Goal: Task Accomplishment & Management: Use online tool/utility

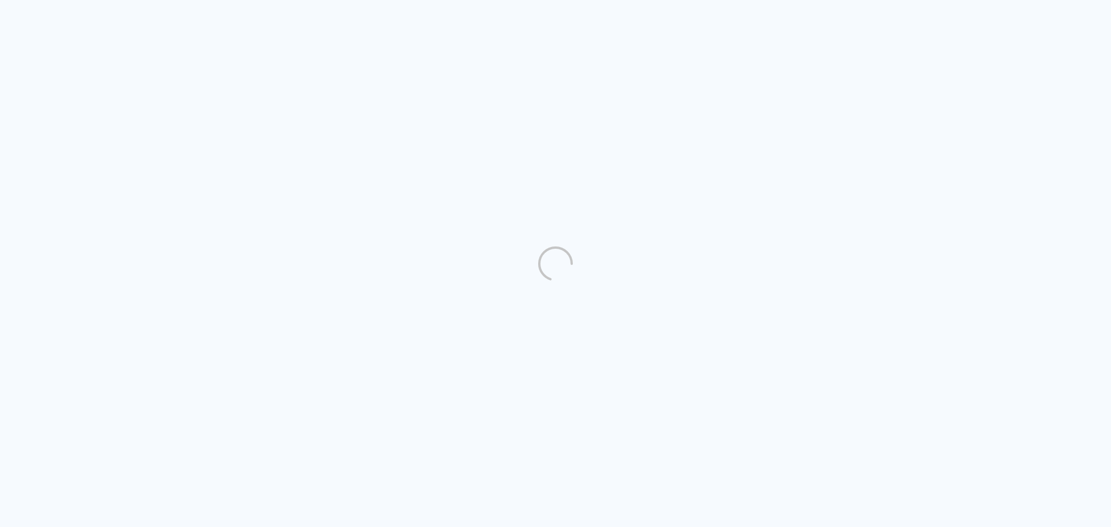
click at [446, 262] on quentale-directory at bounding box center [555, 263] width 1111 height 527
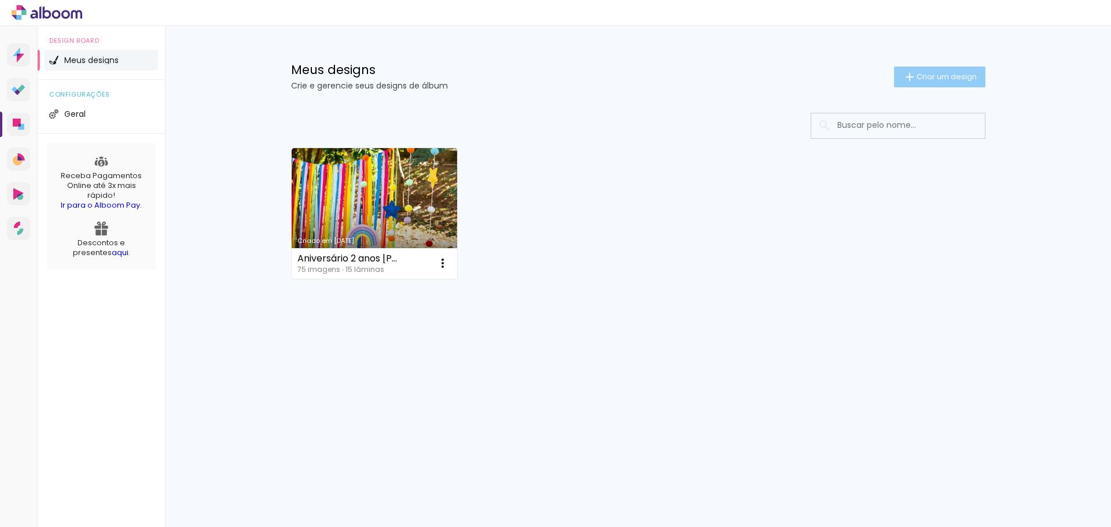
click at [941, 78] on span "Criar um design" at bounding box center [946, 77] width 60 height 8
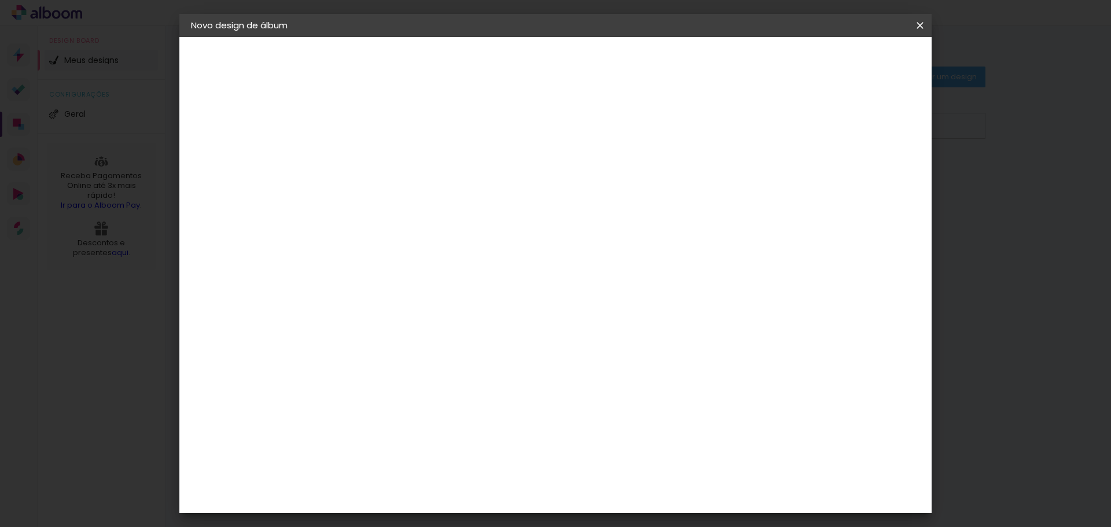
click at [380, 162] on input at bounding box center [380, 155] width 0 height 18
type input "Aniversário Violeta 3 anos"
type paper-input "Aniversário Violeta 3 anos"
click at [0, 0] on slot "Avançar" at bounding box center [0, 0] width 0 height 0
click at [445, 216] on input at bounding box center [398, 220] width 94 height 14
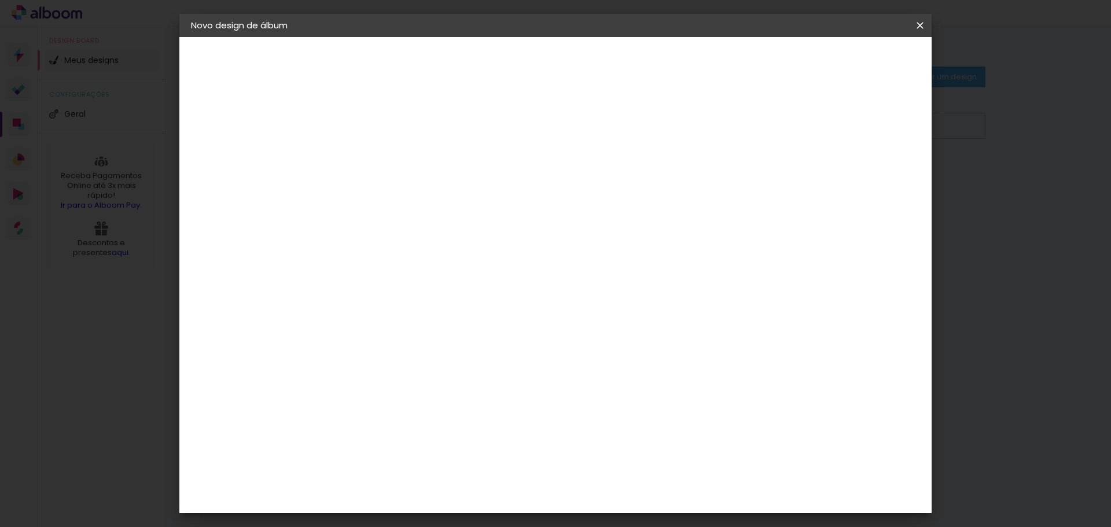
click at [445, 224] on input at bounding box center [398, 220] width 94 height 14
click at [468, 192] on div at bounding box center [409, 192] width 117 height 1
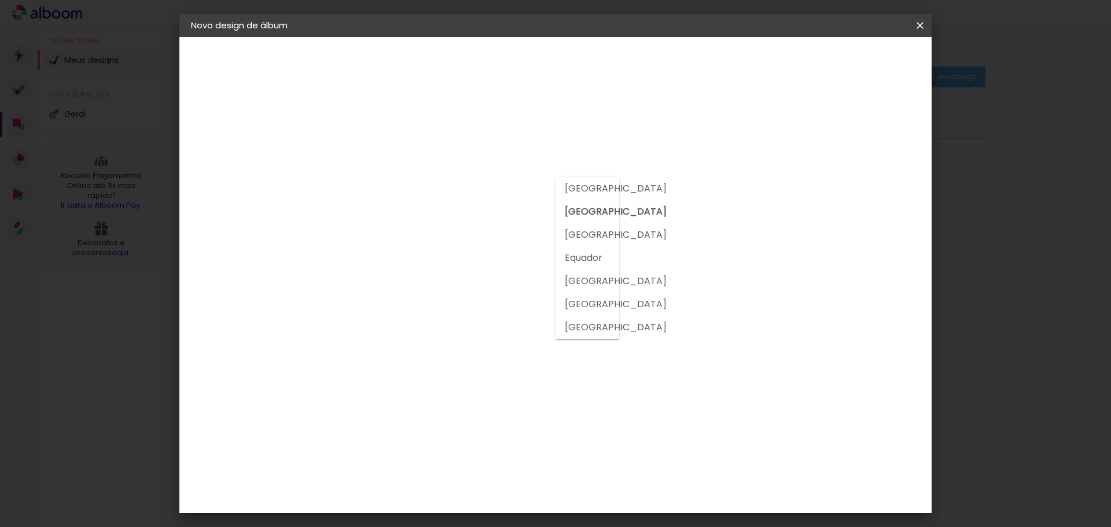
drag, startPoint x: 800, startPoint y: 492, endPoint x: 651, endPoint y: 377, distance: 187.7
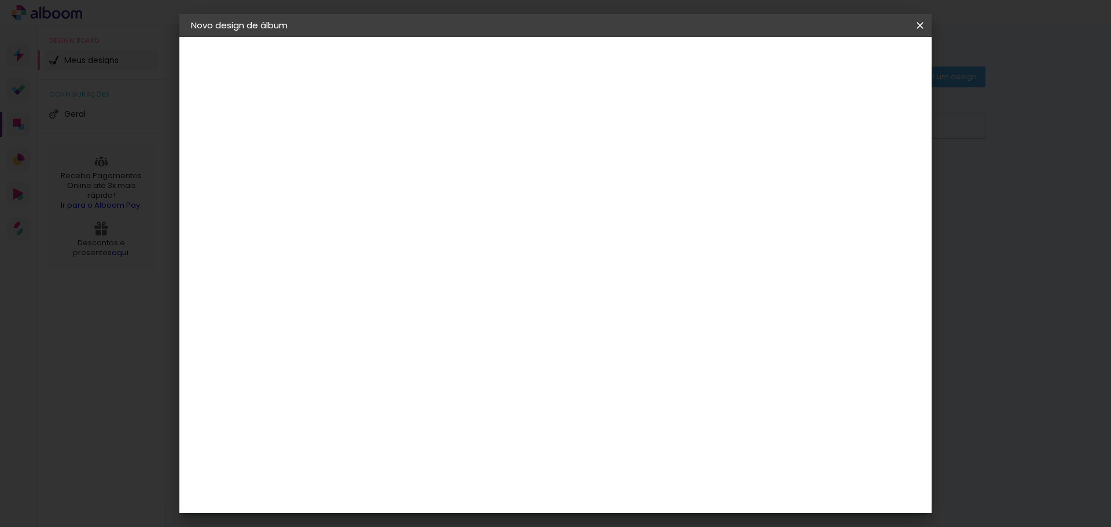
scroll to position [231, 0]
click at [397, 341] on div "Belo Álbum" at bounding box center [388, 345] width 30 height 19
click at [0, 0] on slot "Avançar" at bounding box center [0, 0] width 0 height 0
click at [425, 193] on input "text" at bounding box center [402, 202] width 45 height 18
click at [0, 0] on slot "Clássica" at bounding box center [0, 0] width 0 height 0
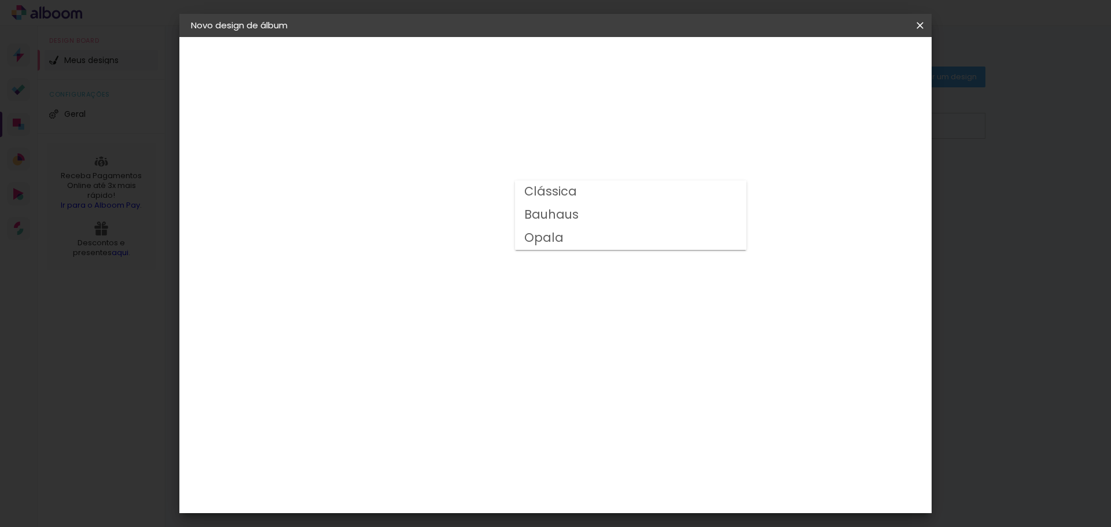
type input "Clássica"
click at [458, 233] on span "20 × 25" at bounding box center [431, 235] width 54 height 24
click at [0, 0] on slot "Avançar" at bounding box center [0, 0] width 0 height 0
click at [859, 67] on paper-button "Iniciar design" at bounding box center [821, 61] width 76 height 20
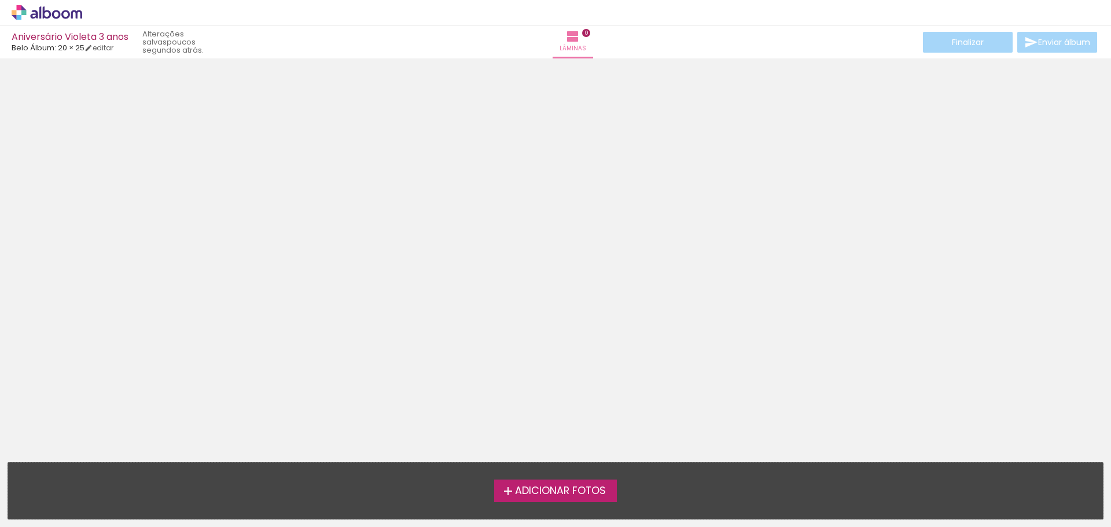
click at [561, 504] on div "Adicionar Fotos Solte suas fotos aqui..." at bounding box center [555, 491] width 1094 height 56
click at [566, 495] on span "Adicionar Fotos" at bounding box center [560, 491] width 91 height 10
click at [0, 0] on input "file" at bounding box center [0, 0] width 0 height 0
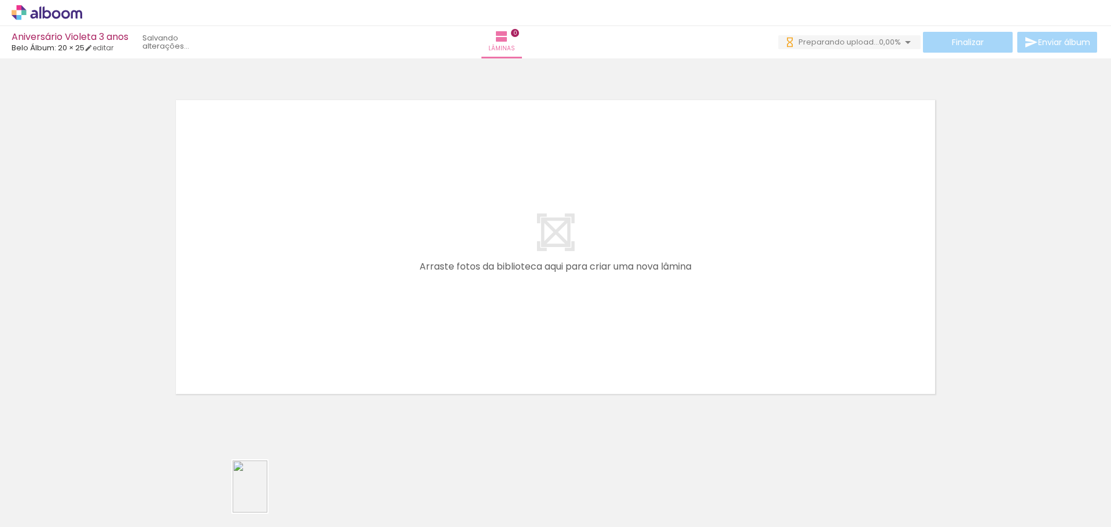
drag, startPoint x: 252, startPoint y: 497, endPoint x: 267, endPoint y: 493, distance: 15.7
click at [264, 493] on div at bounding box center [245, 487] width 38 height 57
drag, startPoint x: 468, startPoint y: 500, endPoint x: 470, endPoint y: 509, distance: 8.8
click at [470, 507] on div at bounding box center [460, 488] width 57 height 38
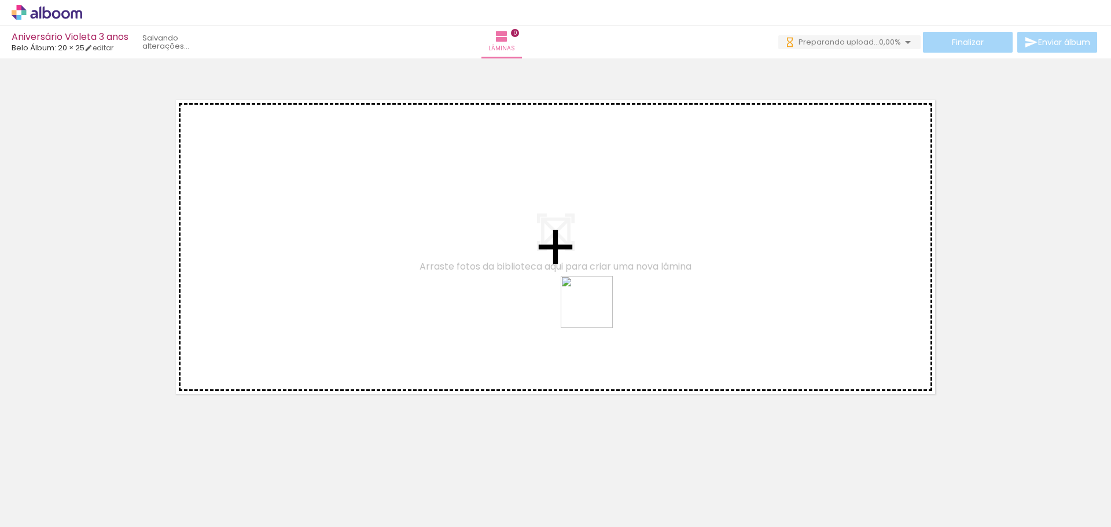
drag, startPoint x: 599, startPoint y: 489, endPoint x: 592, endPoint y: 291, distance: 198.5
click at [594, 285] on quentale-workspace at bounding box center [555, 263] width 1111 height 527
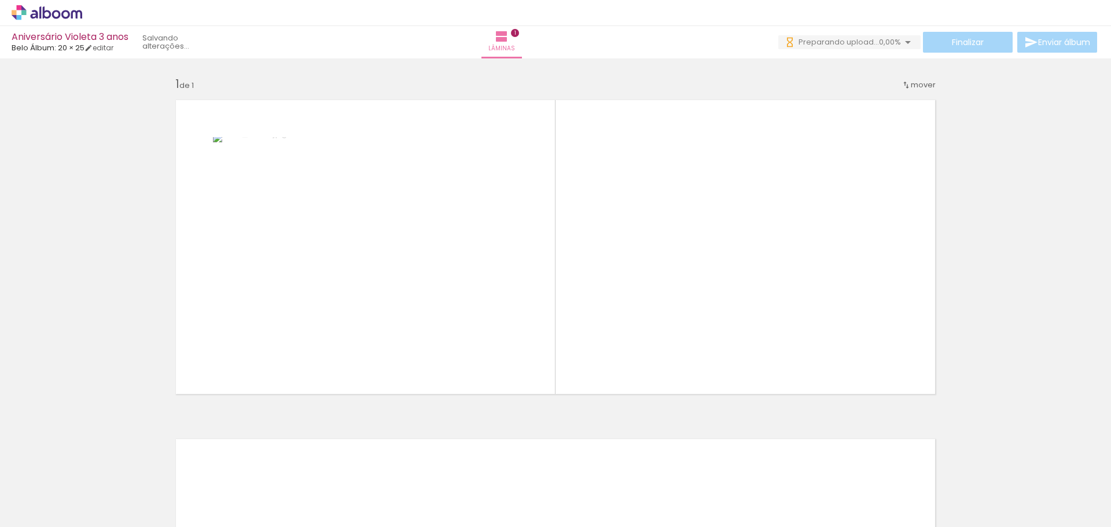
scroll to position [0, 2940]
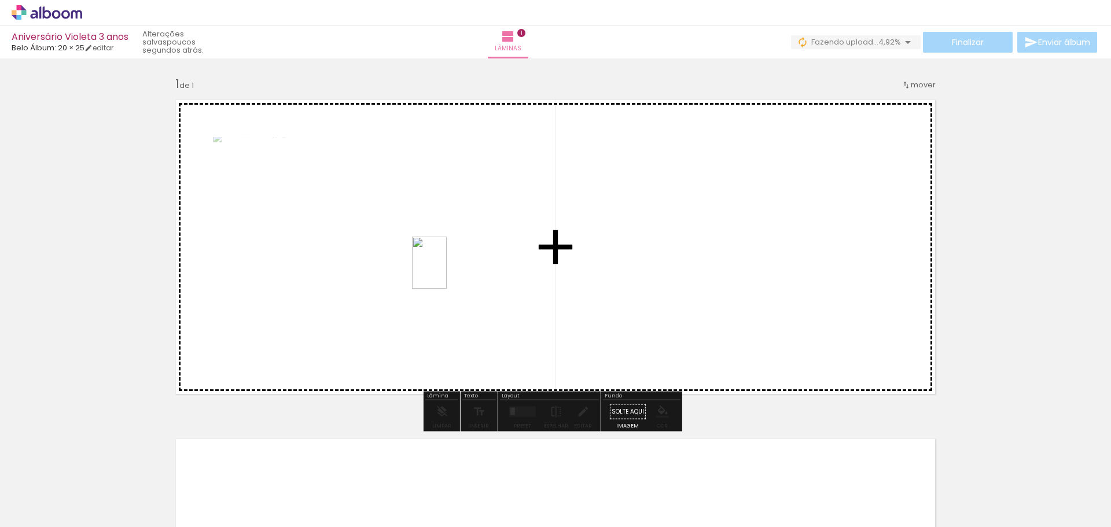
drag, startPoint x: 432, startPoint y: 501, endPoint x: 446, endPoint y: 269, distance: 232.4
click at [446, 269] on quentale-workspace at bounding box center [555, 263] width 1111 height 527
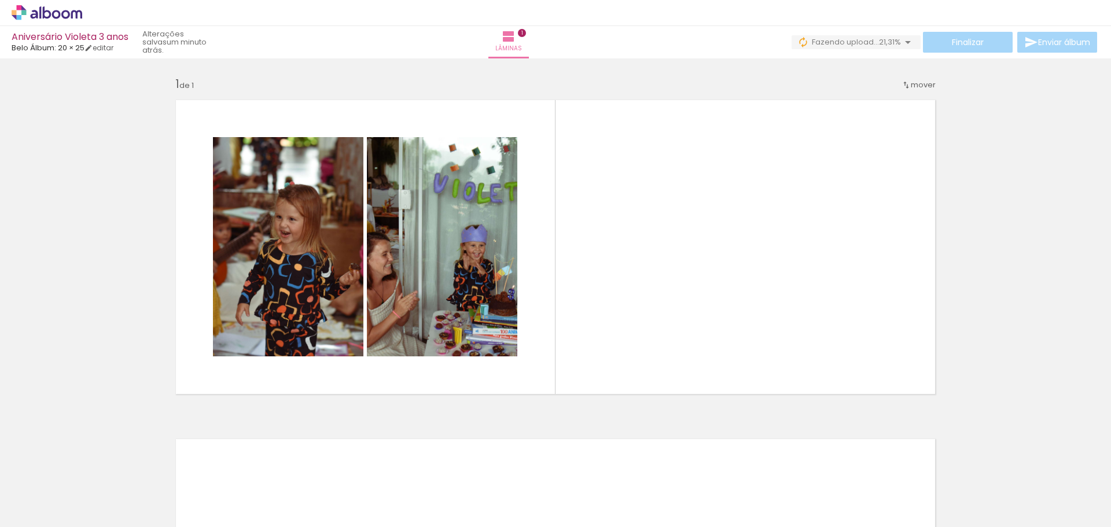
scroll to position [0, 0]
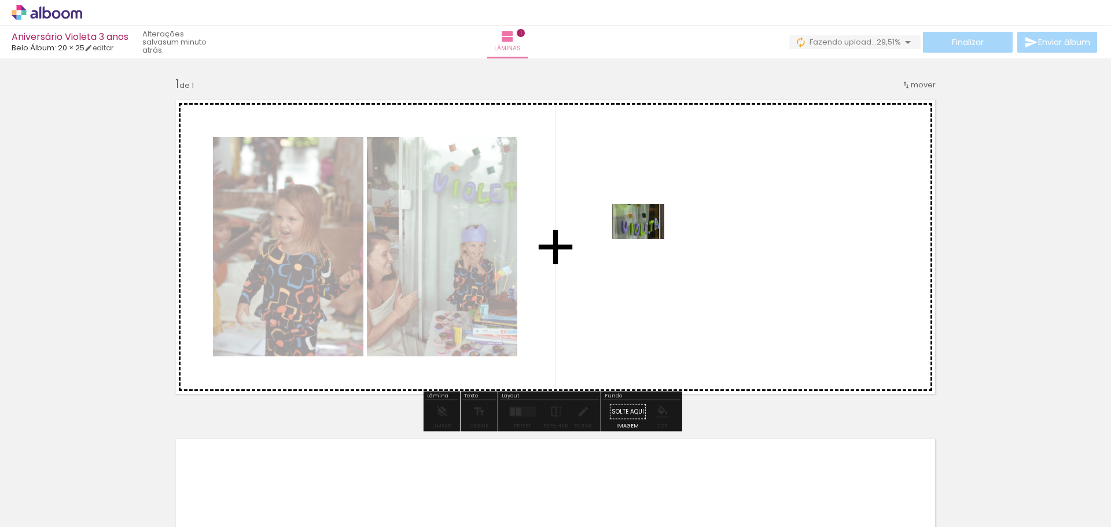
drag, startPoint x: 128, startPoint y: 488, endPoint x: 647, endPoint y: 239, distance: 575.4
click at [647, 239] on quentale-workspace at bounding box center [555, 263] width 1111 height 527
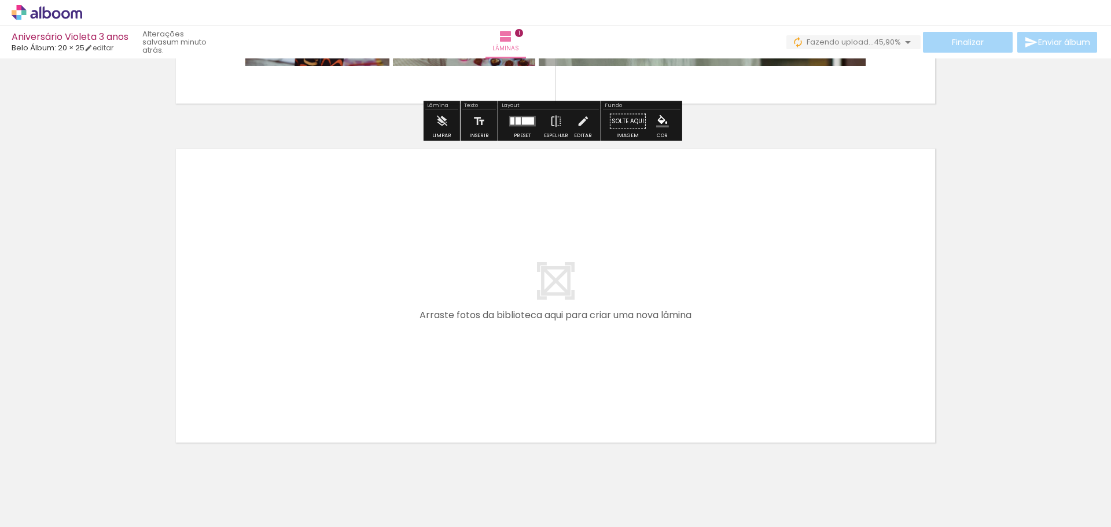
scroll to position [327, 0]
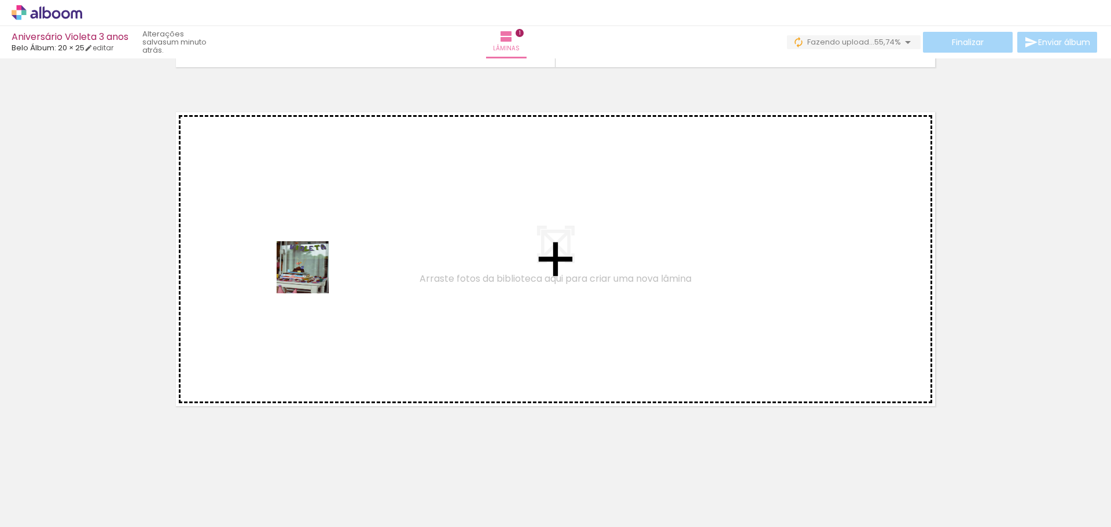
drag, startPoint x: 319, startPoint y: 504, endPoint x: 308, endPoint y: 253, distance: 251.3
click at [308, 253] on quentale-workspace at bounding box center [555, 263] width 1111 height 527
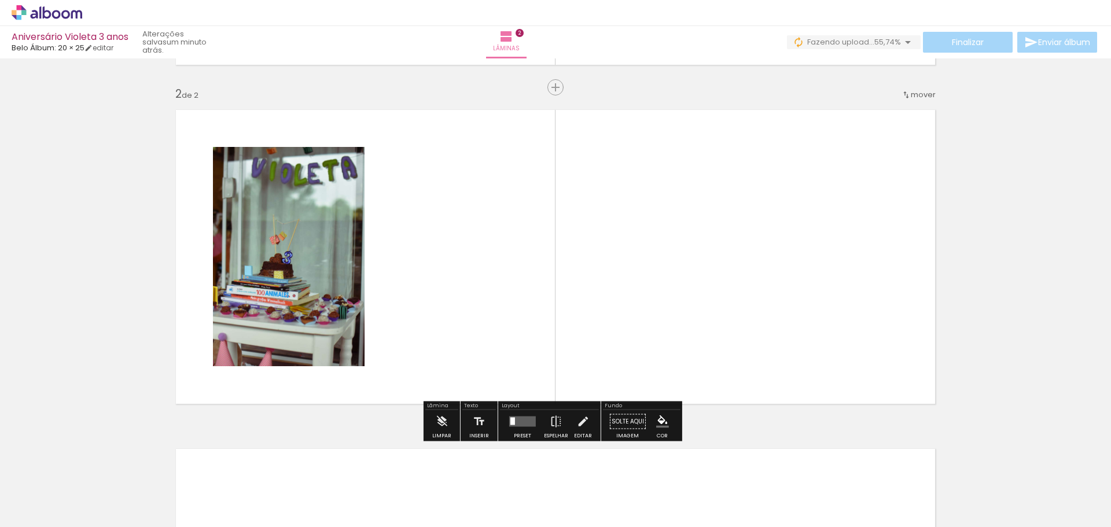
scroll to position [330, 0]
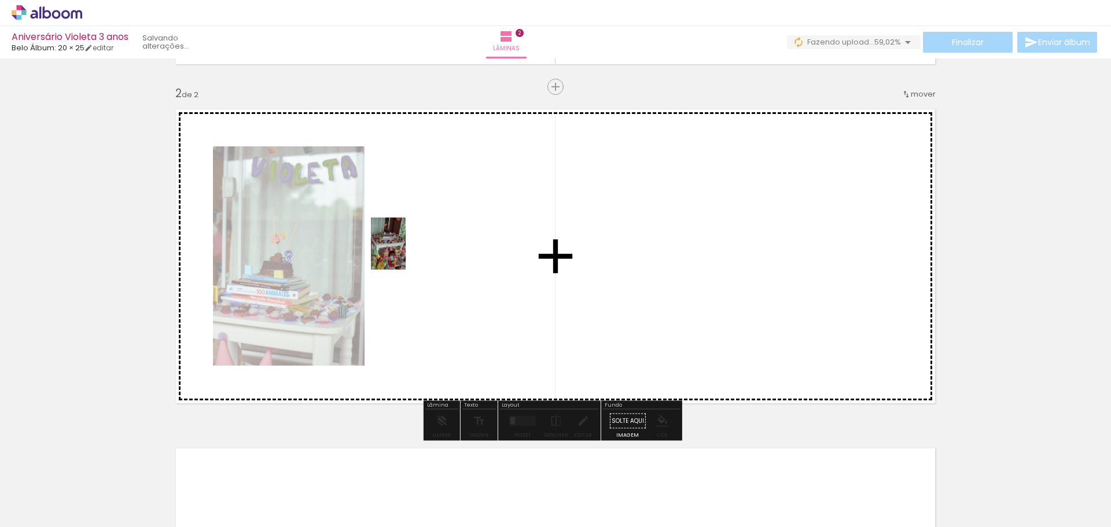
drag, startPoint x: 389, startPoint y: 497, endPoint x: 408, endPoint y: 250, distance: 247.7
click at [408, 250] on quentale-workspace at bounding box center [555, 263] width 1111 height 527
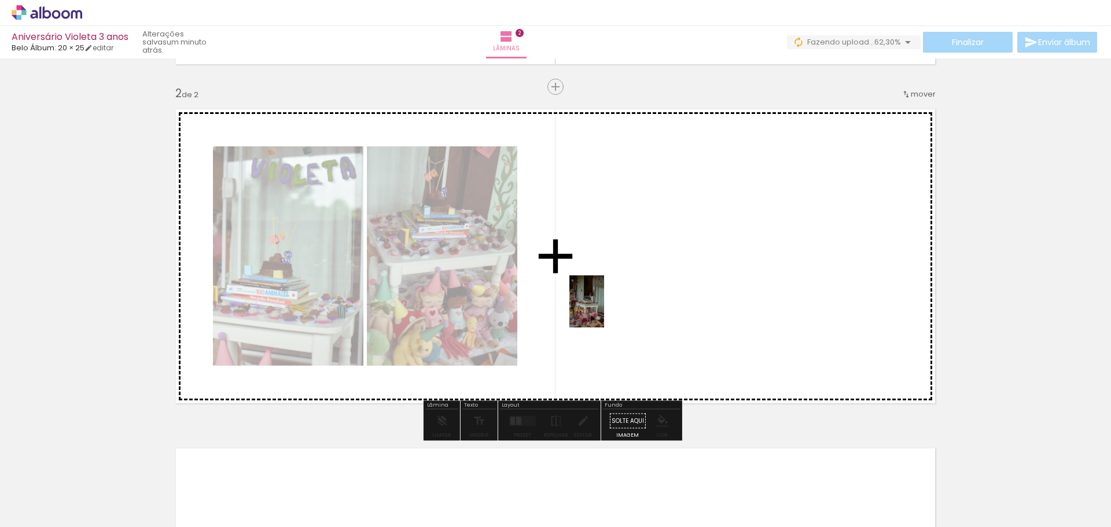
drag, startPoint x: 445, startPoint y: 506, endPoint x: 623, endPoint y: 281, distance: 286.7
click at [628, 264] on quentale-workspace at bounding box center [555, 263] width 1111 height 527
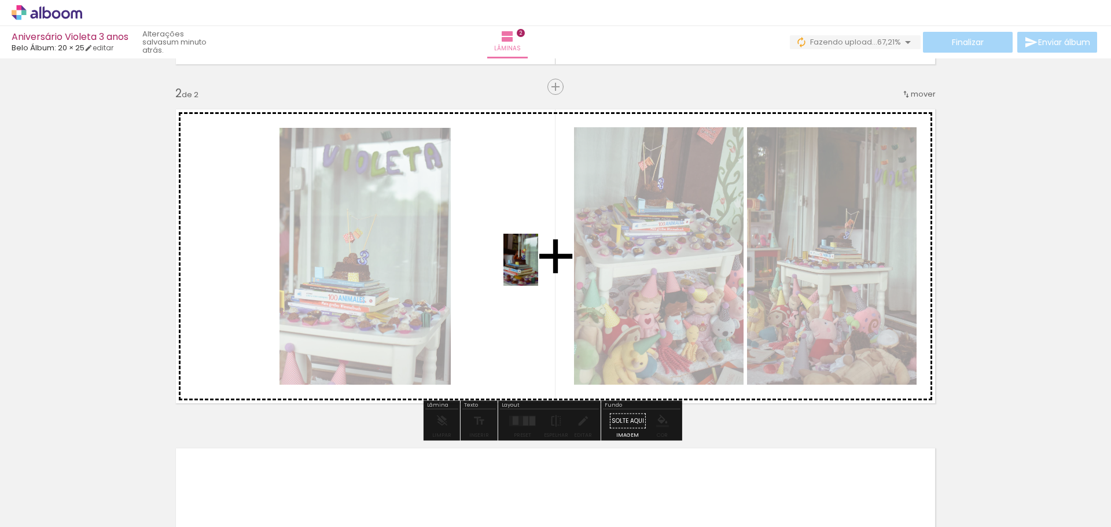
drag, startPoint x: 538, startPoint y: 390, endPoint x: 537, endPoint y: 268, distance: 122.1
click at [537, 268] on quentale-workspace at bounding box center [555, 263] width 1111 height 527
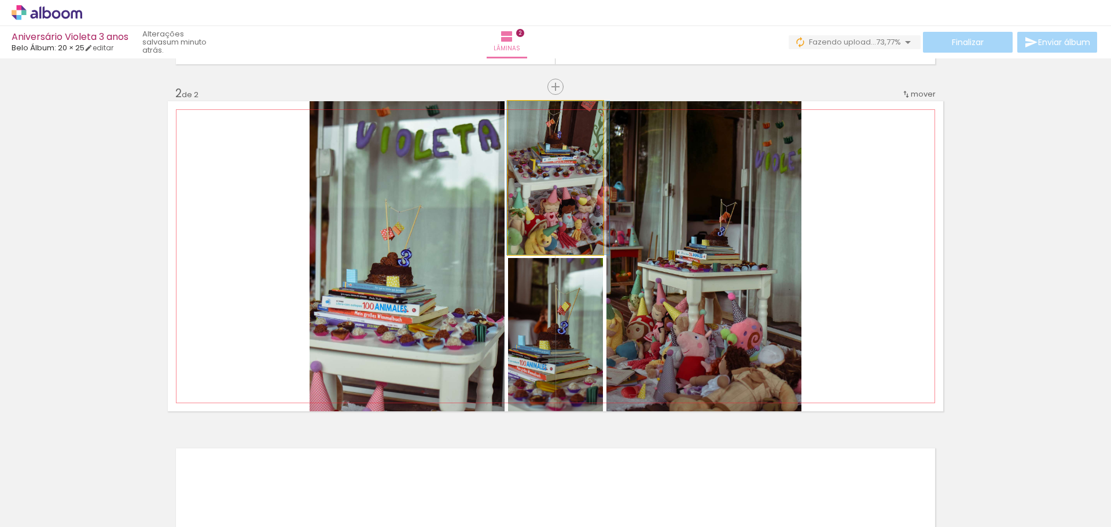
drag, startPoint x: 551, startPoint y: 171, endPoint x: 554, endPoint y: 185, distance: 14.2
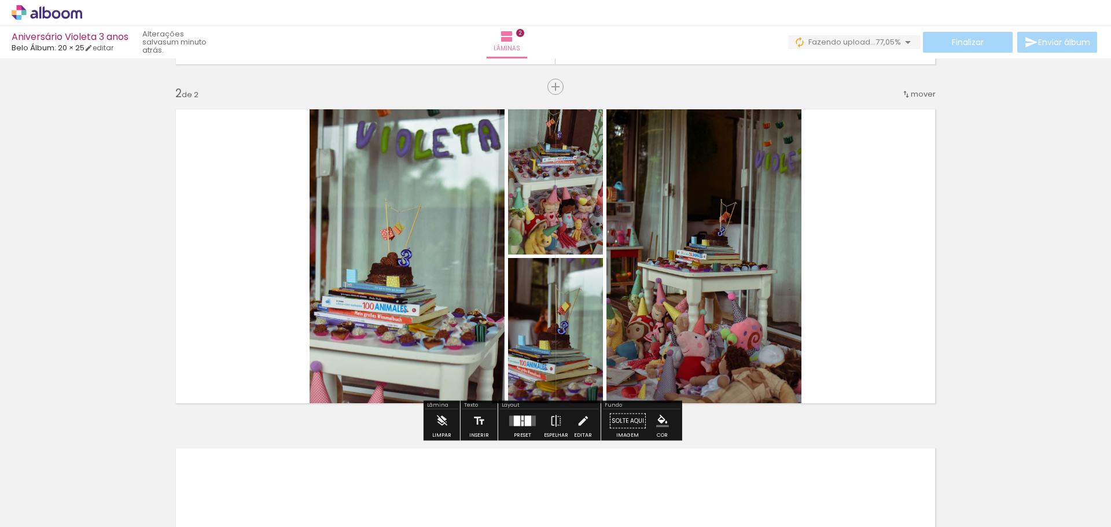
click at [558, 178] on quentale-photo at bounding box center [555, 177] width 95 height 153
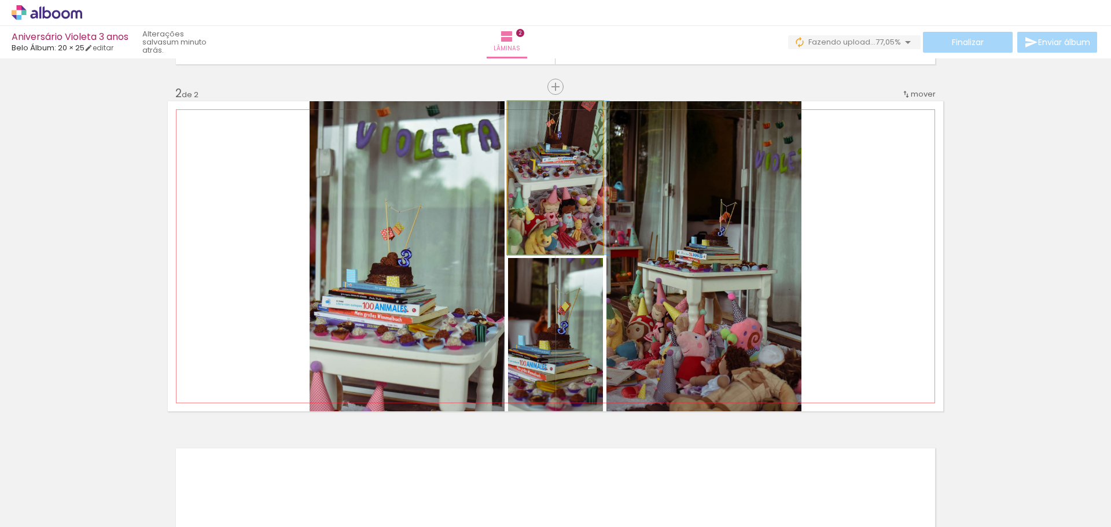
click at [558, 178] on quentale-photo at bounding box center [555, 177] width 95 height 153
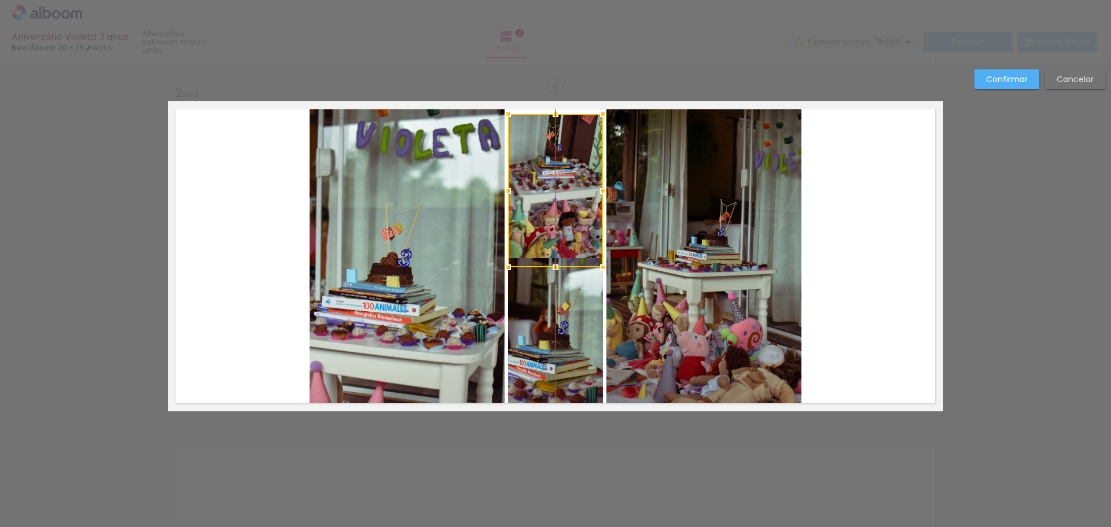
drag, startPoint x: 558, startPoint y: 178, endPoint x: 558, endPoint y: 190, distance: 12.7
click at [558, 190] on div at bounding box center [555, 190] width 95 height 153
click at [555, 176] on div at bounding box center [555, 190] width 95 height 153
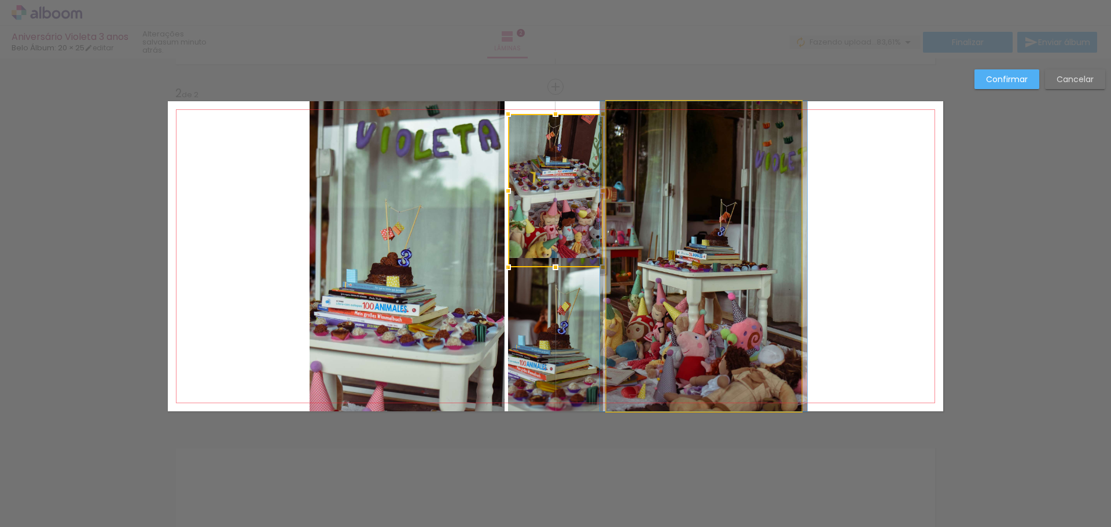
click at [702, 167] on quentale-photo at bounding box center [703, 256] width 195 height 310
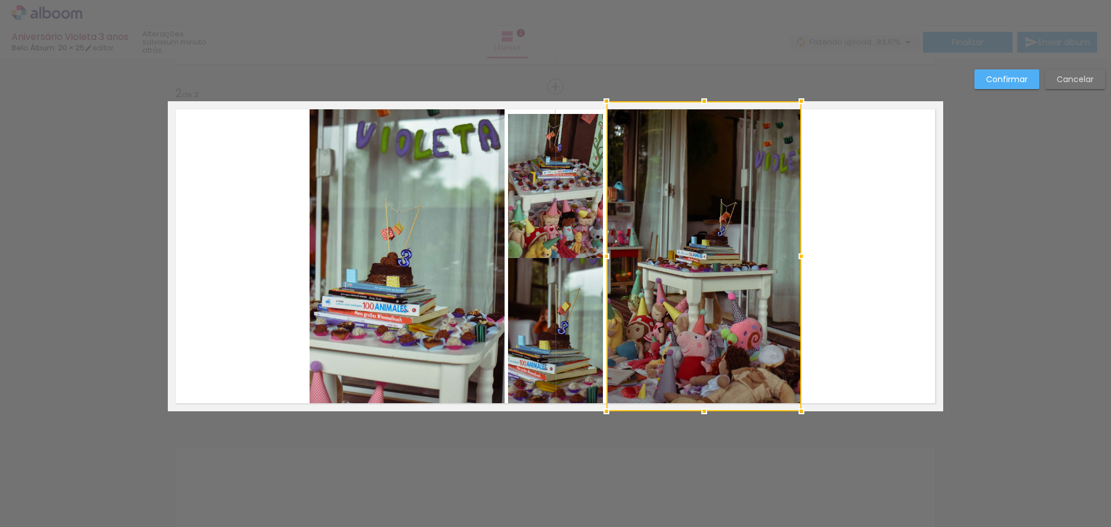
click at [668, 72] on div "Confirmar Cancelar" at bounding box center [555, 251] width 1111 height 1045
click at [942, 154] on div "Confirmar Cancelar" at bounding box center [555, 251] width 1111 height 1045
click at [923, 191] on quentale-layouter at bounding box center [555, 256] width 775 height 310
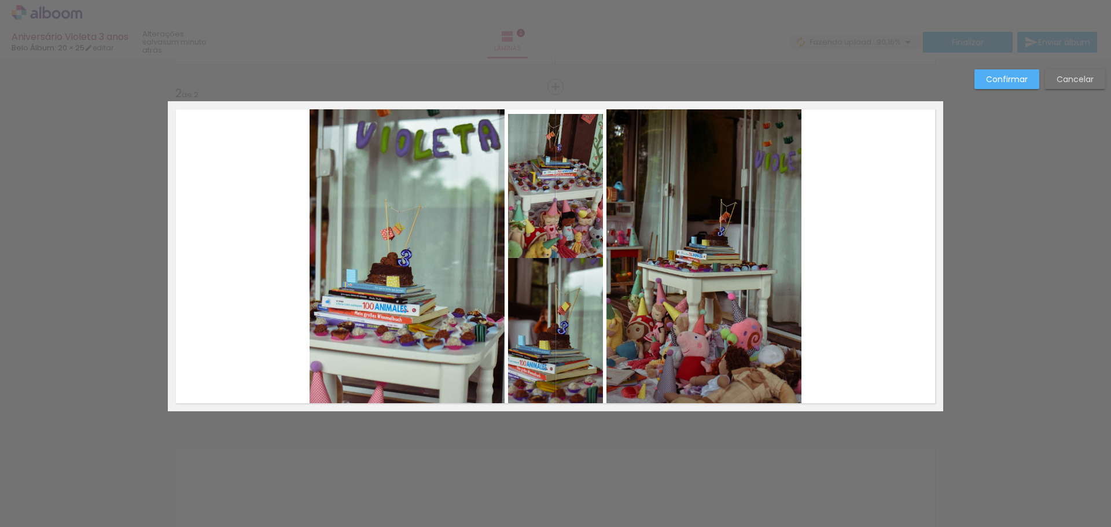
click at [849, 134] on quentale-layouter at bounding box center [555, 256] width 775 height 310
click at [1030, 215] on div "Confirmar Cancelar" at bounding box center [555, 251] width 1111 height 1045
drag, startPoint x: 1067, startPoint y: 69, endPoint x: 1068, endPoint y: 76, distance: 7.0
click at [1068, 68] on div "Confirmar Cancelar" at bounding box center [555, 251] width 1111 height 1045
click at [0, 0] on slot "Cancelar" at bounding box center [0, 0] width 0 height 0
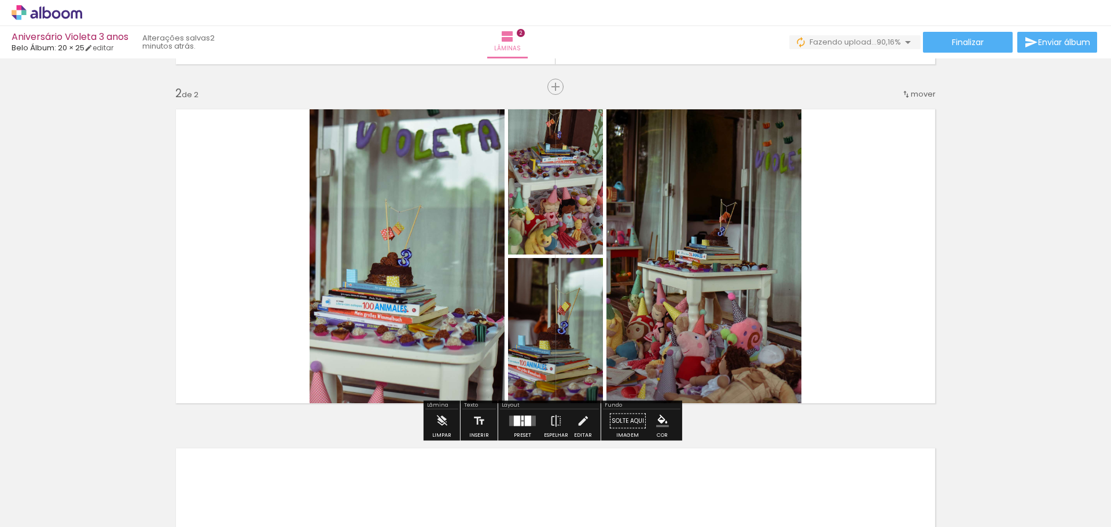
click at [563, 227] on quentale-photo at bounding box center [555, 177] width 95 height 153
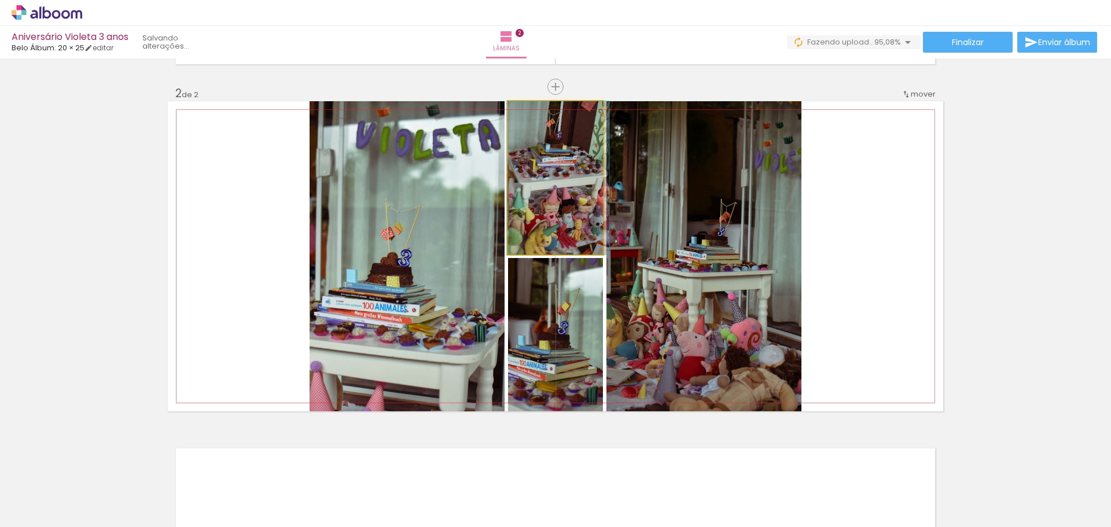
click at [566, 172] on quentale-photo at bounding box center [555, 177] width 95 height 153
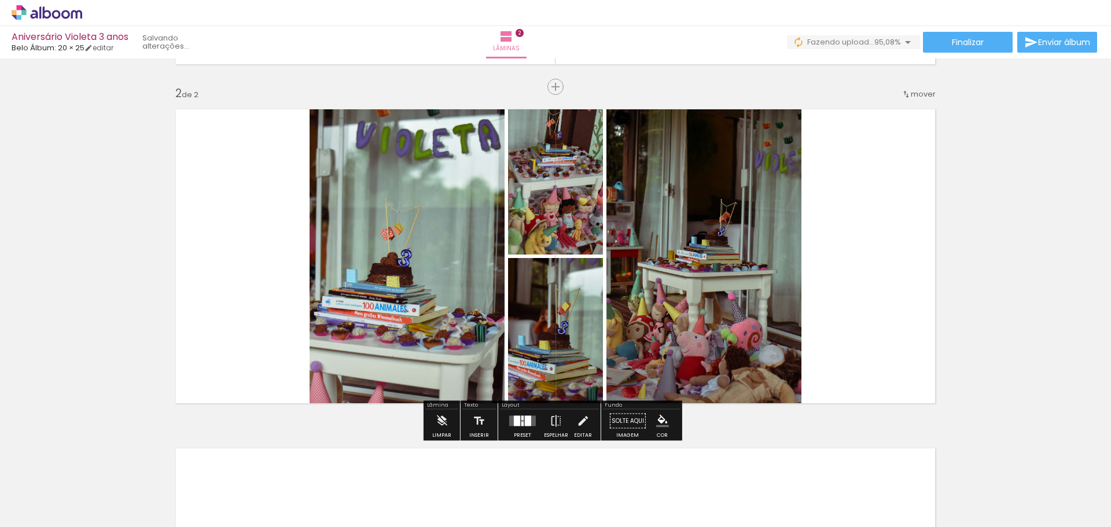
click at [561, 176] on quentale-photo at bounding box center [555, 177] width 95 height 153
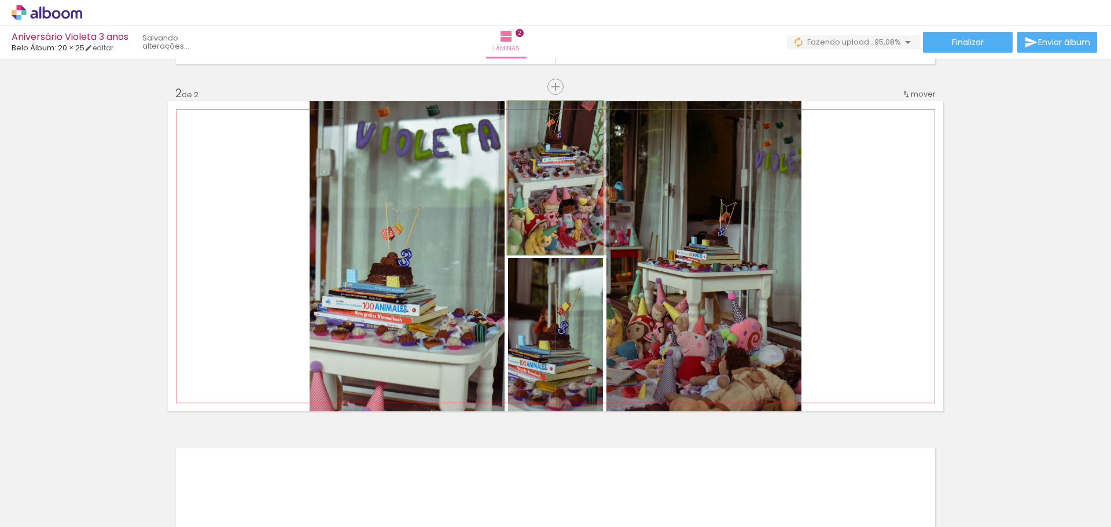
click at [561, 176] on quentale-photo at bounding box center [555, 177] width 95 height 153
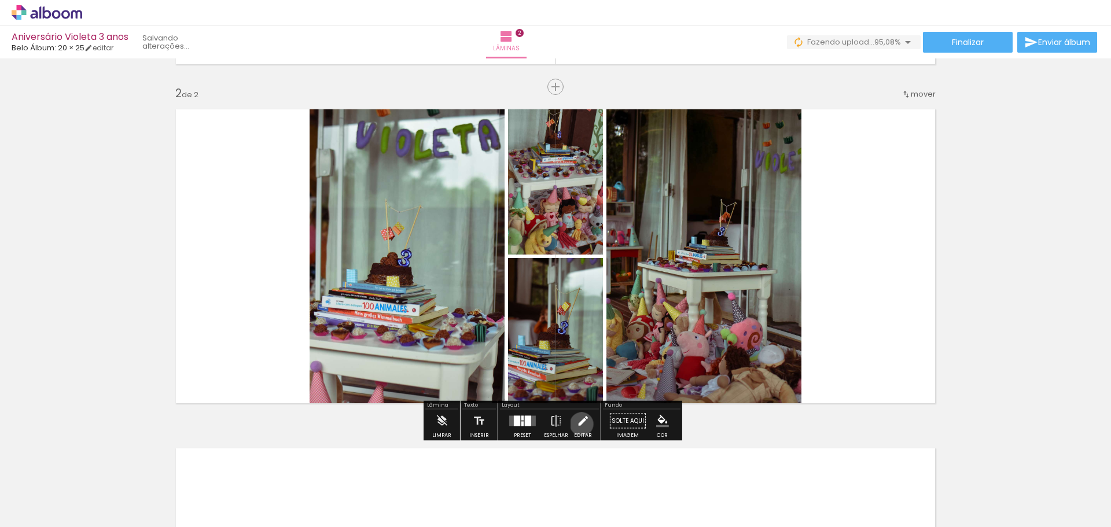
click at [577, 425] on iron-icon at bounding box center [582, 421] width 13 height 23
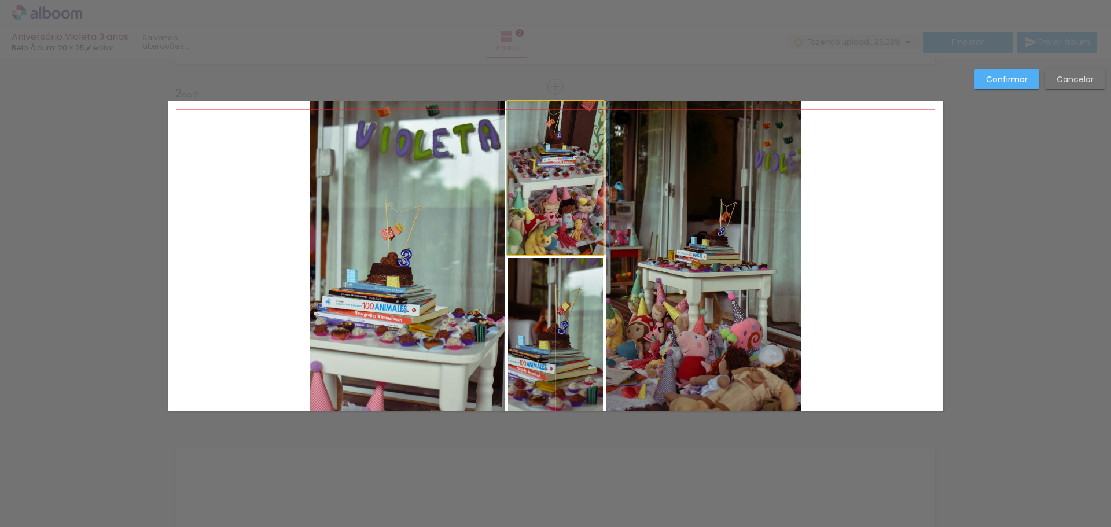
click at [572, 184] on quentale-photo at bounding box center [555, 177] width 95 height 153
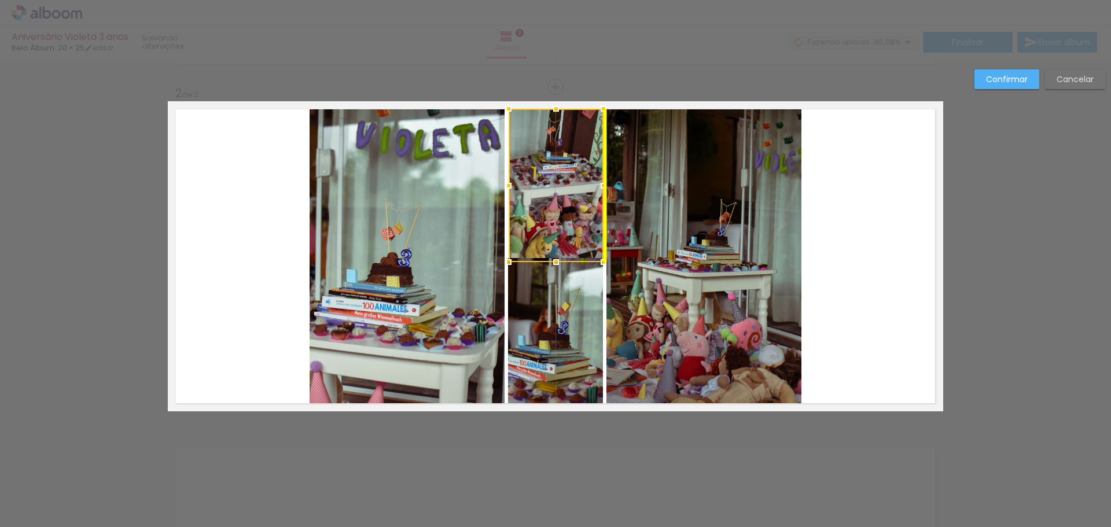
drag, startPoint x: 574, startPoint y: 175, endPoint x: 576, endPoint y: 183, distance: 8.8
click at [576, 183] on div at bounding box center [555, 185] width 95 height 153
click at [997, 219] on div "Confirmar Cancelar" at bounding box center [555, 251] width 1111 height 1045
click at [0, 0] on slot "Confirmar" at bounding box center [0, 0] width 0 height 0
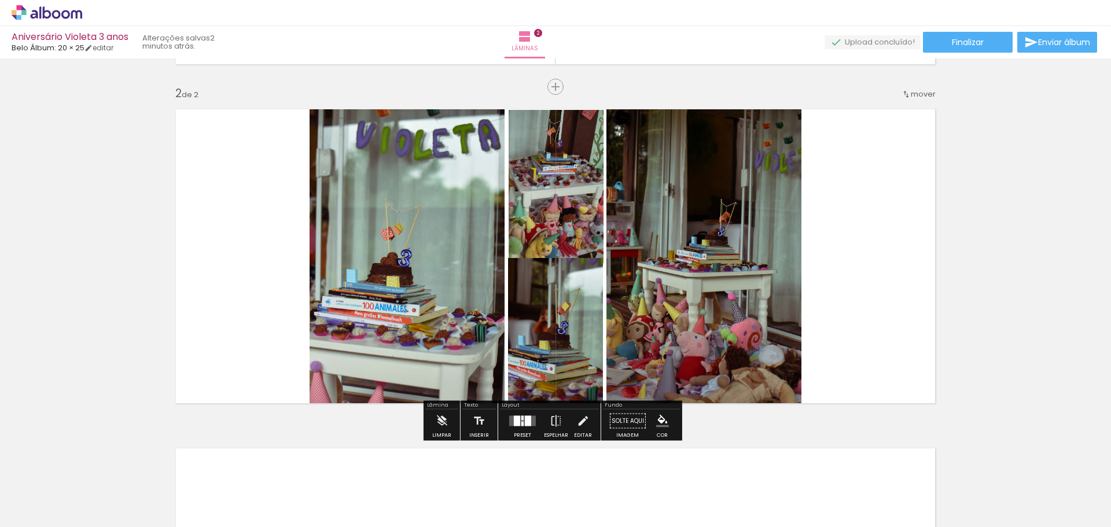
click at [942, 181] on div "Inserir lâmina 1 de 2 Inserir lâmina 2 de 2" at bounding box center [555, 242] width 1111 height 1018
click at [1026, 307] on div "Inserir lâmina 1 de 2 Inserir lâmina 2 de 2" at bounding box center [555, 242] width 1111 height 1018
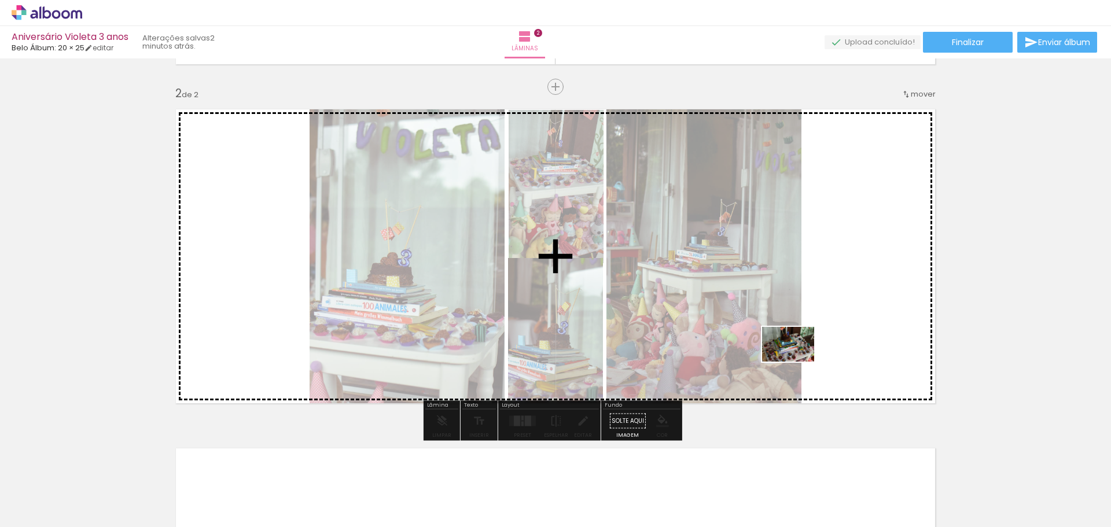
drag, startPoint x: 708, startPoint y: 500, endPoint x: 799, endPoint y: 358, distance: 168.6
click at [799, 358] on quentale-workspace at bounding box center [555, 263] width 1111 height 527
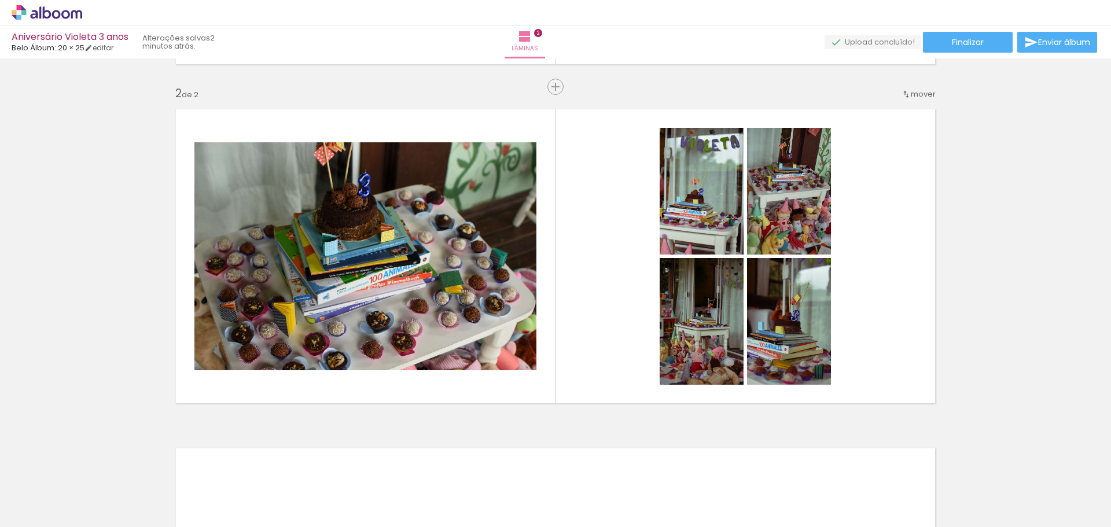
scroll to position [0, 349]
drag, startPoint x: 705, startPoint y: 348, endPoint x: 662, endPoint y: 290, distance: 71.5
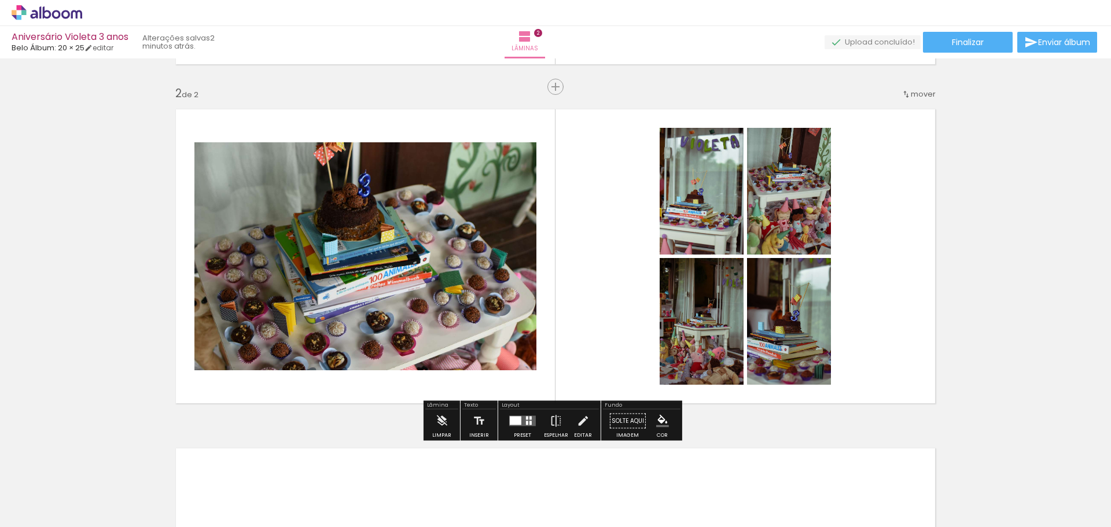
click at [681, 315] on quentale-photo at bounding box center [701, 321] width 84 height 127
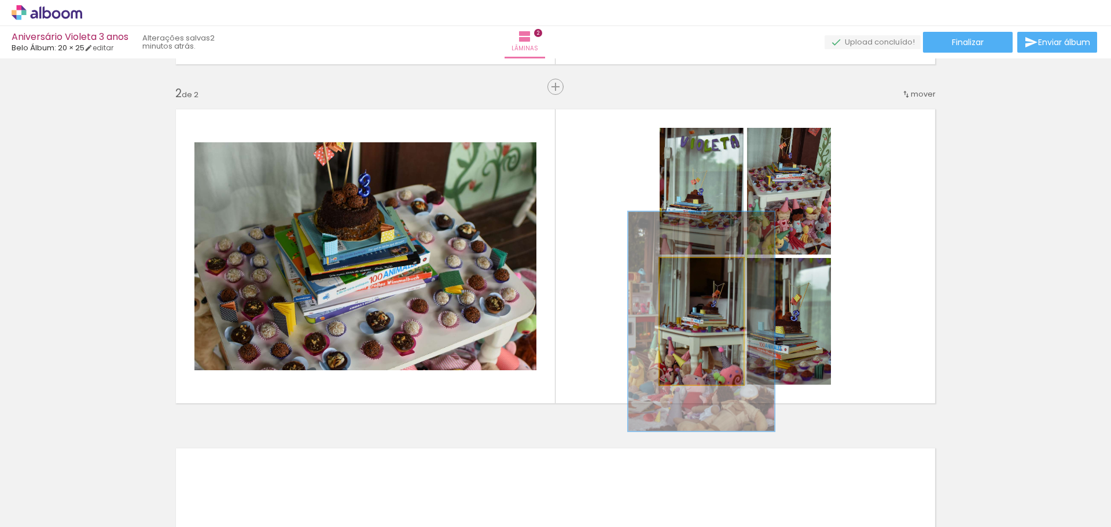
drag, startPoint x: 684, startPoint y: 272, endPoint x: 722, endPoint y: 271, distance: 37.6
type paper-slider "198"
click at [720, 271] on div at bounding box center [714, 270] width 10 height 10
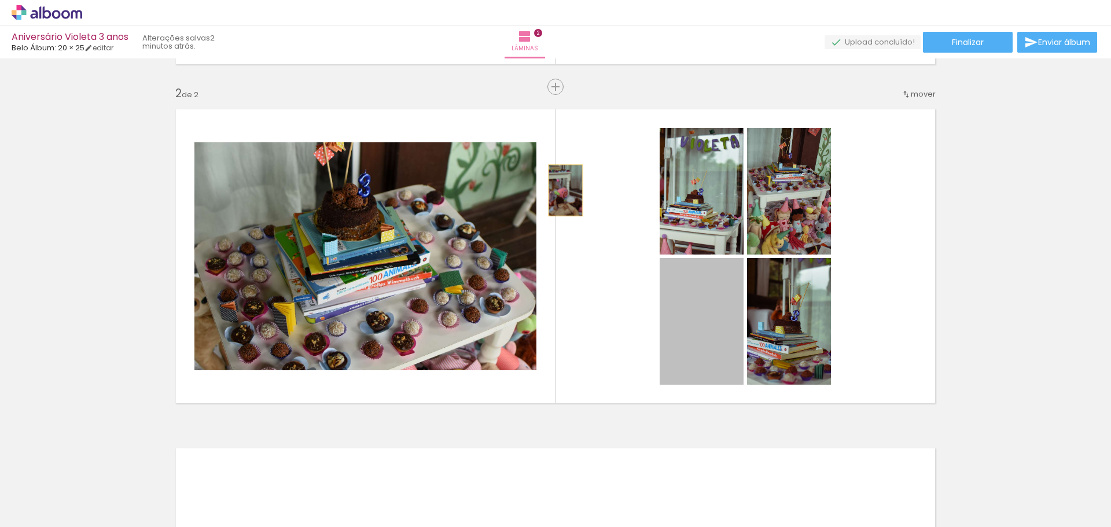
drag, startPoint x: 709, startPoint y: 333, endPoint x: 551, endPoint y: 204, distance: 204.4
click at [551, 204] on quentale-layouter at bounding box center [555, 256] width 775 height 310
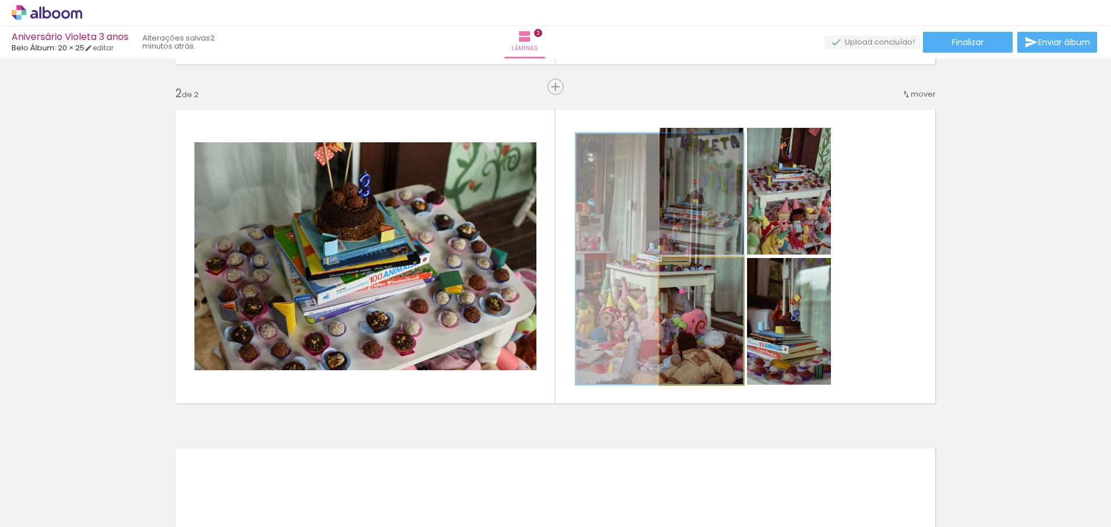
drag, startPoint x: 696, startPoint y: 329, endPoint x: 689, endPoint y: 277, distance: 52.5
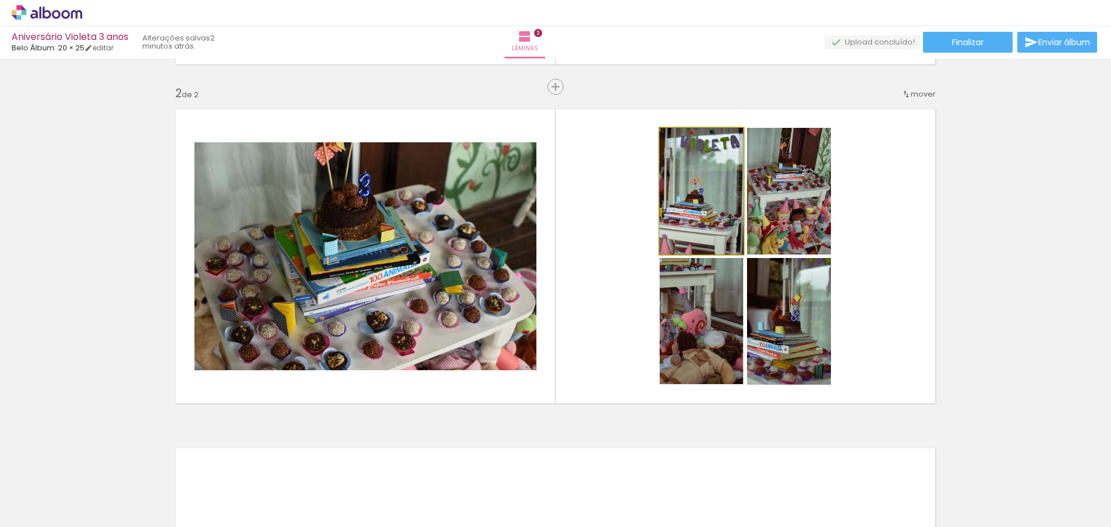
click at [709, 182] on quentale-photo at bounding box center [701, 191] width 84 height 127
drag, startPoint x: 709, startPoint y: 182, endPoint x: 702, endPoint y: 224, distance: 42.2
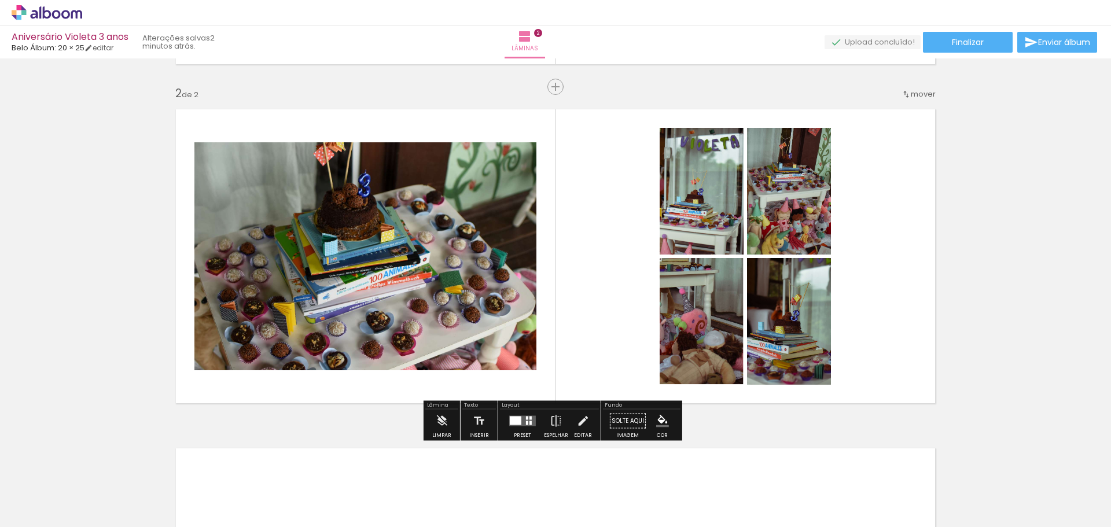
drag, startPoint x: 699, startPoint y: 217, endPoint x: 683, endPoint y: 202, distance: 21.7
click at [683, 202] on quentale-photo at bounding box center [701, 191] width 84 height 127
click at [688, 201] on quentale-photo at bounding box center [701, 191] width 84 height 127
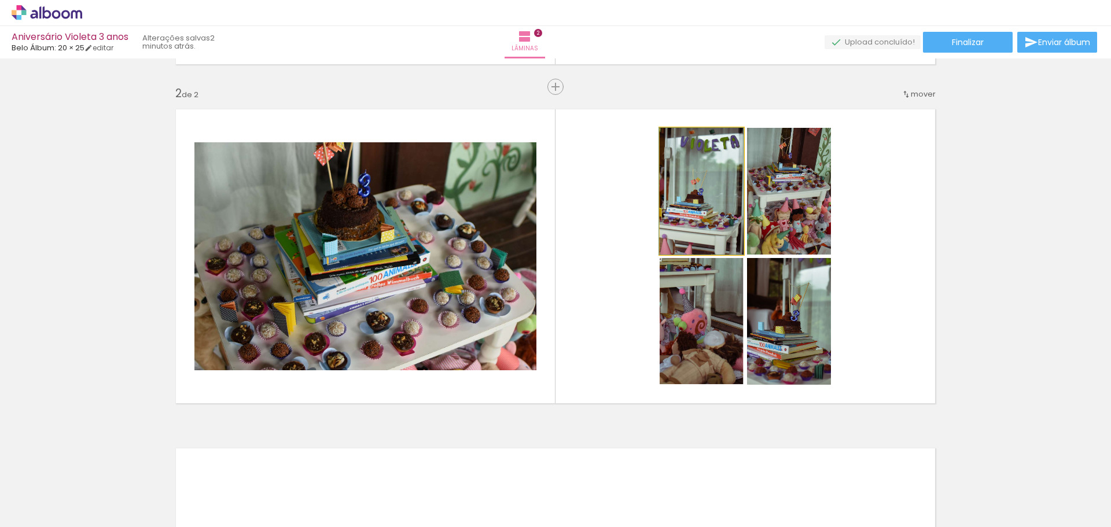
click at [688, 201] on quentale-photo at bounding box center [701, 191] width 84 height 127
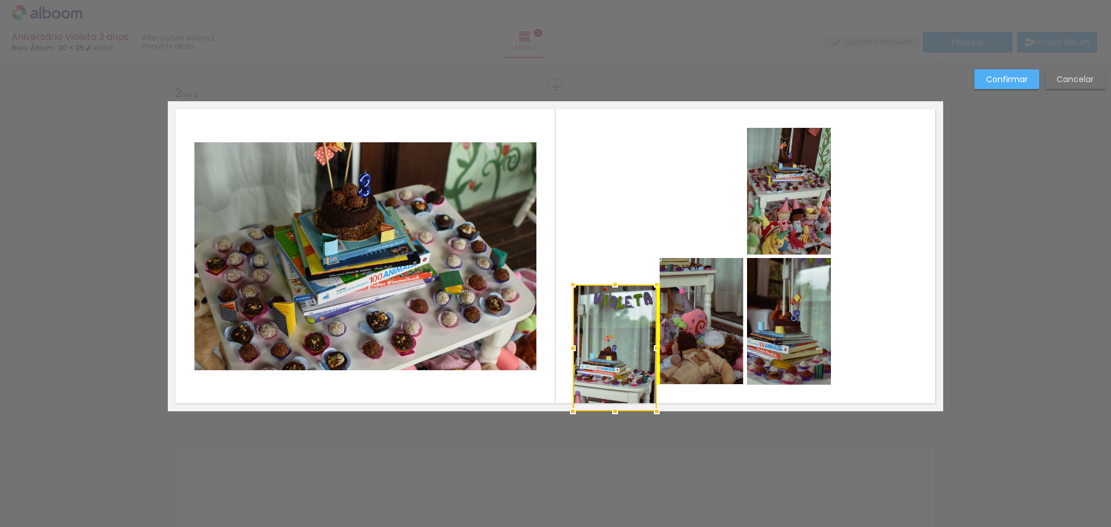
drag, startPoint x: 680, startPoint y: 247, endPoint x: 596, endPoint y: 537, distance: 302.4
click at [596, 526] on html "link( href="../../bower_components/polymer/polymer.html" rel="import" ) picture…" at bounding box center [555, 263] width 1111 height 527
click at [0, 0] on slot "Cancelar" at bounding box center [0, 0] width 0 height 0
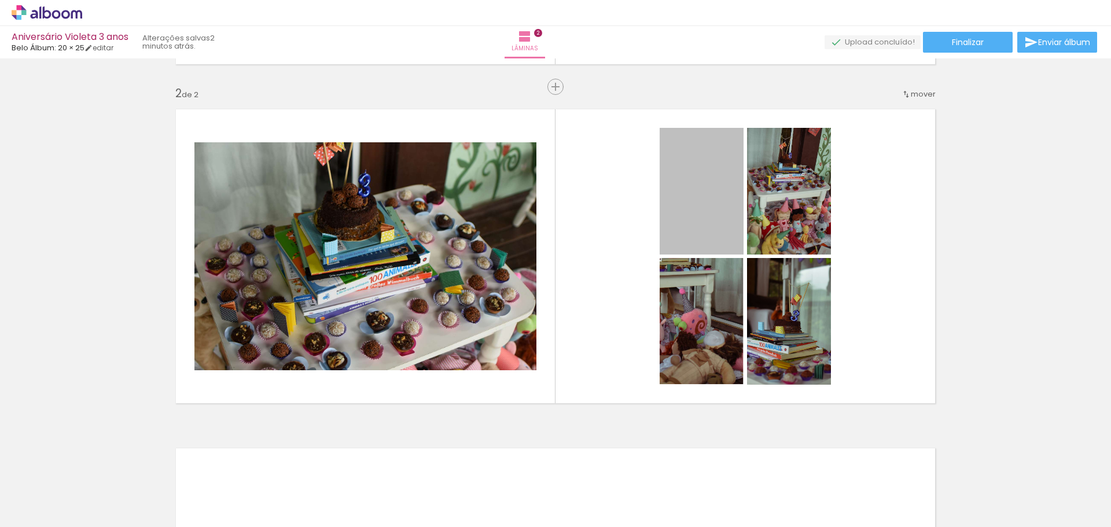
drag, startPoint x: 682, startPoint y: 212, endPoint x: 657, endPoint y: 554, distance: 343.4
click at [657, 526] on html "link( href="../../bower_components/polymer/polymer.html" rel="import" ) picture…" at bounding box center [555, 263] width 1111 height 527
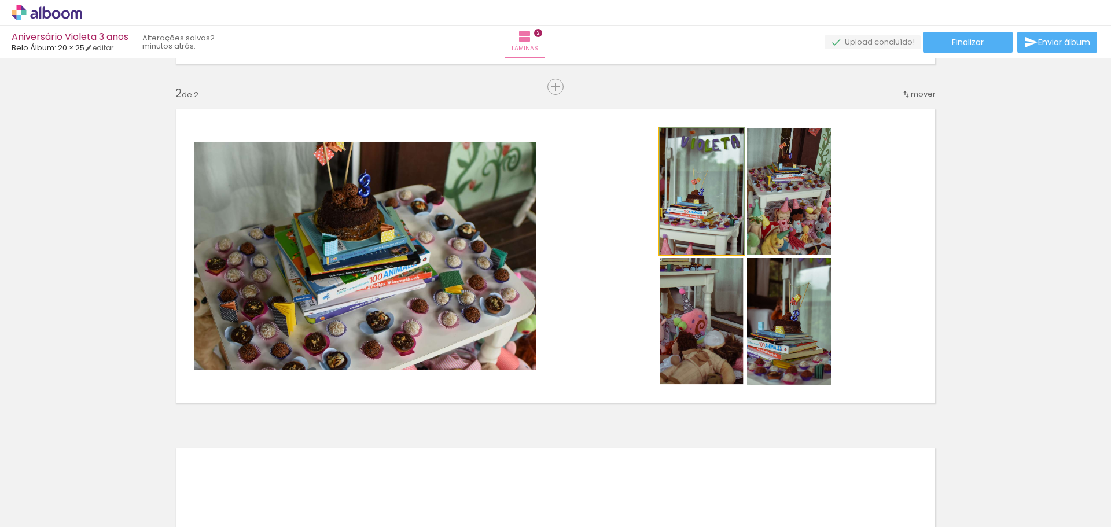
click at [718, 208] on quentale-photo at bounding box center [701, 191] width 84 height 127
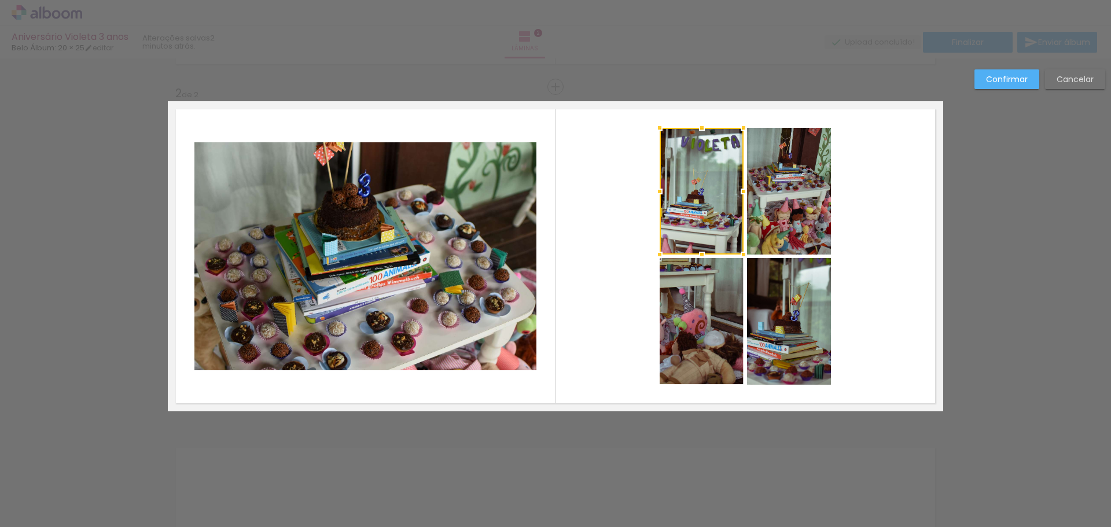
click at [1013, 244] on div "Confirmar Cancelar" at bounding box center [555, 251] width 1111 height 1045
click at [1018, 202] on div "Confirmar Cancelar" at bounding box center [555, 251] width 1111 height 1045
click at [1018, 200] on div "Confirmar Cancelar" at bounding box center [555, 251] width 1111 height 1045
click at [0, 0] on slot "Cancelar" at bounding box center [0, 0] width 0 height 0
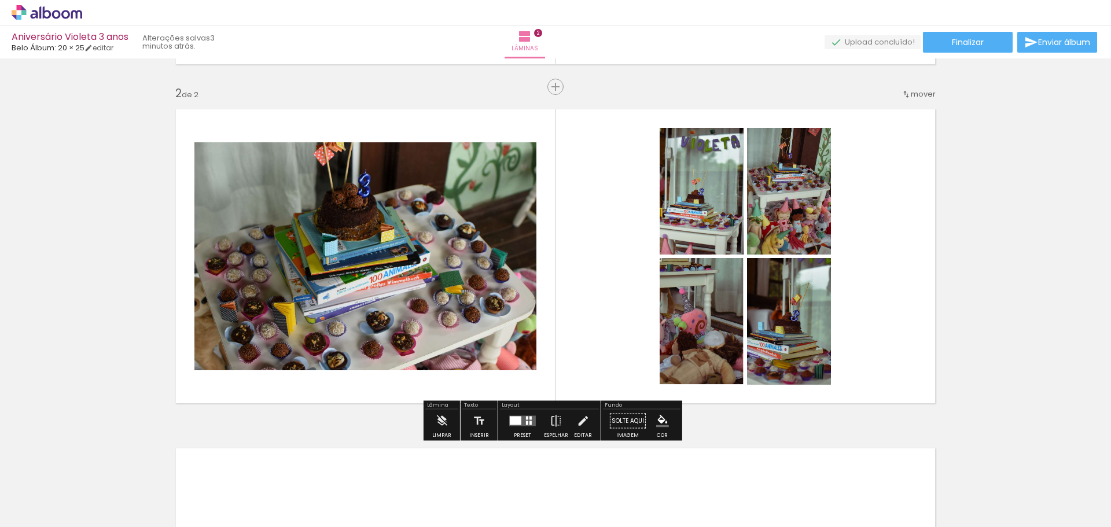
click at [699, 217] on quentale-photo at bounding box center [701, 191] width 84 height 127
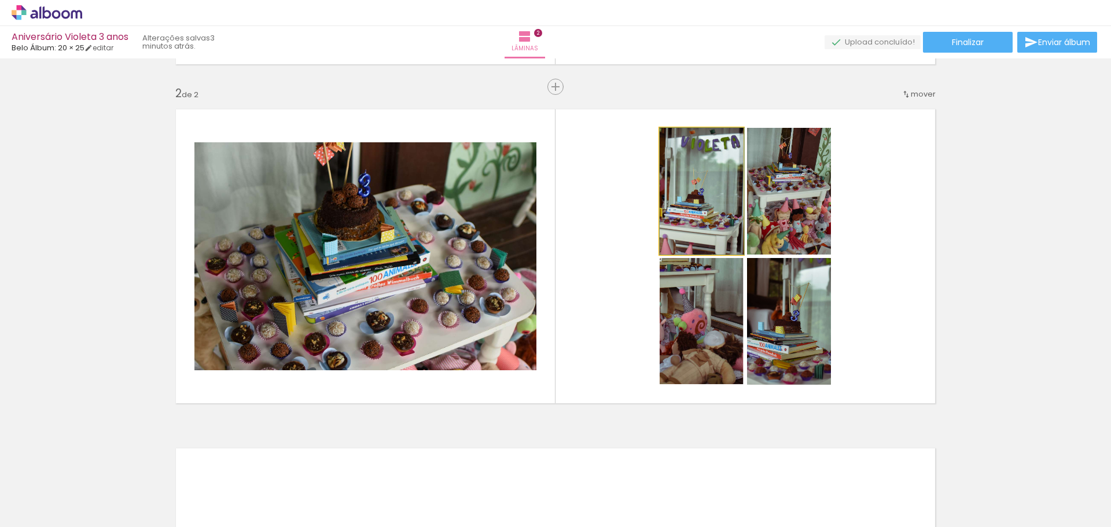
click at [701, 205] on quentale-photo at bounding box center [701, 191] width 84 height 127
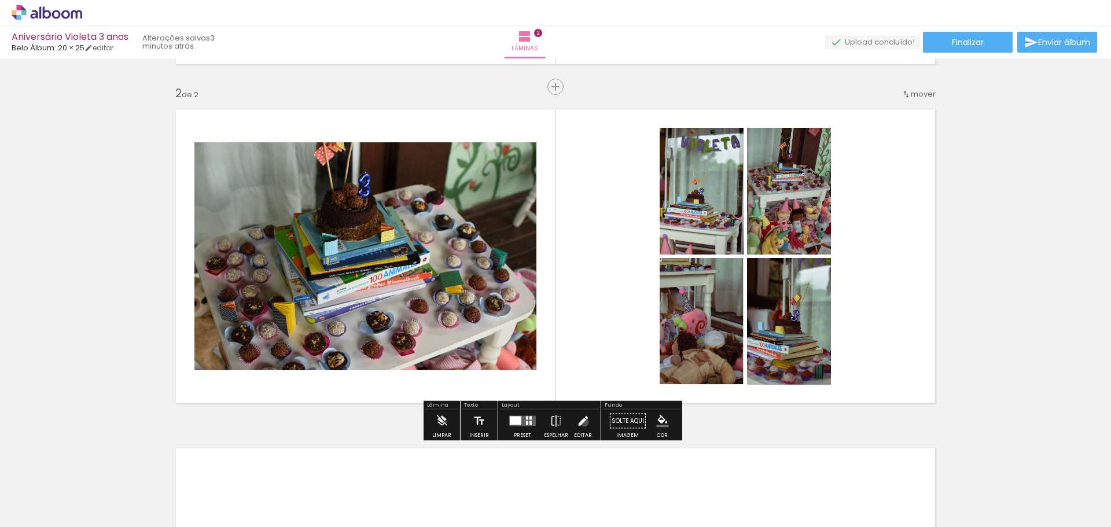
click at [581, 422] on iron-icon at bounding box center [582, 421] width 13 height 23
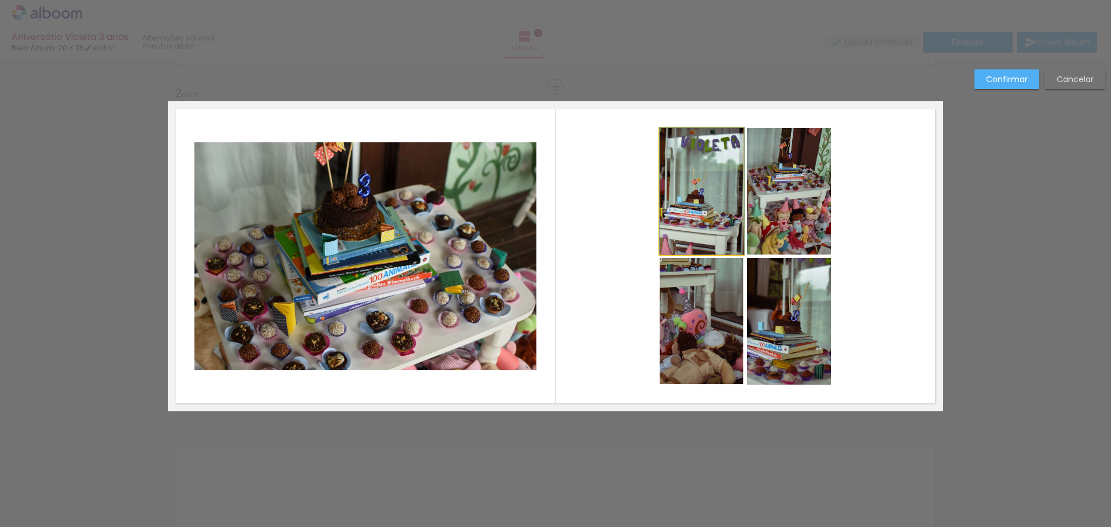
click at [728, 231] on quentale-photo at bounding box center [701, 191] width 84 height 127
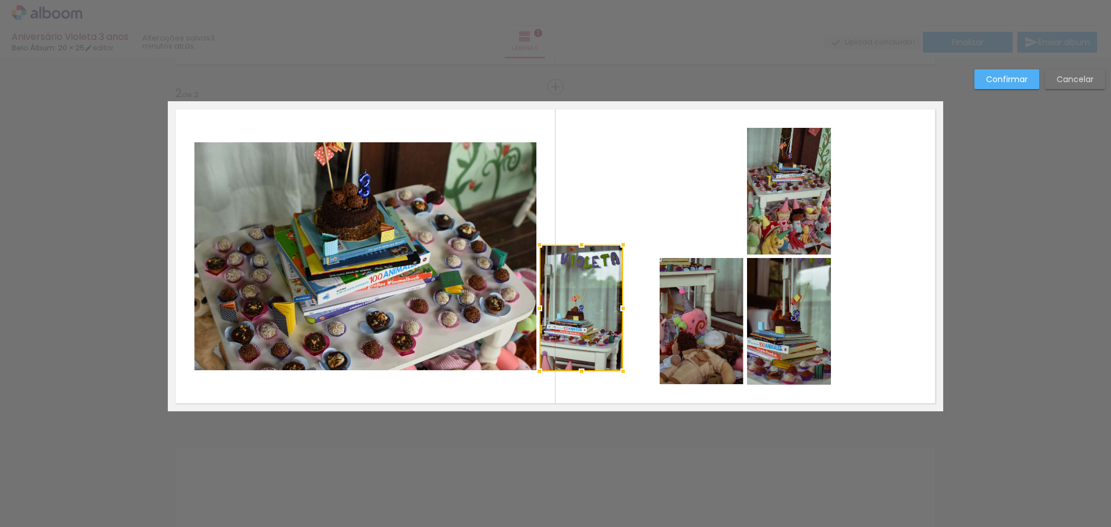
drag, startPoint x: 727, startPoint y: 231, endPoint x: 624, endPoint y: 279, distance: 114.1
click at [623, 279] on div at bounding box center [581, 308] width 84 height 127
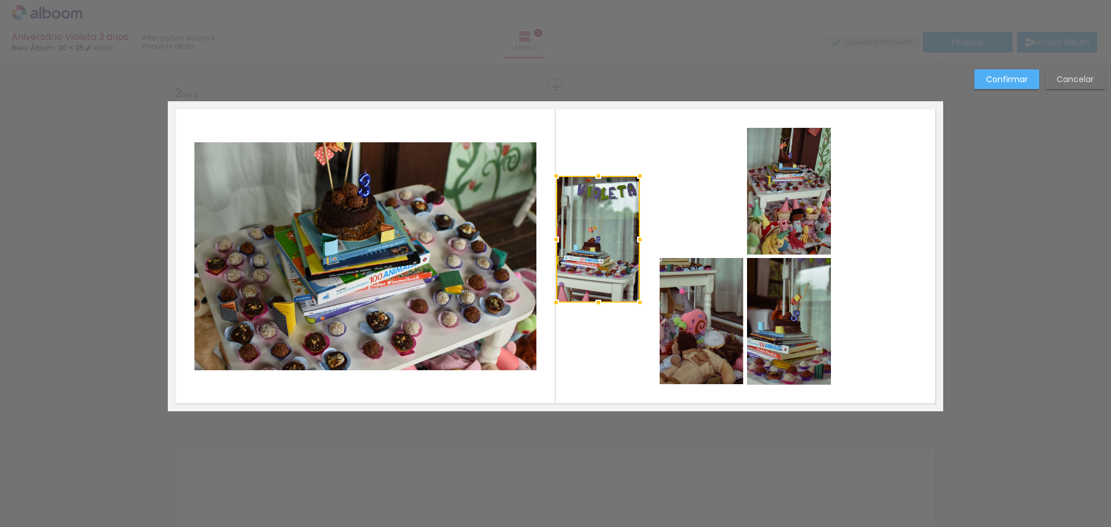
click at [0, 0] on slot "Cancelar" at bounding box center [0, 0] width 0 height 0
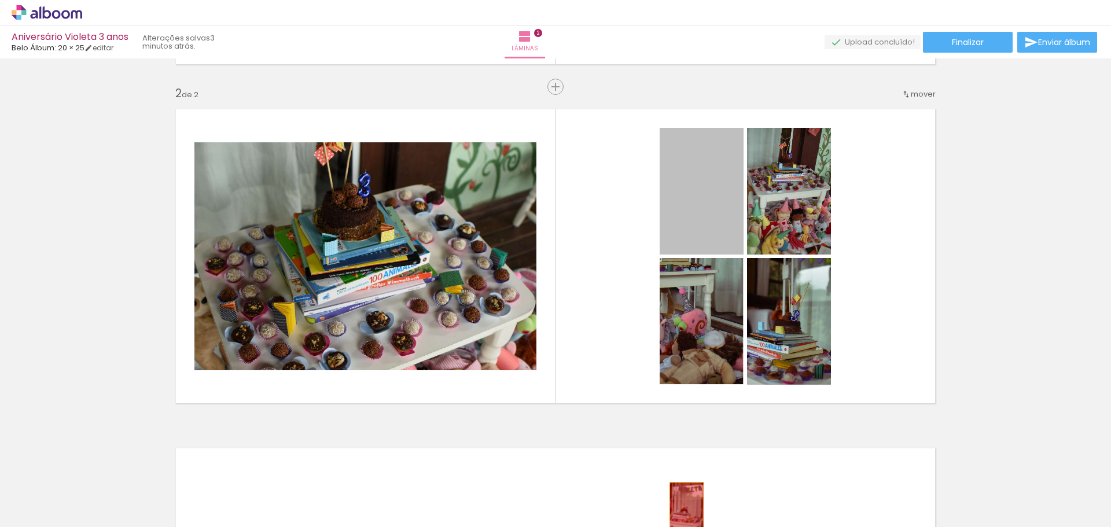
drag, startPoint x: 712, startPoint y: 289, endPoint x: 683, endPoint y: 505, distance: 218.4
click at [683, 506] on quentale-workspace at bounding box center [555, 263] width 1111 height 527
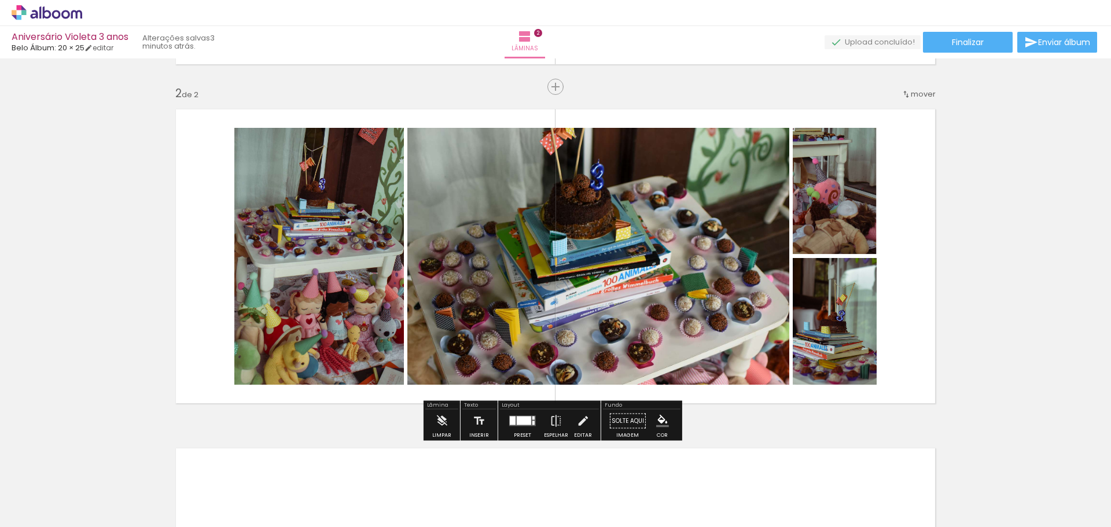
click at [602, 266] on quentale-photo at bounding box center [598, 256] width 382 height 257
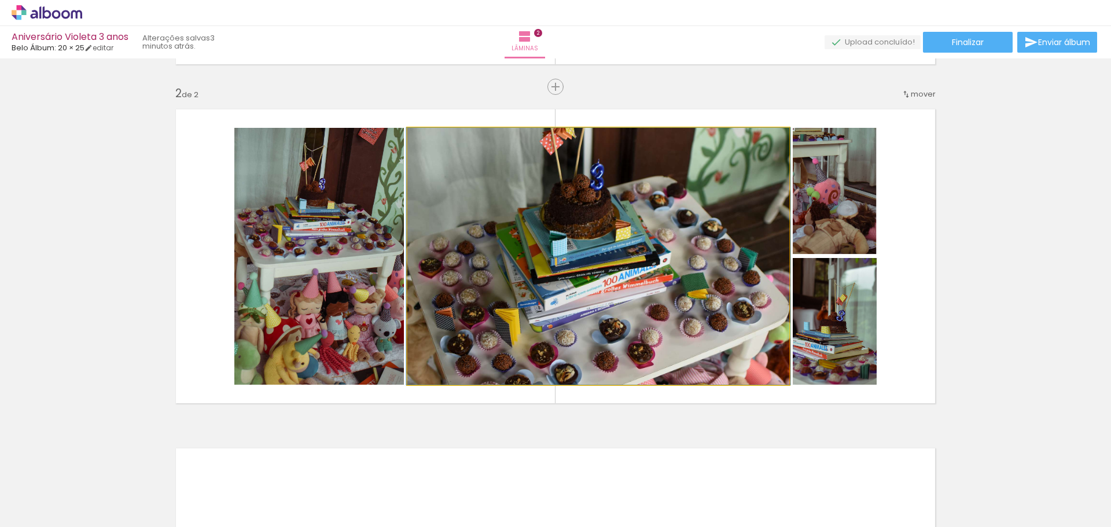
drag, startPoint x: 601, startPoint y: 253, endPoint x: 601, endPoint y: 261, distance: 8.1
click at [600, 261] on quentale-photo at bounding box center [598, 256] width 382 height 257
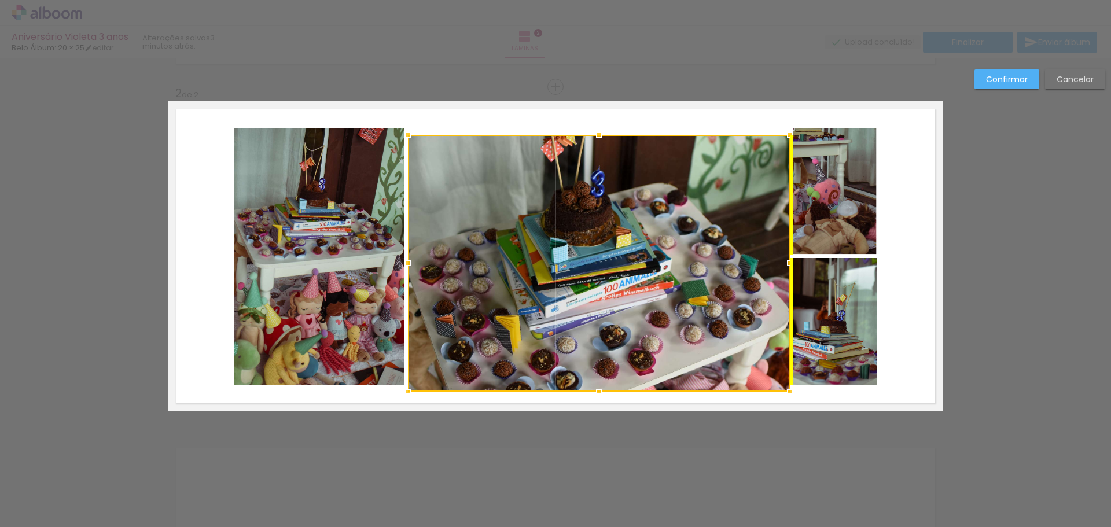
drag, startPoint x: 603, startPoint y: 253, endPoint x: 605, endPoint y: 260, distance: 7.3
click at [605, 260] on div at bounding box center [599, 263] width 382 height 257
click at [920, 399] on quentale-layouter at bounding box center [555, 256] width 775 height 310
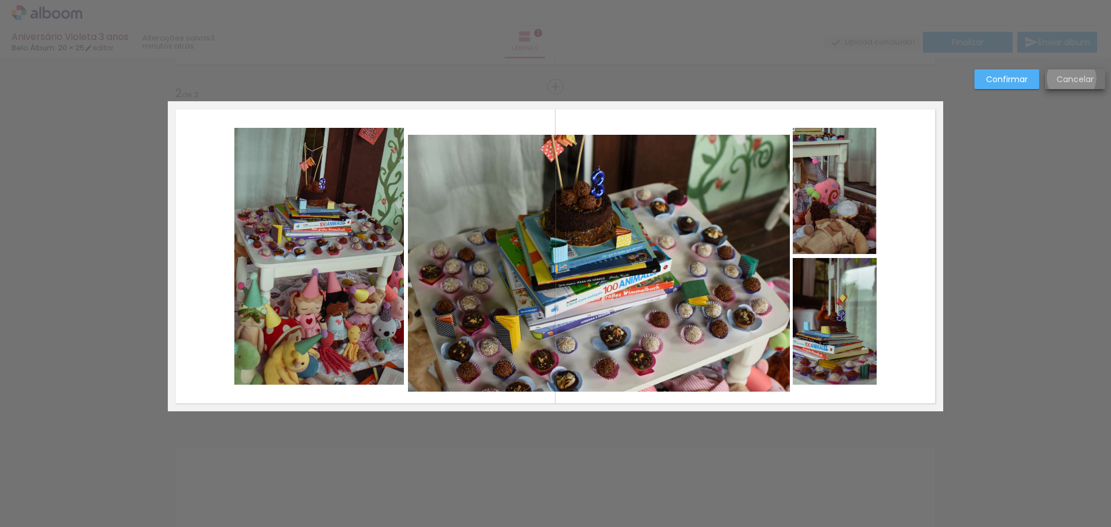
click at [0, 0] on slot "Cancelar" at bounding box center [0, 0] width 0 height 0
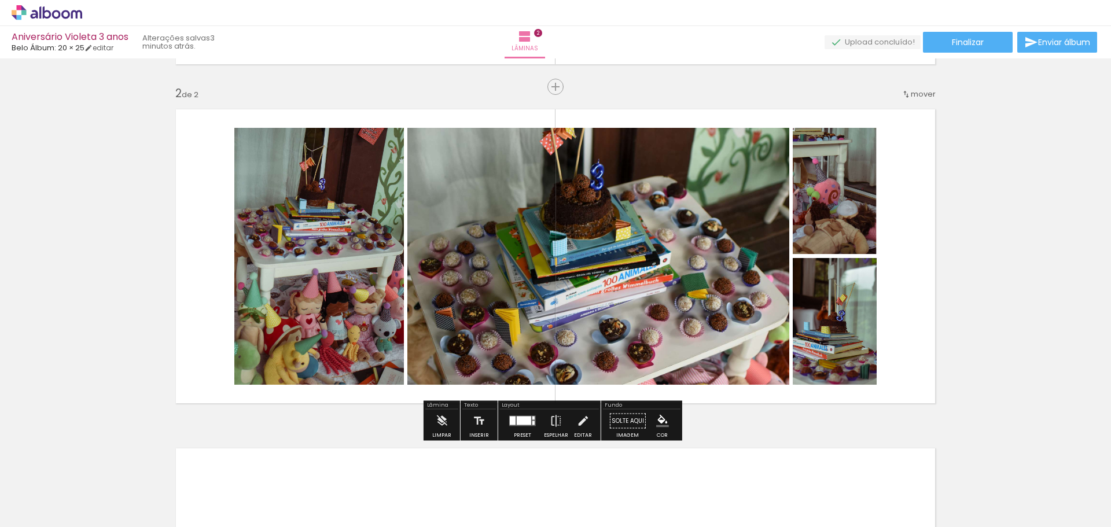
click at [1048, 339] on div "Inserir lâmina 1 de 2 Inserir lâmina 2 de 2" at bounding box center [555, 242] width 1111 height 1018
click at [830, 229] on quentale-photo at bounding box center [835, 191] width 84 height 127
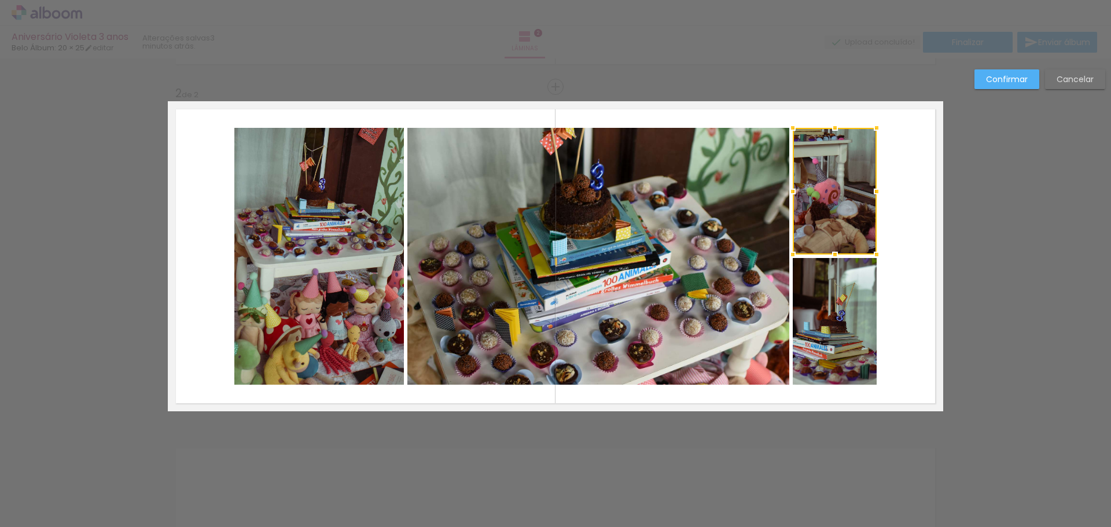
click at [832, 221] on div at bounding box center [835, 191] width 84 height 127
click at [834, 218] on div at bounding box center [835, 191] width 84 height 127
click at [841, 217] on div at bounding box center [835, 191] width 84 height 127
click at [1070, 260] on div "Confirmar Cancelar" at bounding box center [555, 251] width 1111 height 1045
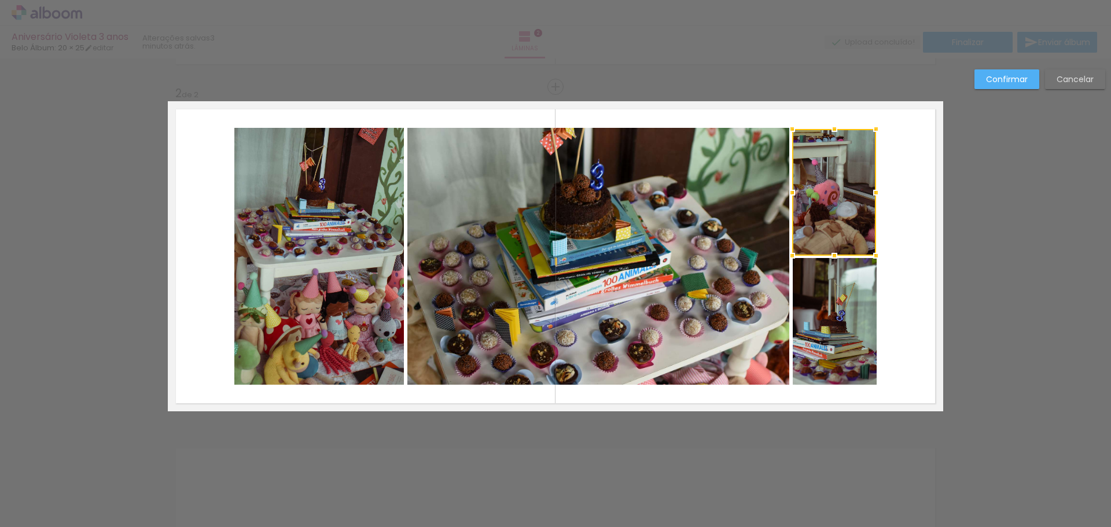
click at [0, 0] on slot "Cancelar" at bounding box center [0, 0] width 0 height 0
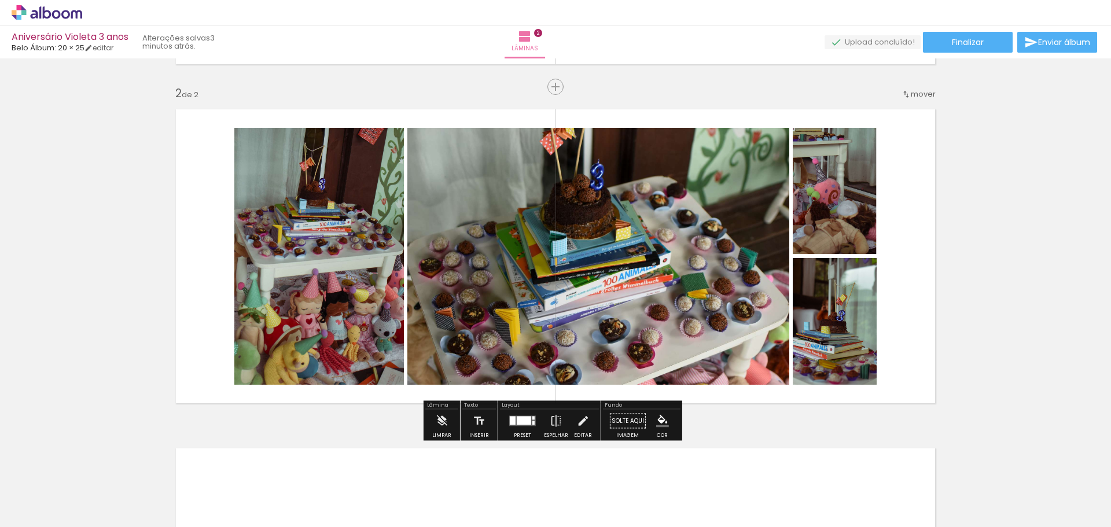
click at [517, 430] on div at bounding box center [522, 421] width 31 height 23
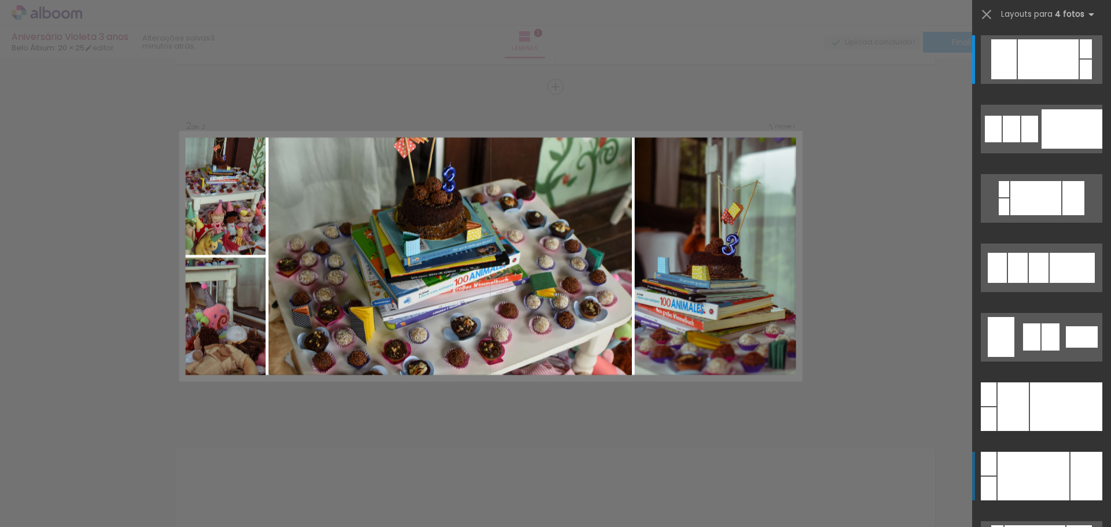
click at [1040, 468] on div at bounding box center [1033, 476] width 72 height 49
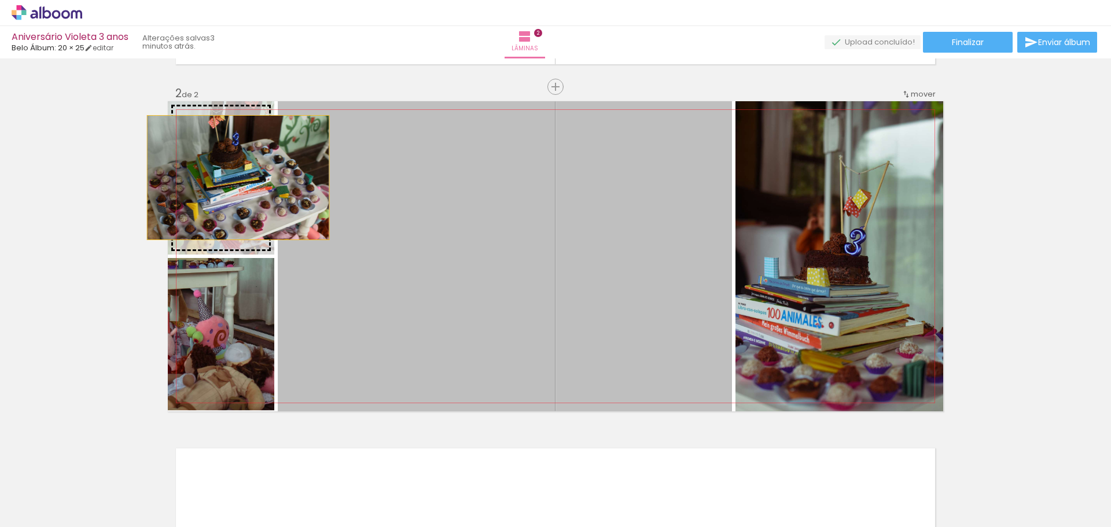
drag, startPoint x: 518, startPoint y: 300, endPoint x: 234, endPoint y: 177, distance: 309.9
click at [0, 0] on slot at bounding box center [0, 0] width 0 height 0
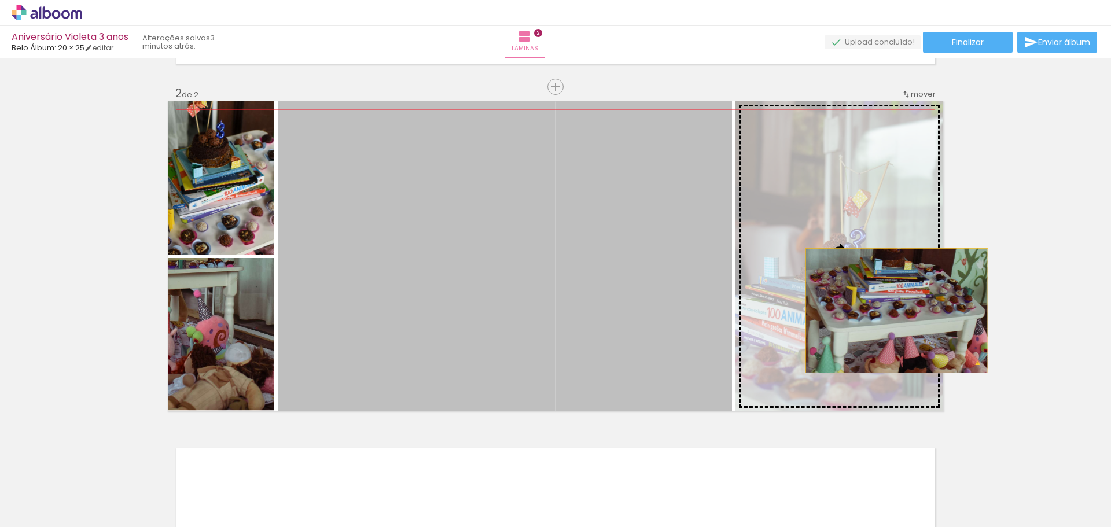
drag, startPoint x: 471, startPoint y: 291, endPoint x: 892, endPoint y: 310, distance: 421.0
click at [0, 0] on slot at bounding box center [0, 0] width 0 height 0
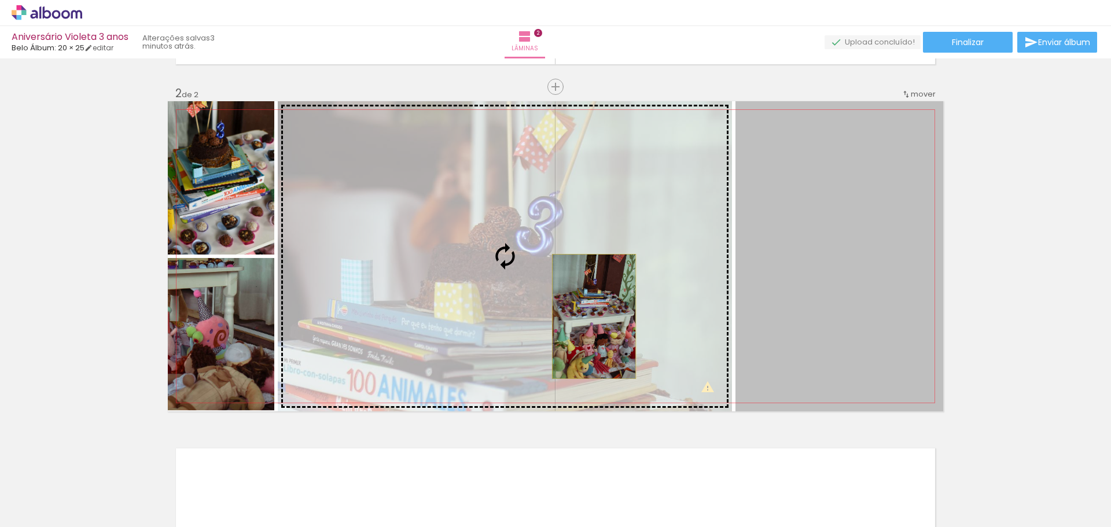
drag, startPoint x: 850, startPoint y: 325, endPoint x: 582, endPoint y: 312, distance: 268.2
click at [0, 0] on slot at bounding box center [0, 0] width 0 height 0
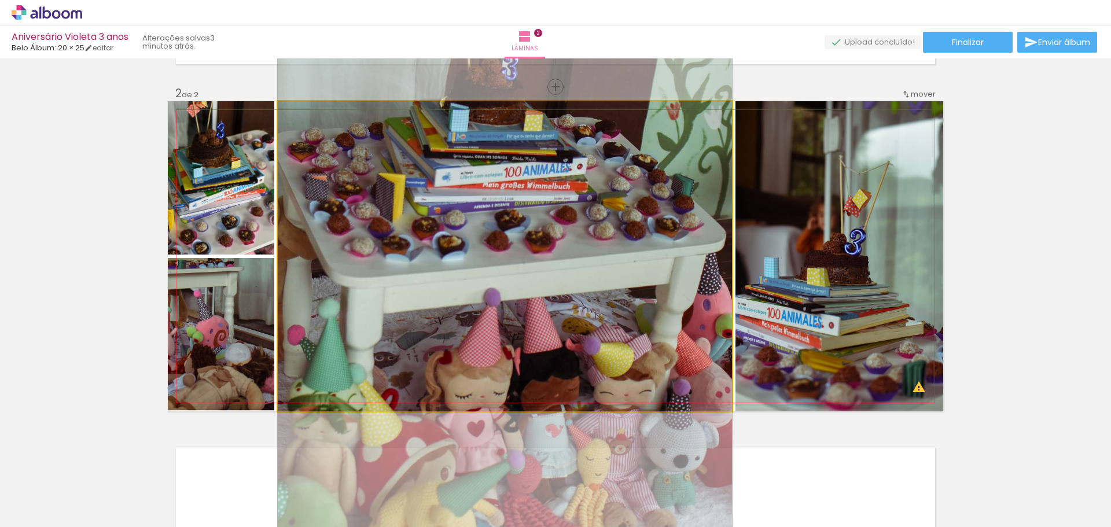
click at [581, 340] on quentale-photo at bounding box center [505, 256] width 454 height 310
click at [586, 293] on quentale-photo at bounding box center [505, 256] width 454 height 310
click at [587, 293] on quentale-photo at bounding box center [505, 256] width 454 height 310
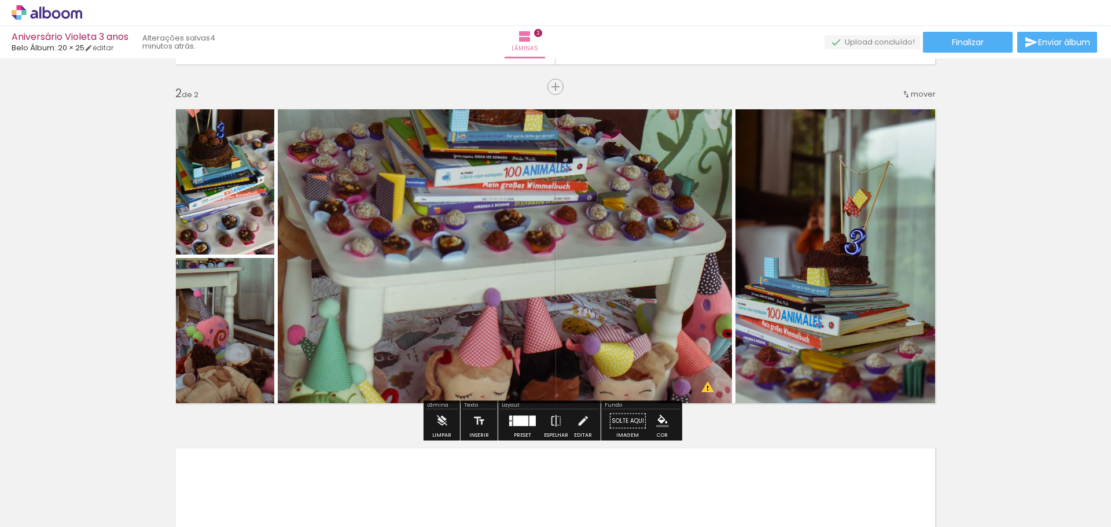
click at [895, 274] on quentale-photo at bounding box center [839, 256] width 208 height 310
click at [518, 423] on div at bounding box center [520, 421] width 15 height 10
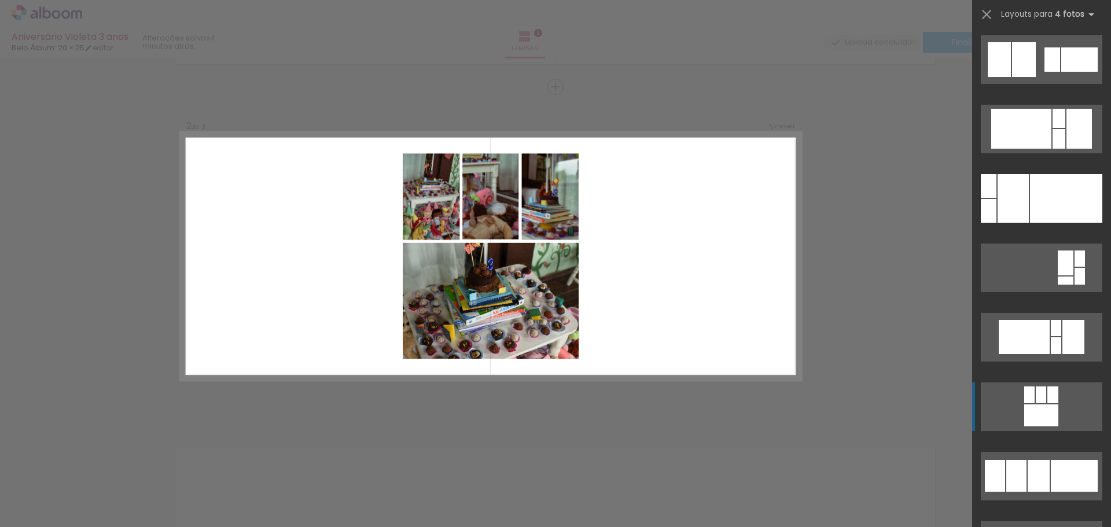
scroll to position [1226, 0]
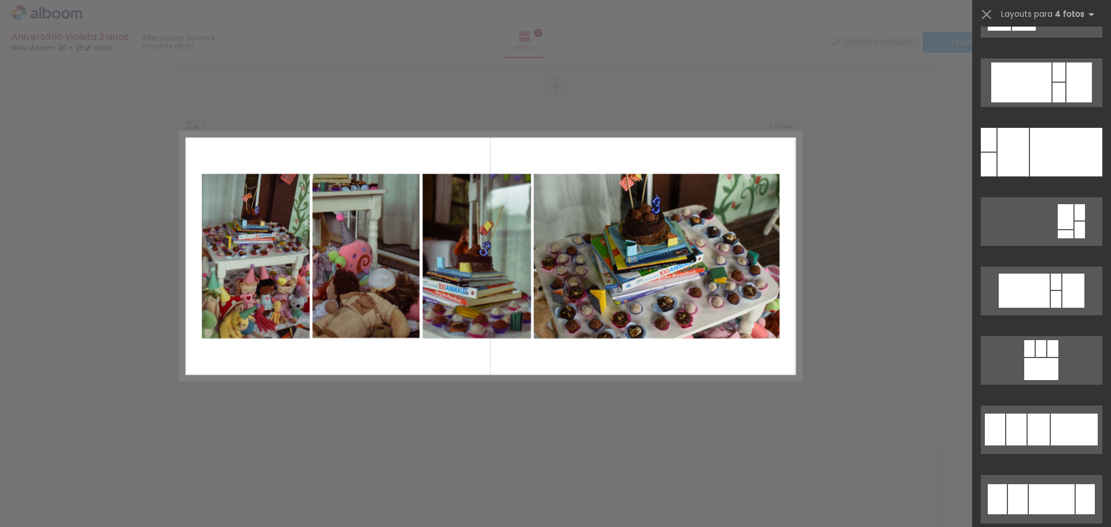
click at [653, 379] on quentale-layouter at bounding box center [490, 256] width 620 height 248
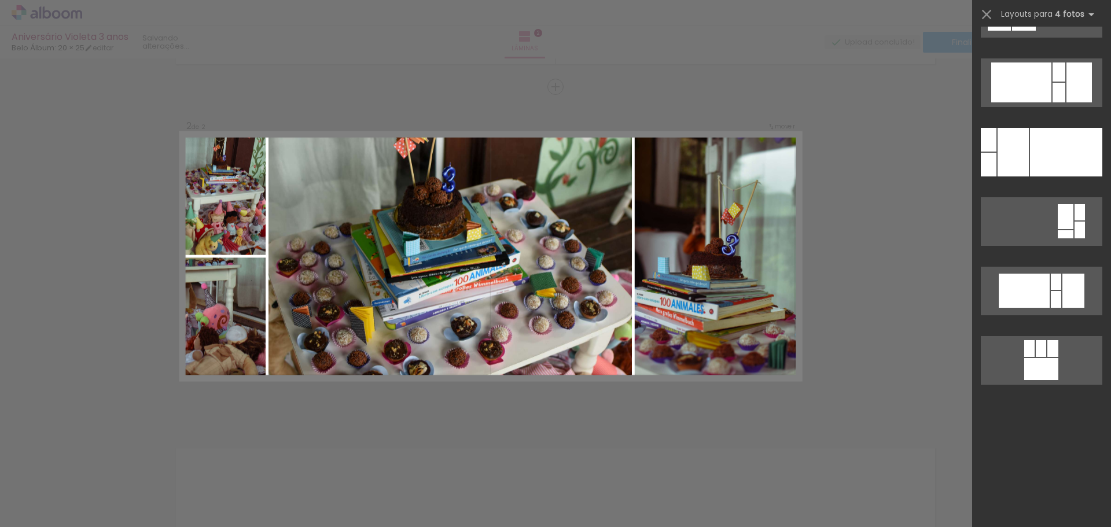
scroll to position [416, 0]
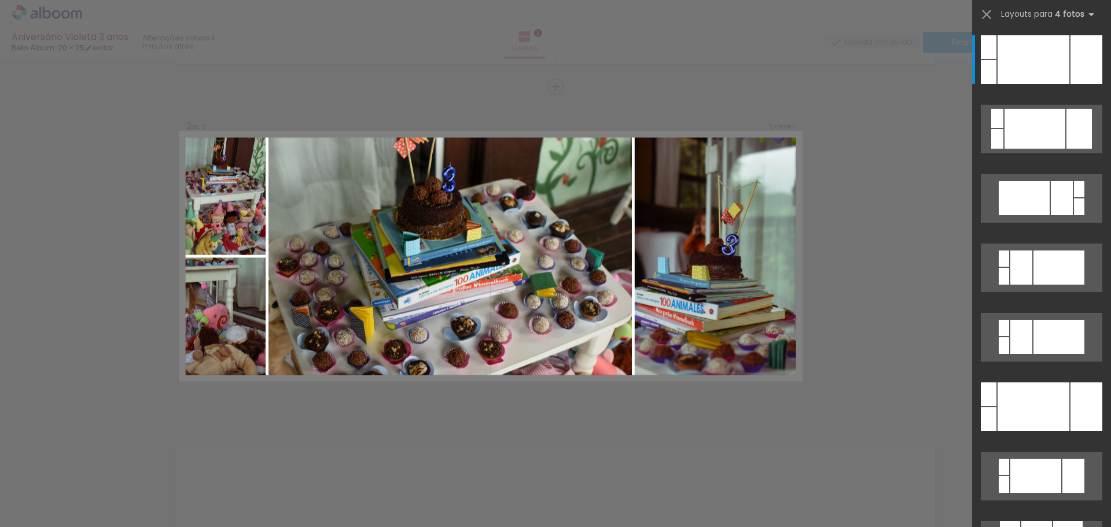
click at [898, 363] on div "Confirmar Cancelar" at bounding box center [555, 251] width 1111 height 1045
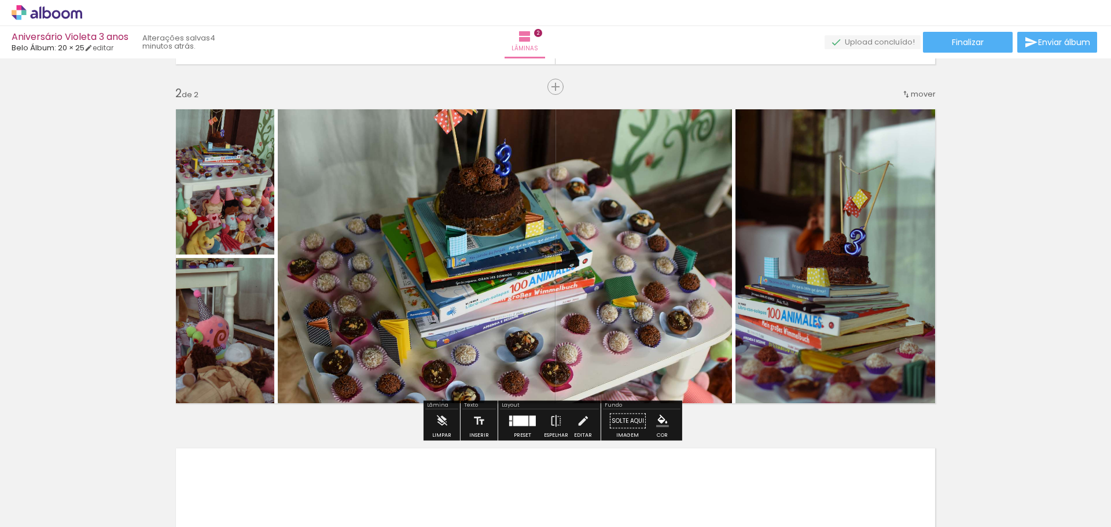
click at [898, 363] on div "Inserir lâmina 1 de 2 Inserir lâmina 2 de 2" at bounding box center [555, 242] width 1111 height 1018
click at [209, 379] on quentale-photo at bounding box center [221, 334] width 106 height 153
click at [573, 318] on quentale-photo at bounding box center [505, 256] width 454 height 310
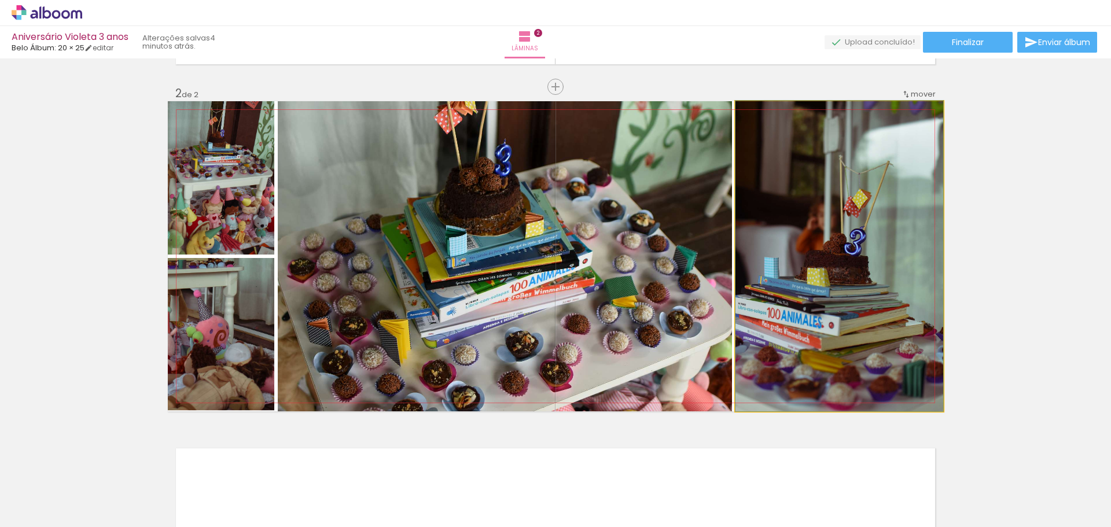
click at [880, 316] on quentale-photo at bounding box center [839, 256] width 208 height 310
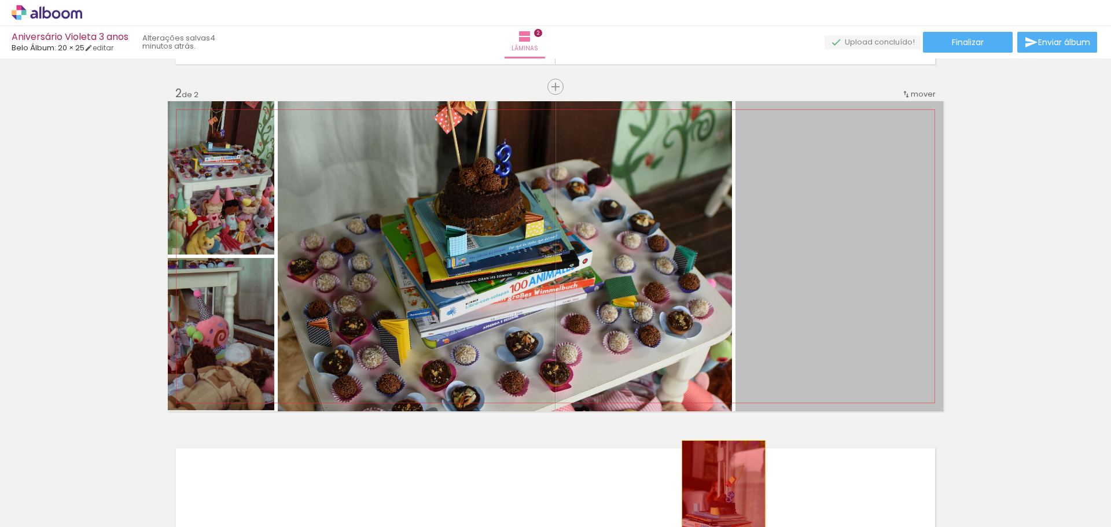
drag, startPoint x: 893, startPoint y: 201, endPoint x: 712, endPoint y: 519, distance: 366.4
click at [713, 519] on quentale-workspace at bounding box center [555, 263] width 1111 height 527
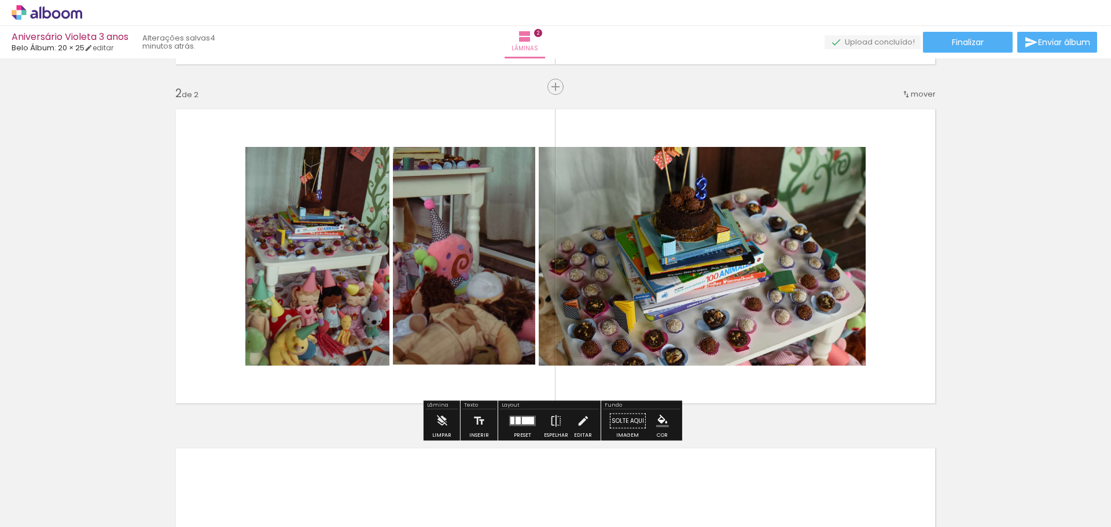
click at [898, 367] on quentale-layouter at bounding box center [555, 256] width 775 height 310
click at [518, 429] on div at bounding box center [522, 421] width 31 height 23
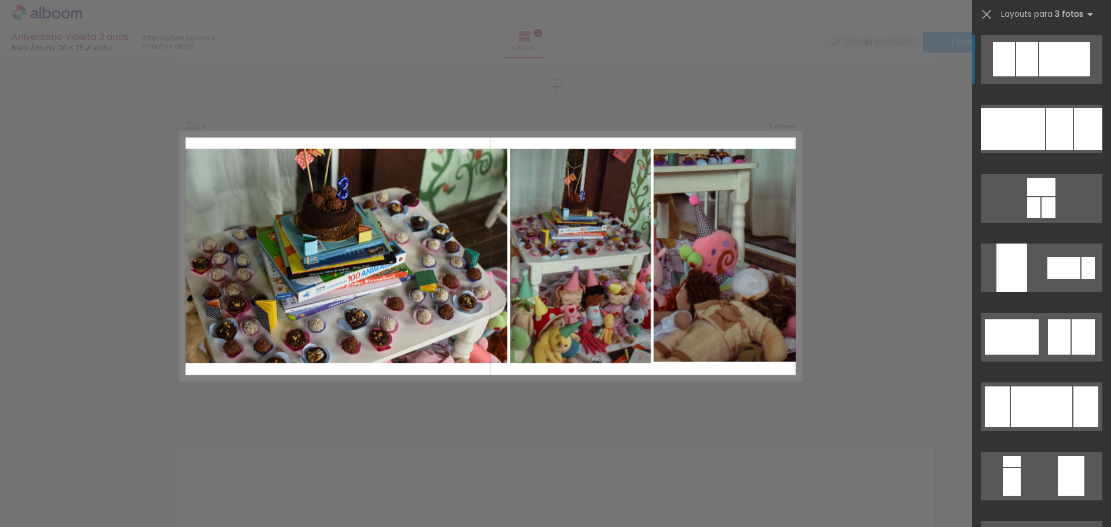
click at [670, 295] on quentale-photo at bounding box center [727, 256] width 147 height 214
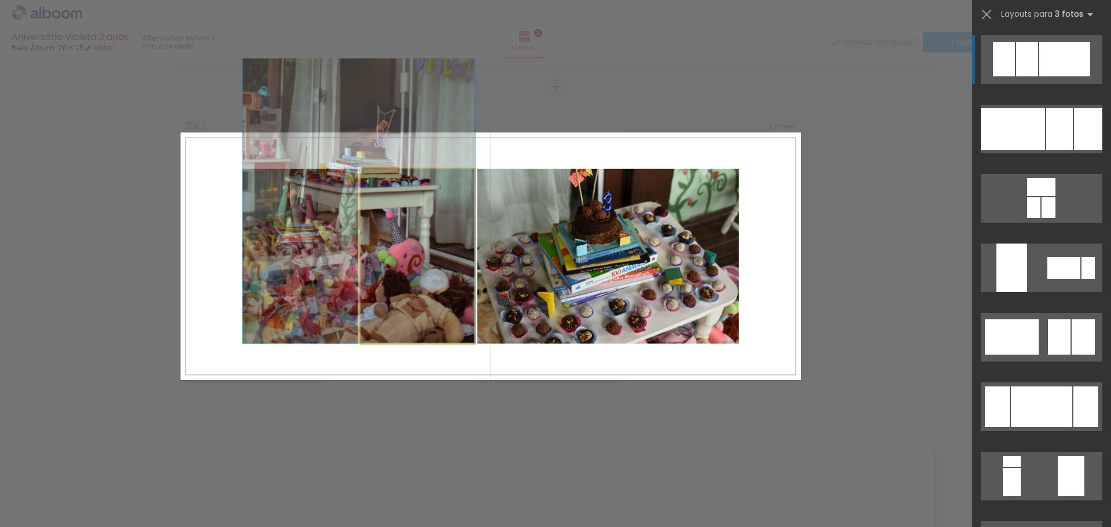
click at [415, 301] on quentale-photo at bounding box center [417, 256] width 114 height 175
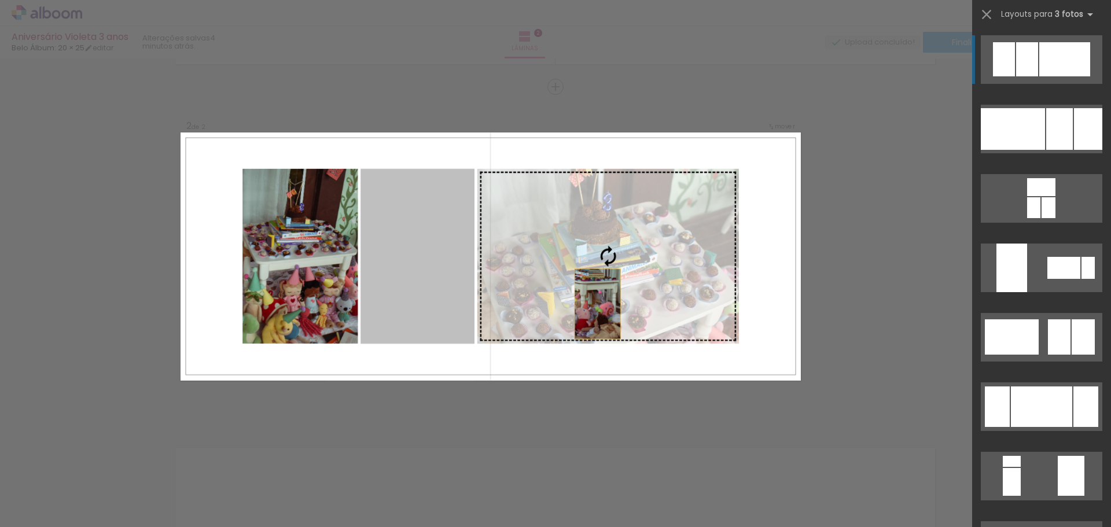
drag, startPoint x: 415, startPoint y: 301, endPoint x: 639, endPoint y: 316, distance: 223.8
click at [0, 0] on slot at bounding box center [0, 0] width 0 height 0
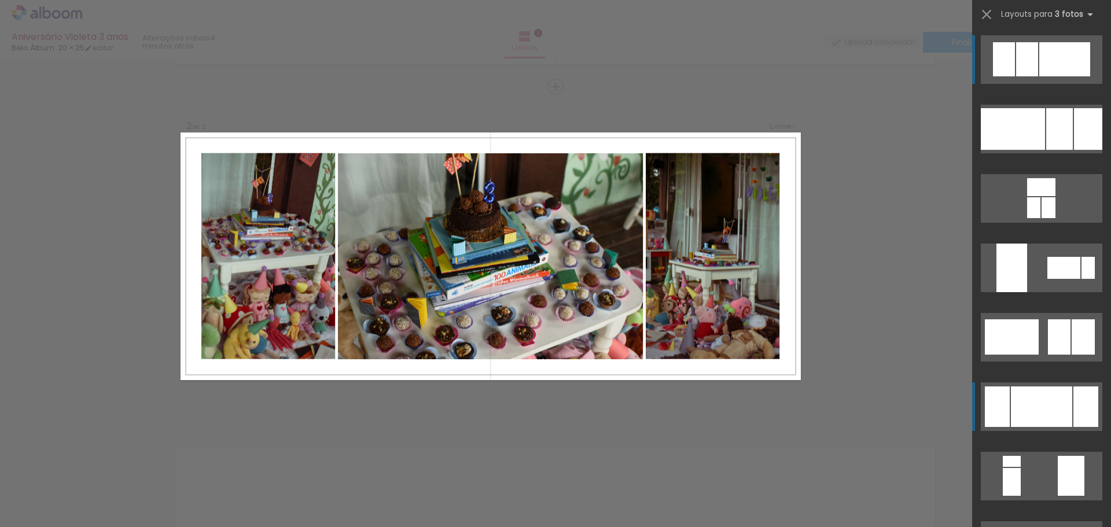
click at [1048, 406] on div at bounding box center [1041, 406] width 61 height 40
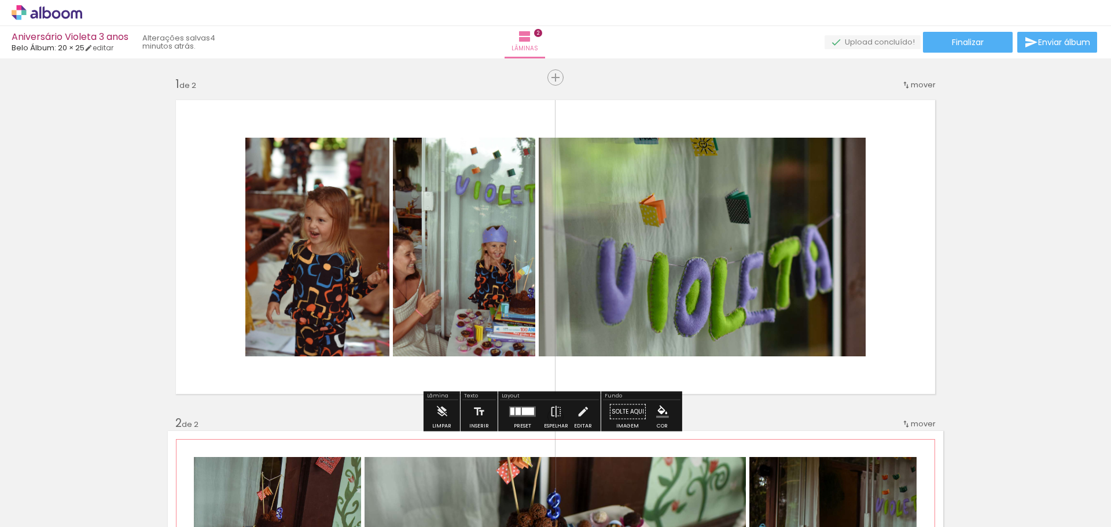
click at [888, 238] on quentale-layouter at bounding box center [555, 247] width 775 height 310
click at [522, 410] on div at bounding box center [528, 412] width 12 height 8
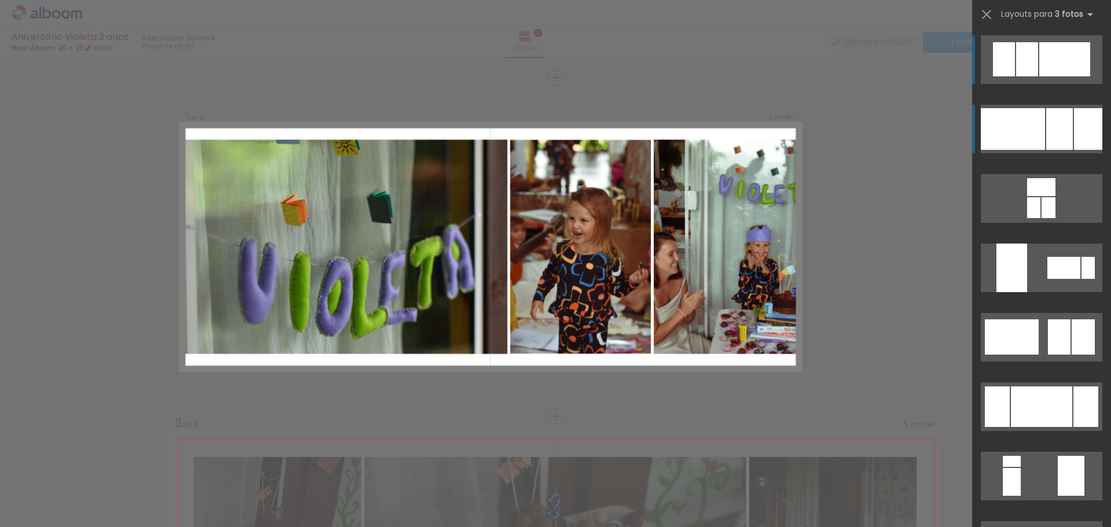
click at [1047, 140] on div at bounding box center [1059, 129] width 27 height 42
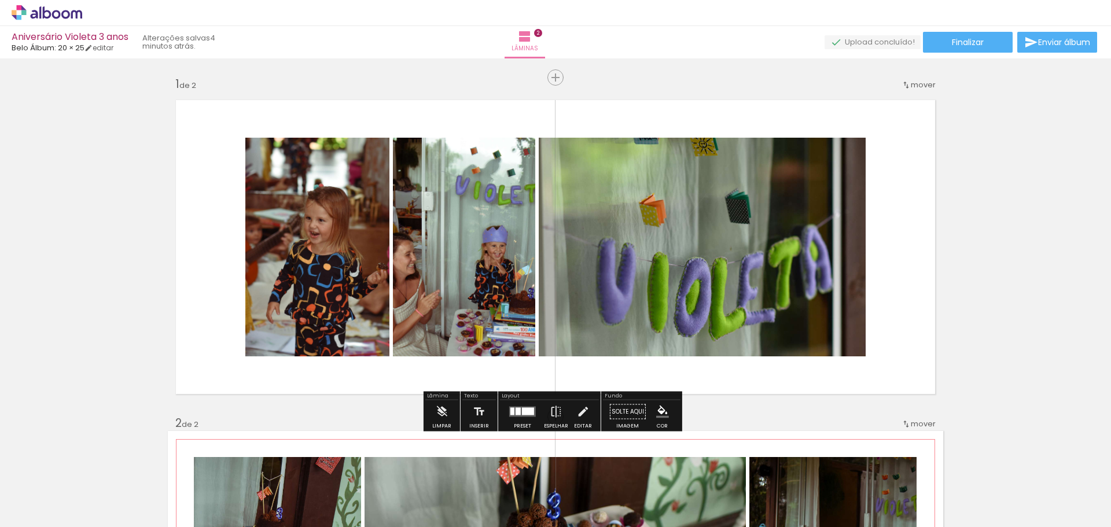
click at [521, 407] on quentale-layouter at bounding box center [522, 412] width 27 height 10
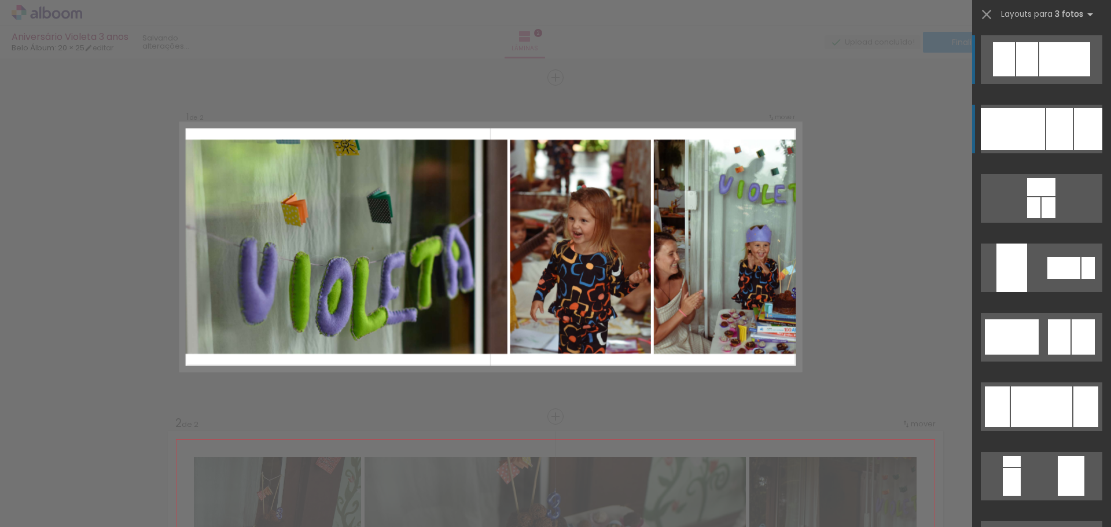
click at [1048, 134] on div at bounding box center [1059, 129] width 27 height 42
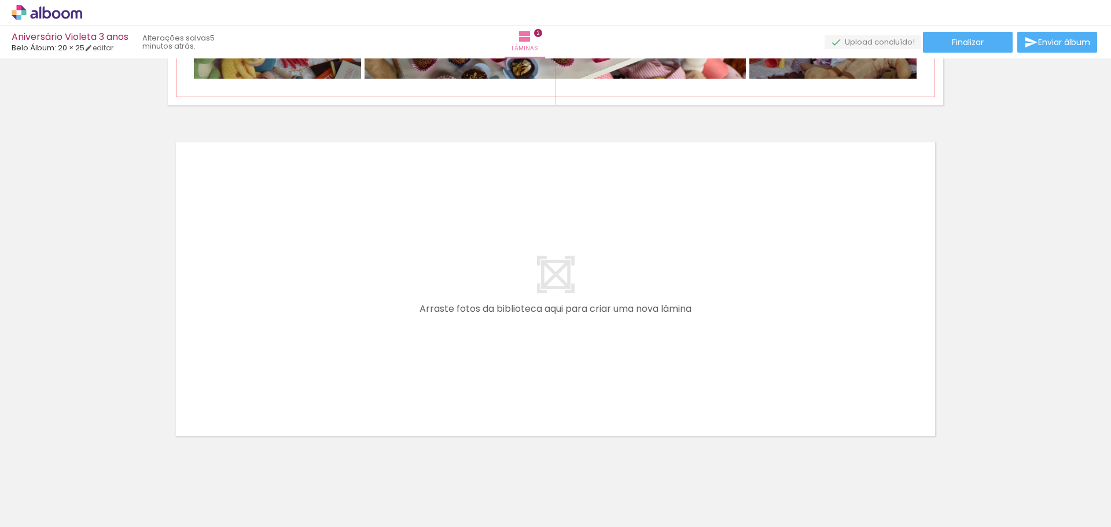
scroll to position [636, 0]
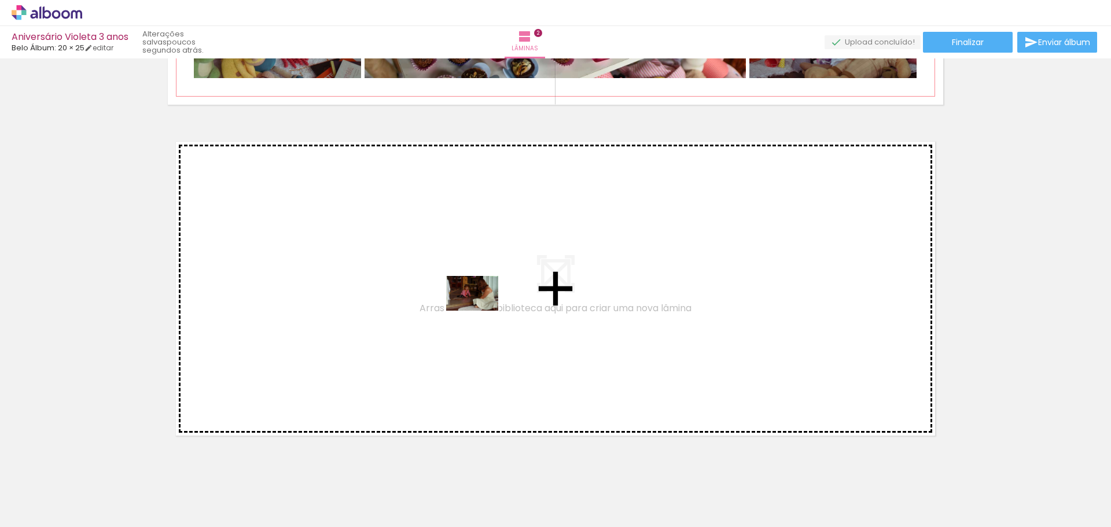
drag, startPoint x: 432, startPoint y: 497, endPoint x: 481, endPoint y: 311, distance: 192.6
click at [481, 311] on quentale-workspace at bounding box center [555, 263] width 1111 height 527
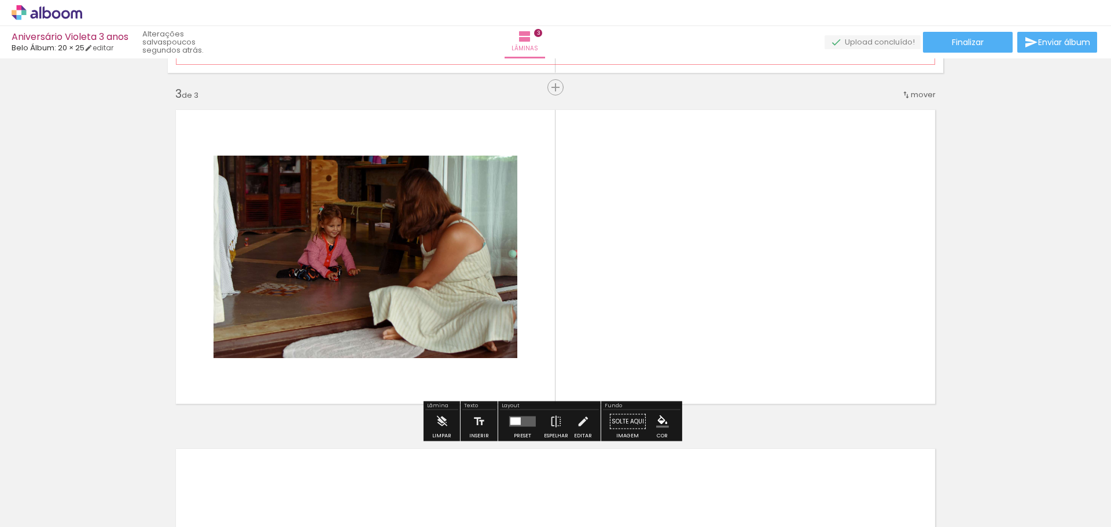
scroll to position [669, 0]
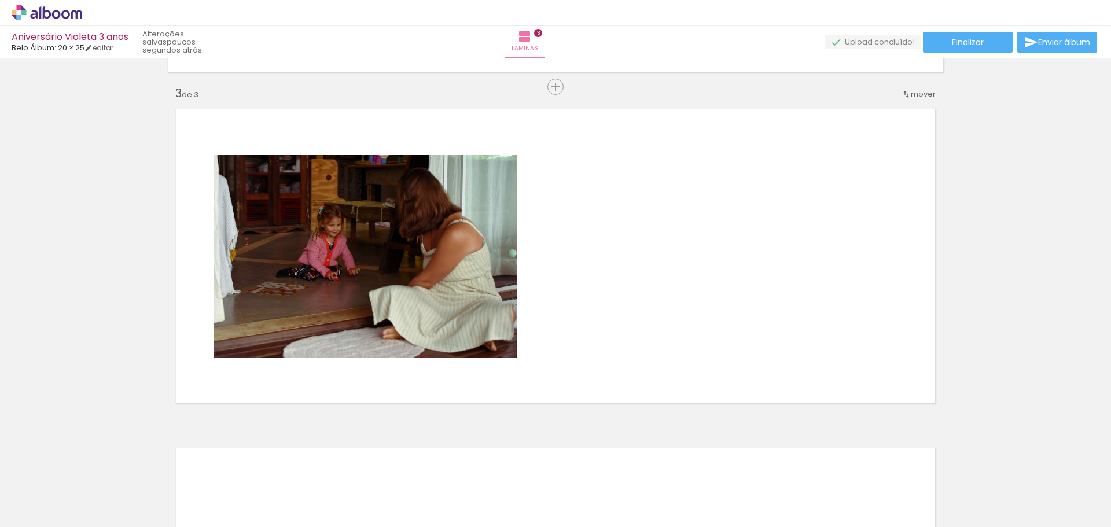
click at [218, 514] on div at bounding box center [220, 487] width 38 height 57
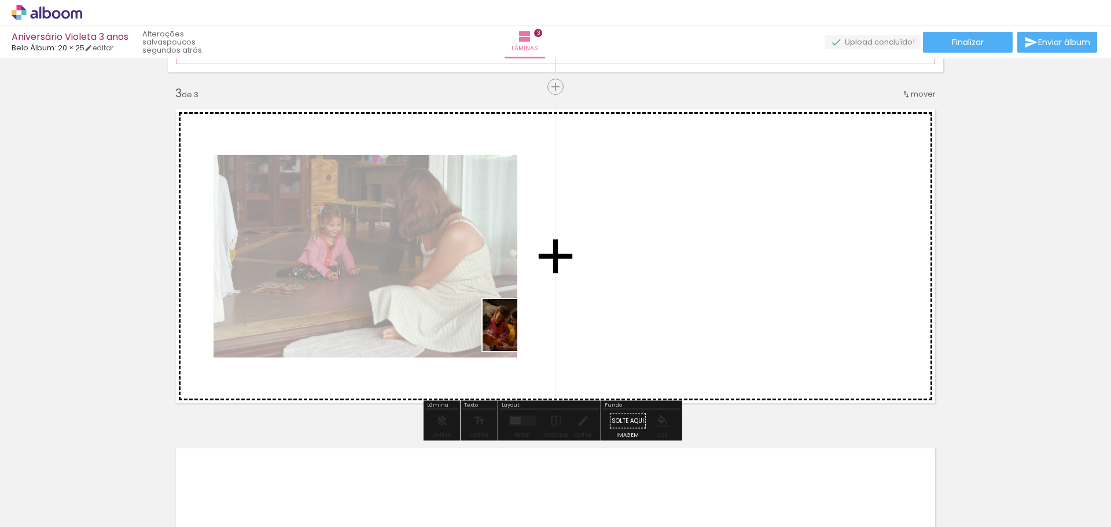
drag, startPoint x: 193, startPoint y: 497, endPoint x: 519, endPoint y: 330, distance: 366.8
click at [519, 330] on quentale-workspace at bounding box center [555, 263] width 1111 height 527
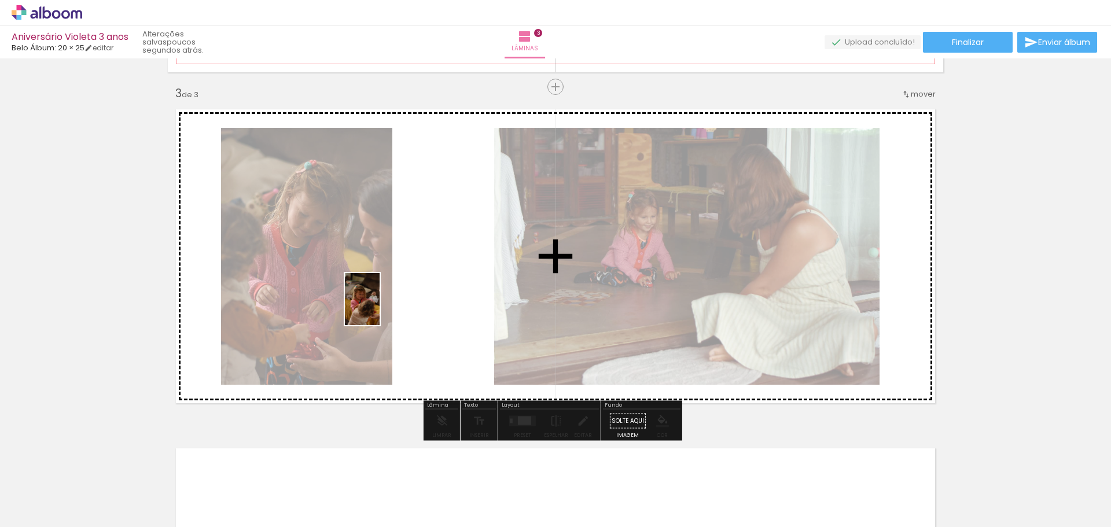
drag, startPoint x: 327, startPoint y: 378, endPoint x: 379, endPoint y: 308, distance: 87.2
click at [379, 308] on quentale-workspace at bounding box center [555, 263] width 1111 height 527
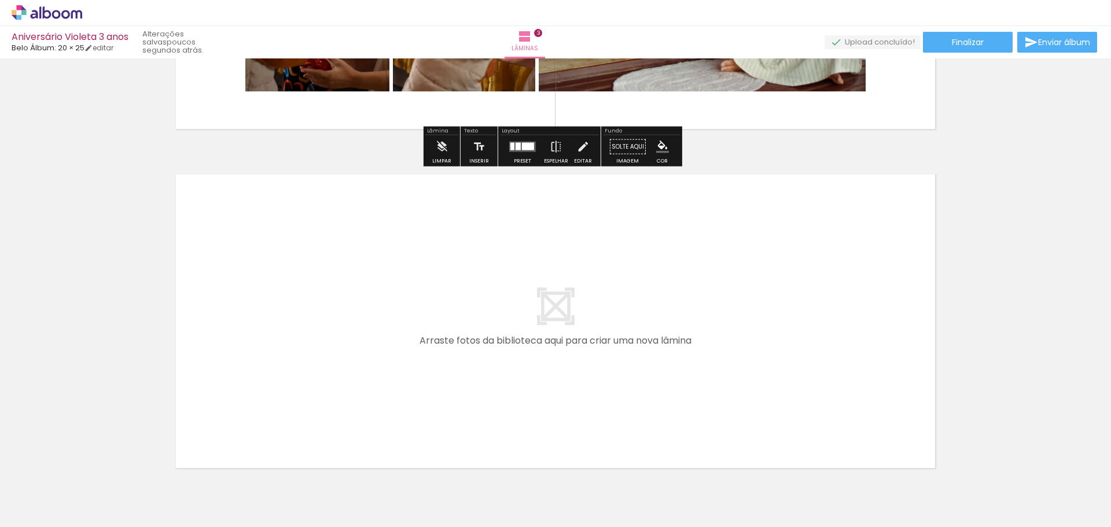
scroll to position [958, 0]
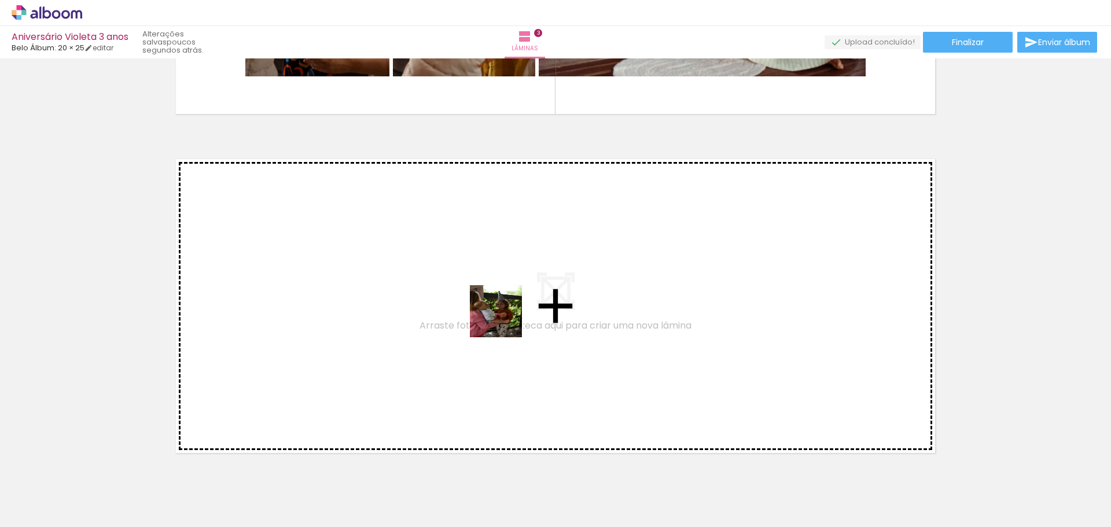
drag, startPoint x: 573, startPoint y: 444, endPoint x: 466, endPoint y: 305, distance: 174.9
click at [466, 305] on quentale-workspace at bounding box center [555, 263] width 1111 height 527
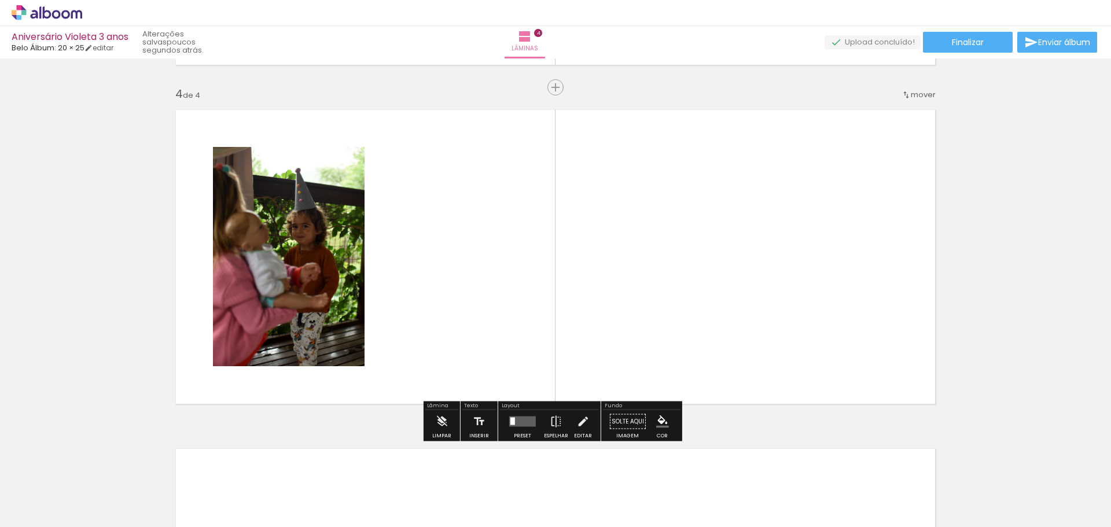
scroll to position [1008, 0]
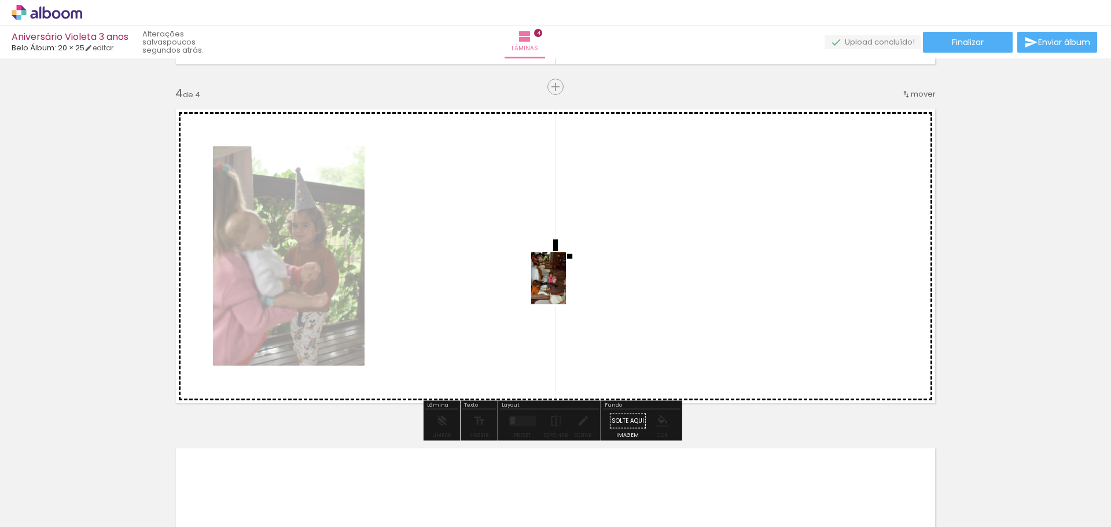
drag, startPoint x: 844, startPoint y: 502, endPoint x: 578, endPoint y: 307, distance: 329.4
click at [561, 284] on quentale-workspace at bounding box center [555, 263] width 1111 height 527
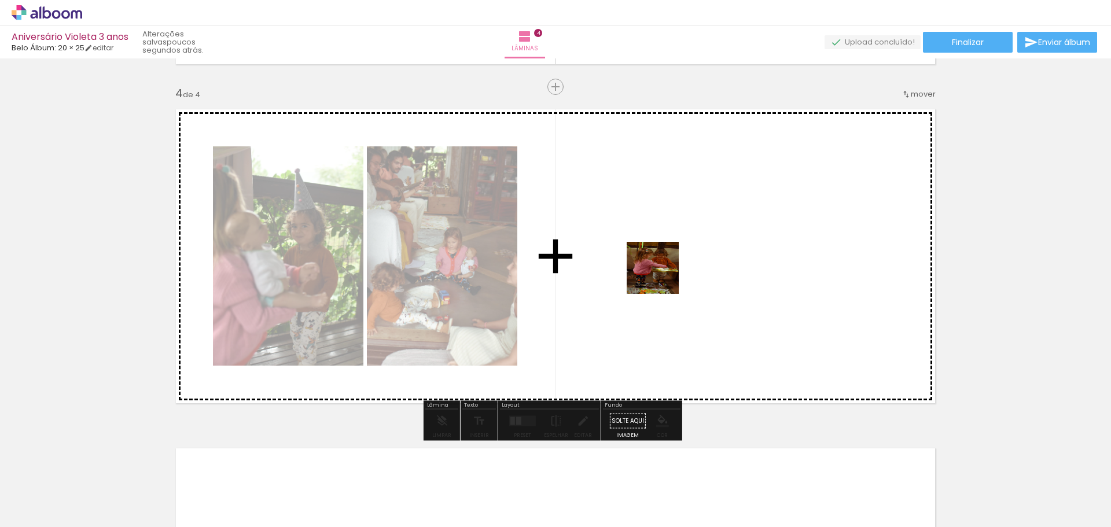
drag, startPoint x: 895, startPoint y: 492, endPoint x: 652, endPoint y: 267, distance: 331.6
click at [652, 267] on quentale-workspace at bounding box center [555, 263] width 1111 height 527
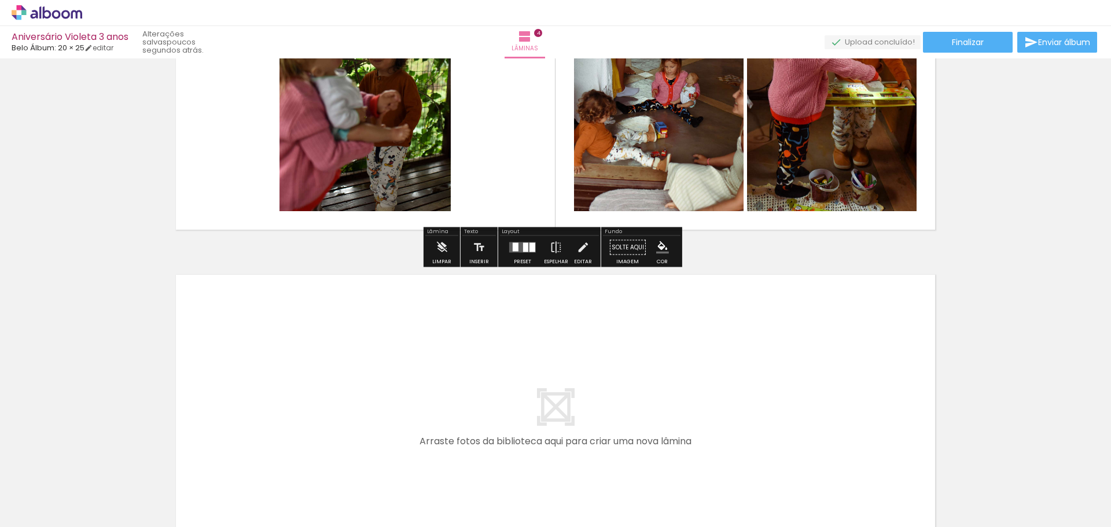
scroll to position [1297, 0]
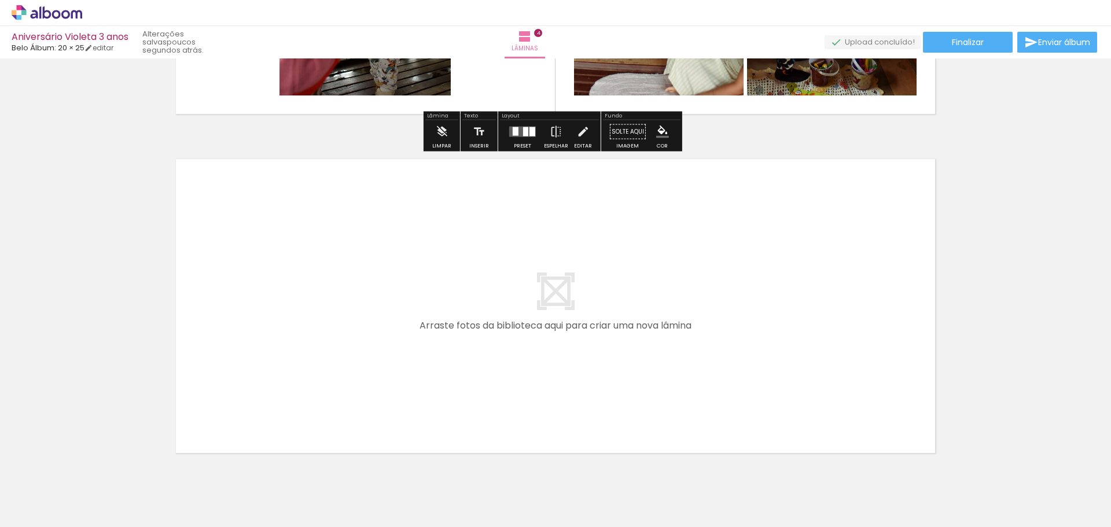
click at [793, 365] on quentale-layouter at bounding box center [555, 306] width 775 height 310
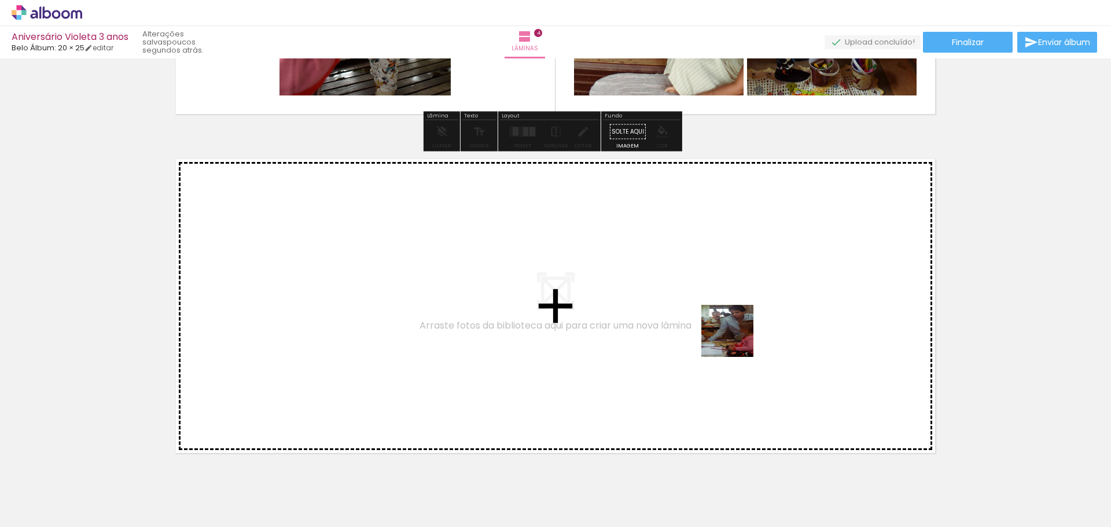
drag, startPoint x: 946, startPoint y: 457, endPoint x: 681, endPoint y: 310, distance: 302.4
click at [681, 310] on quentale-workspace at bounding box center [555, 263] width 1111 height 527
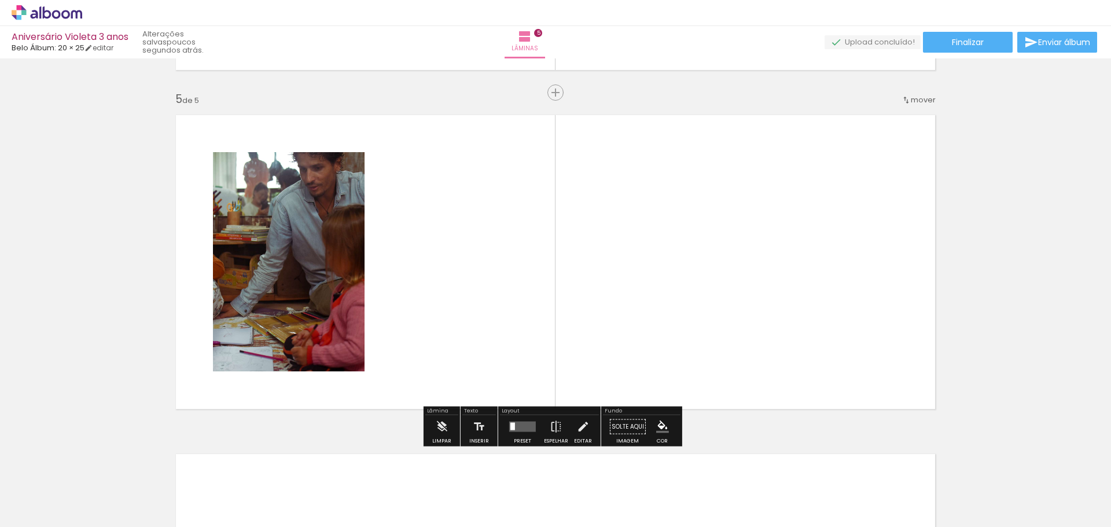
scroll to position [1347, 0]
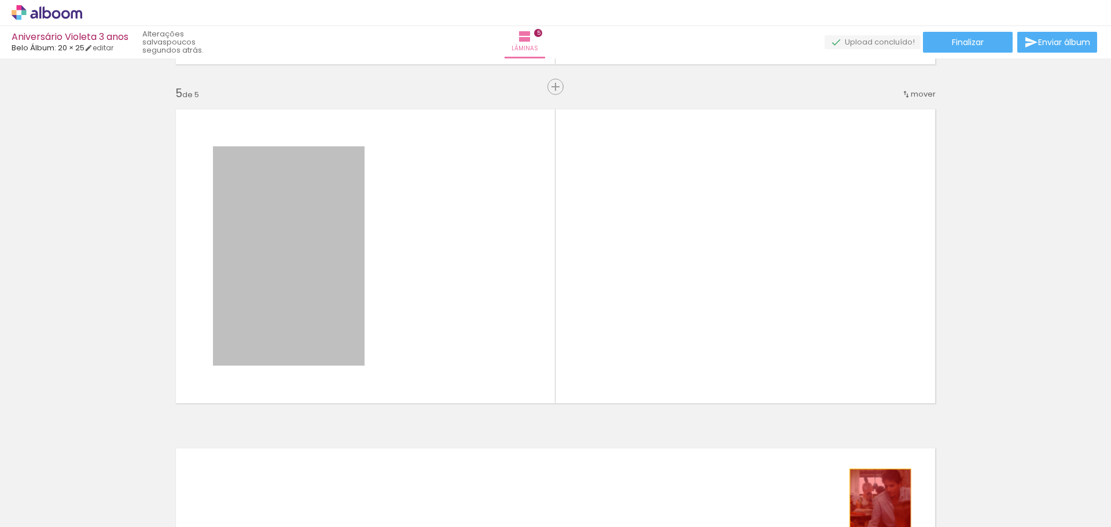
drag, startPoint x: 429, startPoint y: 359, endPoint x: 876, endPoint y: 513, distance: 472.9
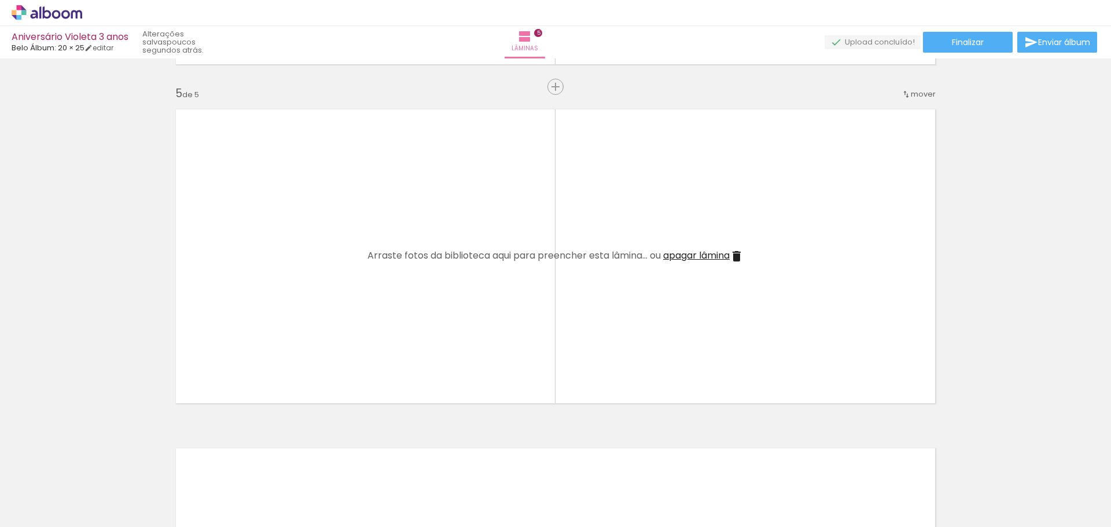
click at [938, 465] on iron-icon at bounding box center [933, 465] width 12 height 12
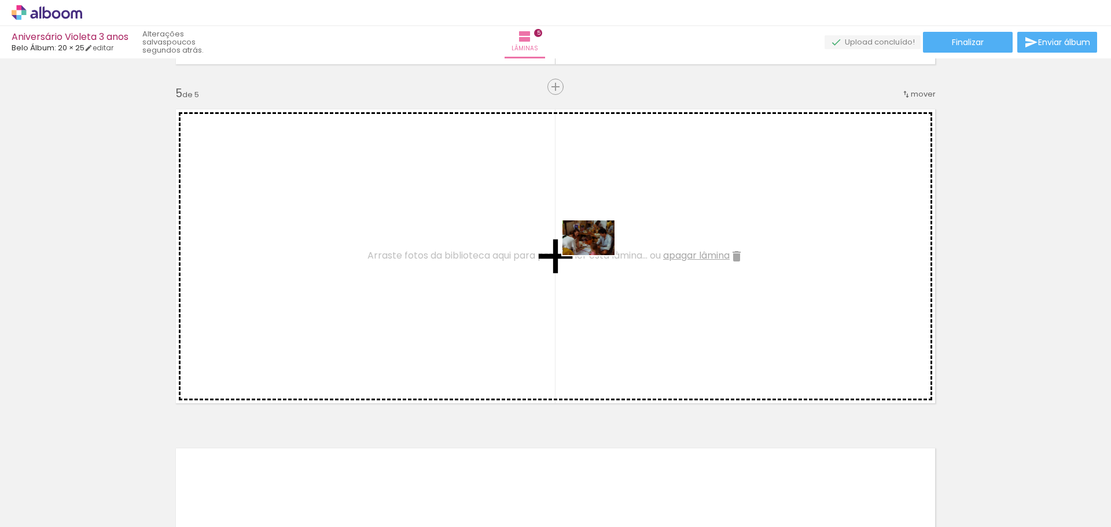
drag, startPoint x: 963, startPoint y: 500, endPoint x: 597, endPoint y: 255, distance: 440.4
click at [597, 255] on quentale-workspace at bounding box center [555, 263] width 1111 height 527
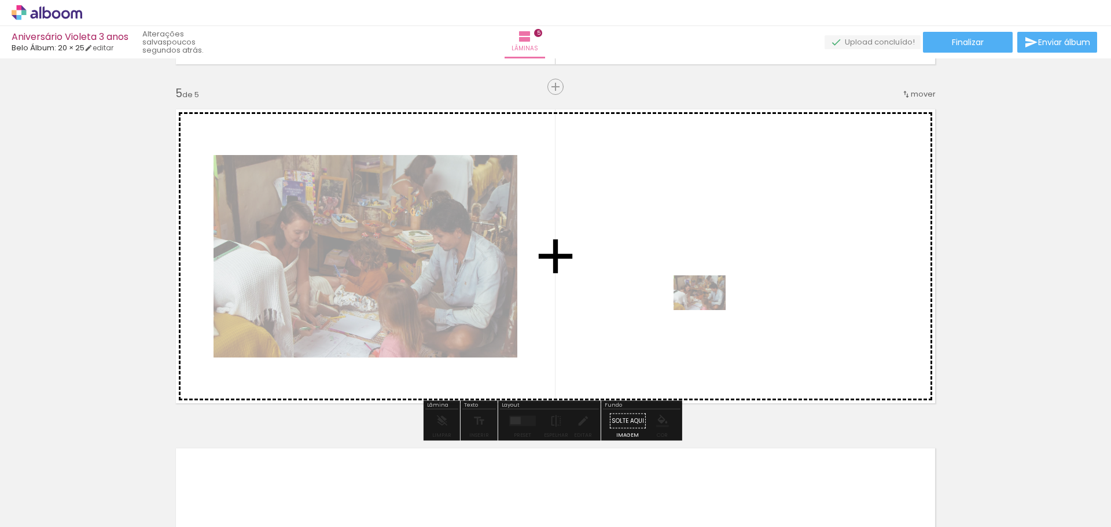
drag, startPoint x: 969, startPoint y: 492, endPoint x: 708, endPoint y: 310, distance: 317.9
click at [708, 310] on quentale-workspace at bounding box center [555, 263] width 1111 height 527
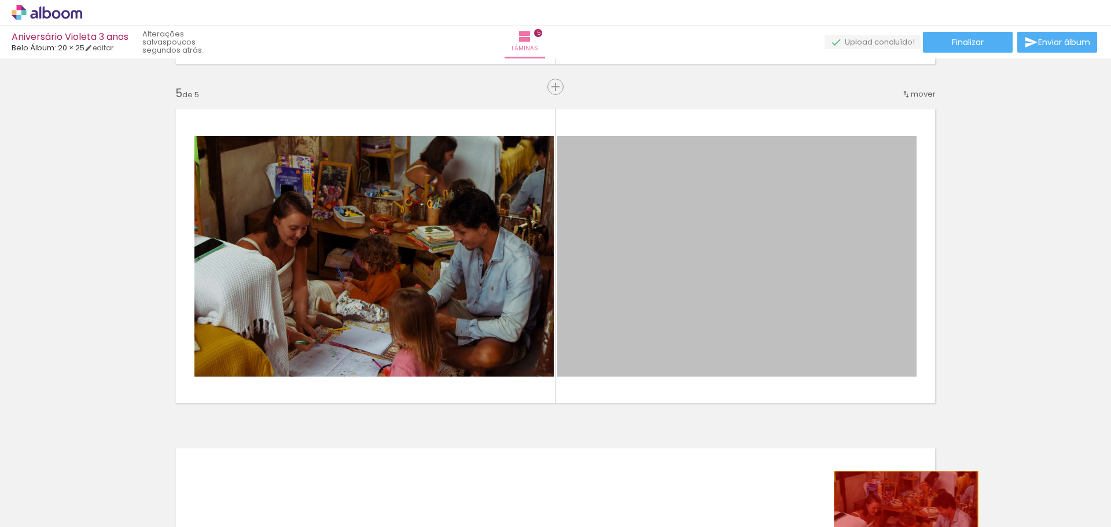
drag, startPoint x: 765, startPoint y: 220, endPoint x: 920, endPoint y: 532, distance: 348.7
click at [920, 526] on html "link( href="../../bower_components/polymer/polymer.html" rel="import" ) picture…" at bounding box center [555, 263] width 1111 height 527
drag, startPoint x: 869, startPoint y: 379, endPoint x: 909, endPoint y: 514, distance: 141.0
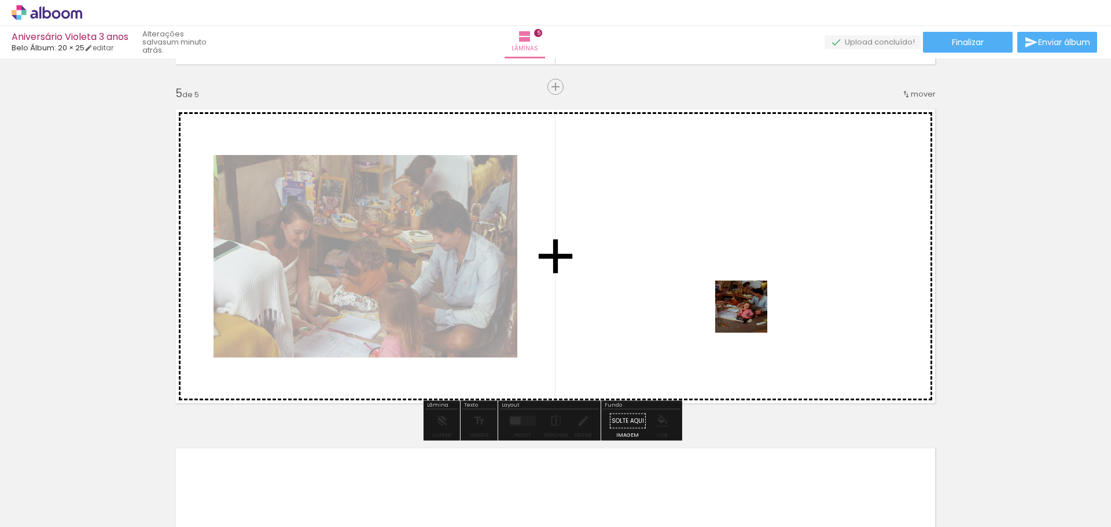
drag, startPoint x: 1024, startPoint y: 488, endPoint x: 750, endPoint y: 315, distance: 324.7
click at [750, 315] on quentale-workspace at bounding box center [555, 263] width 1111 height 527
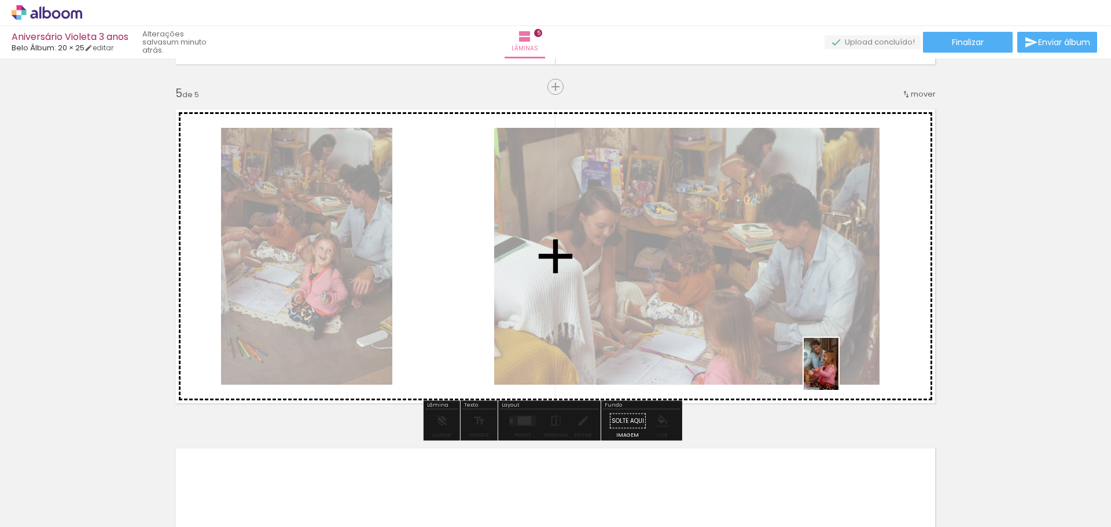
drag, startPoint x: 1094, startPoint y: 485, endPoint x: 802, endPoint y: 360, distance: 317.5
click at [799, 356] on quentale-workspace at bounding box center [555, 263] width 1111 height 527
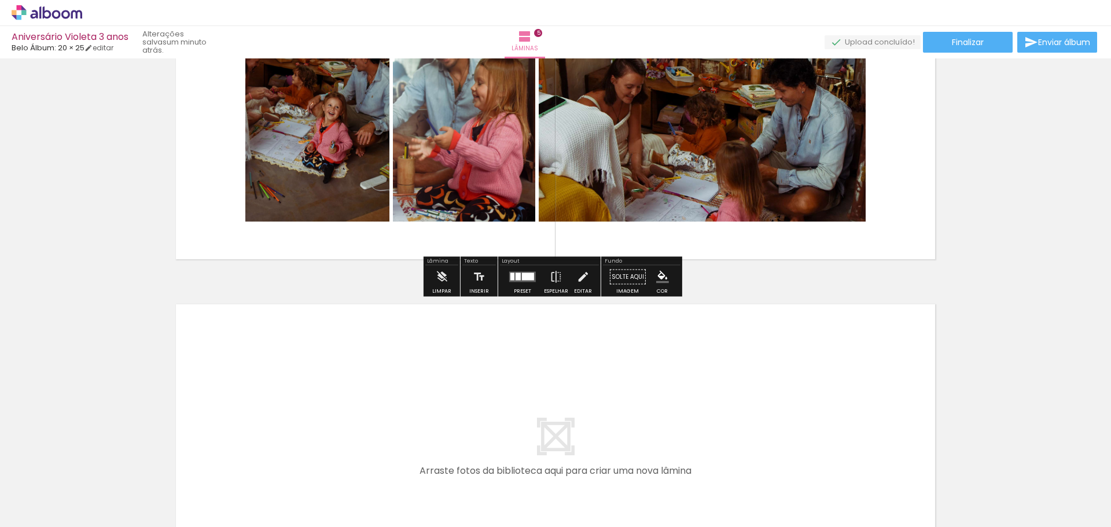
scroll to position [1520, 0]
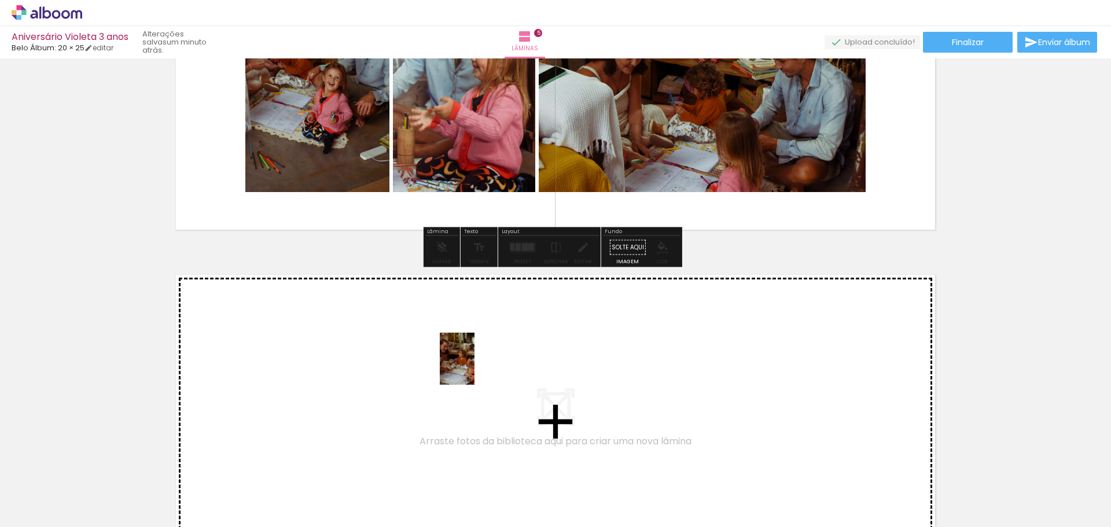
drag, startPoint x: 484, startPoint y: 463, endPoint x: 474, endPoint y: 367, distance: 95.9
click at [474, 367] on quentale-workspace at bounding box center [555, 263] width 1111 height 527
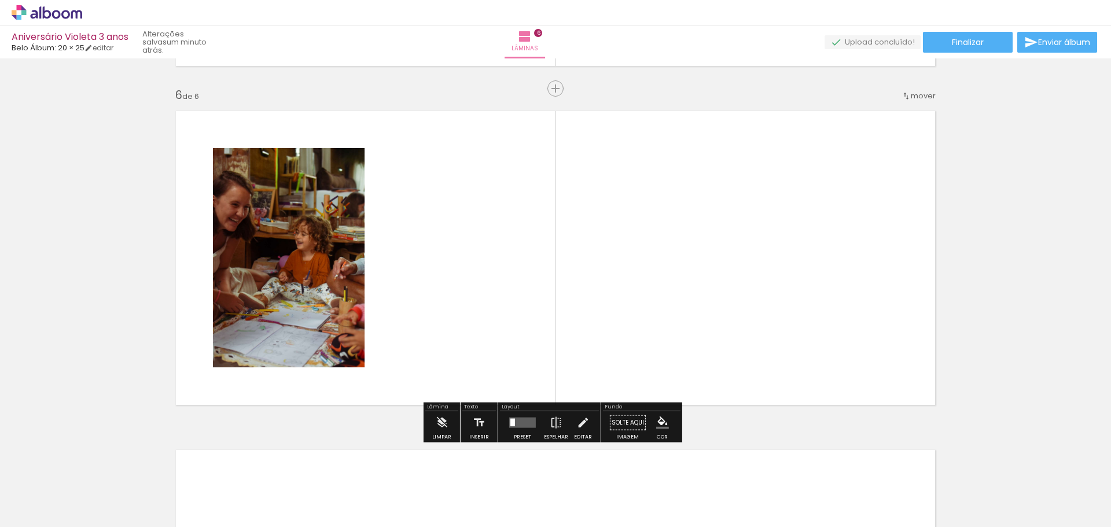
scroll to position [1686, 0]
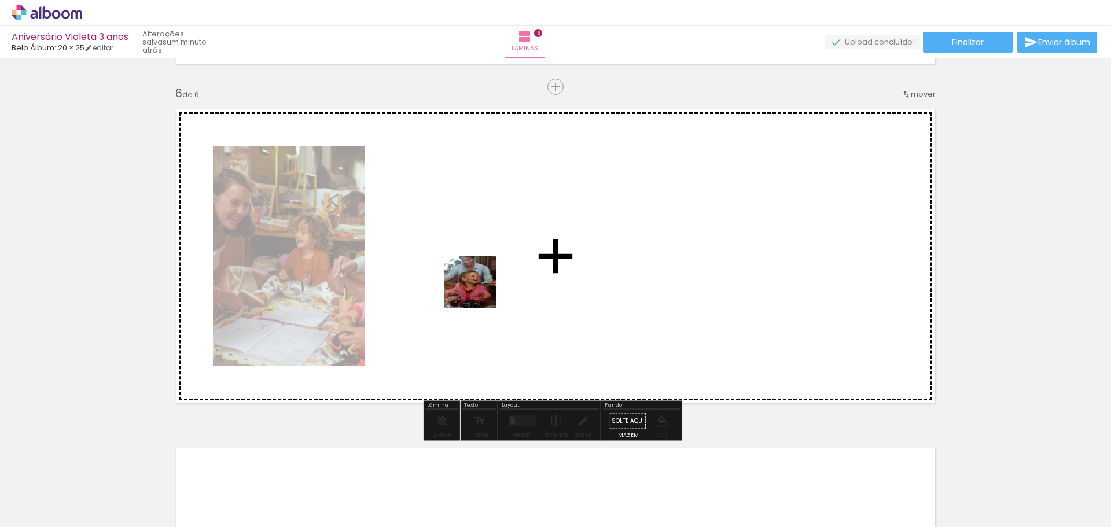
drag, startPoint x: 537, startPoint y: 466, endPoint x: 475, endPoint y: 282, distance: 194.3
click at [475, 282] on quentale-workspace at bounding box center [555, 263] width 1111 height 527
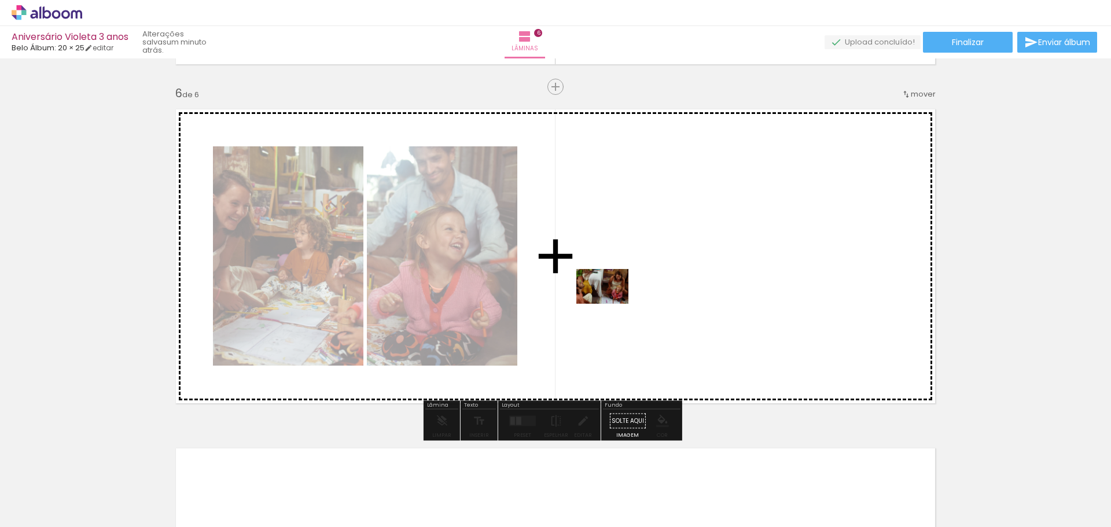
drag, startPoint x: 614, startPoint y: 393, endPoint x: 611, endPoint y: 304, distance: 89.7
click at [611, 304] on quentale-workspace at bounding box center [555, 263] width 1111 height 527
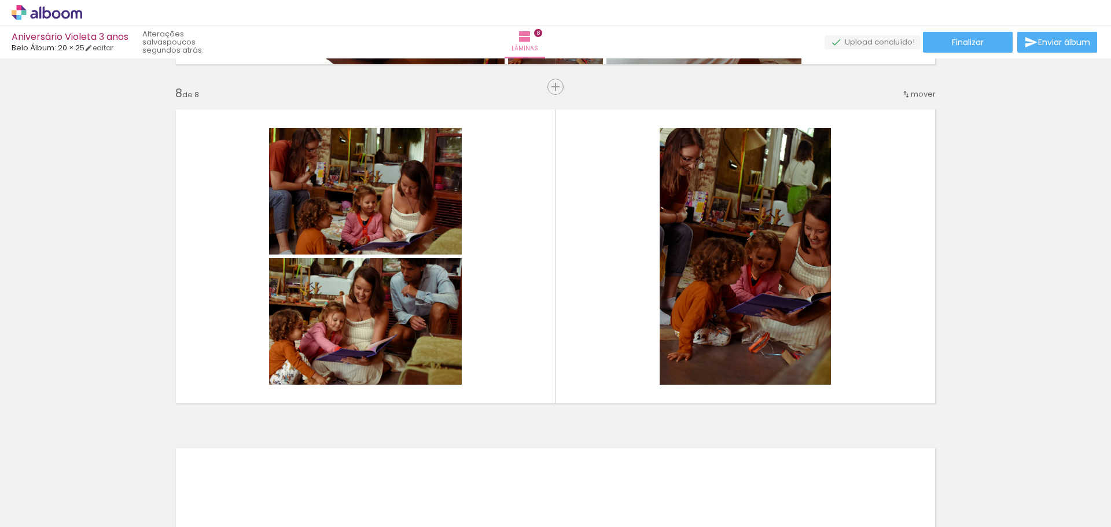
scroll to position [0, 1016]
